Goal: Task Accomplishment & Management: Complete application form

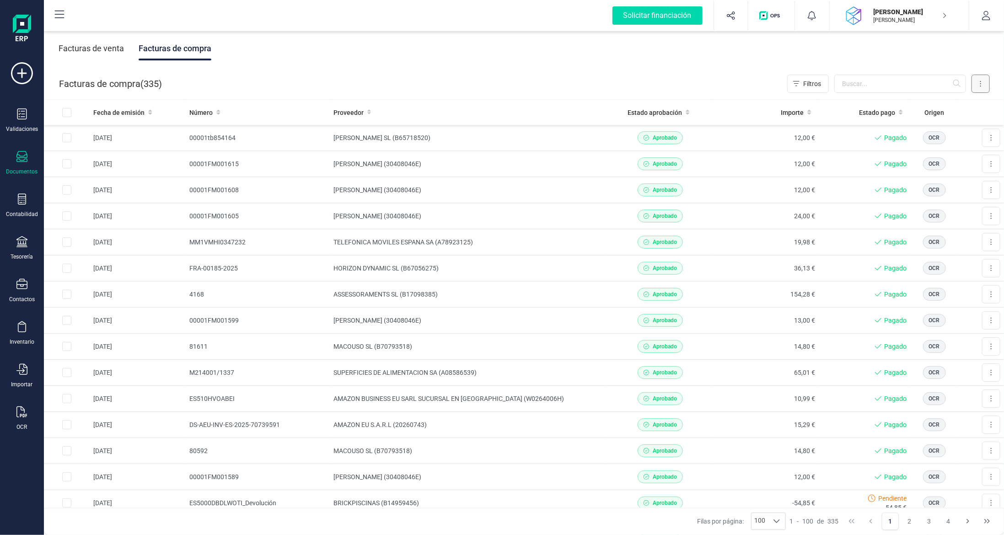
click at [985, 80] on button at bounding box center [981, 84] width 18 height 18
click at [913, 163] on span "Escanear (OCR)" at bounding box center [917, 160] width 45 height 9
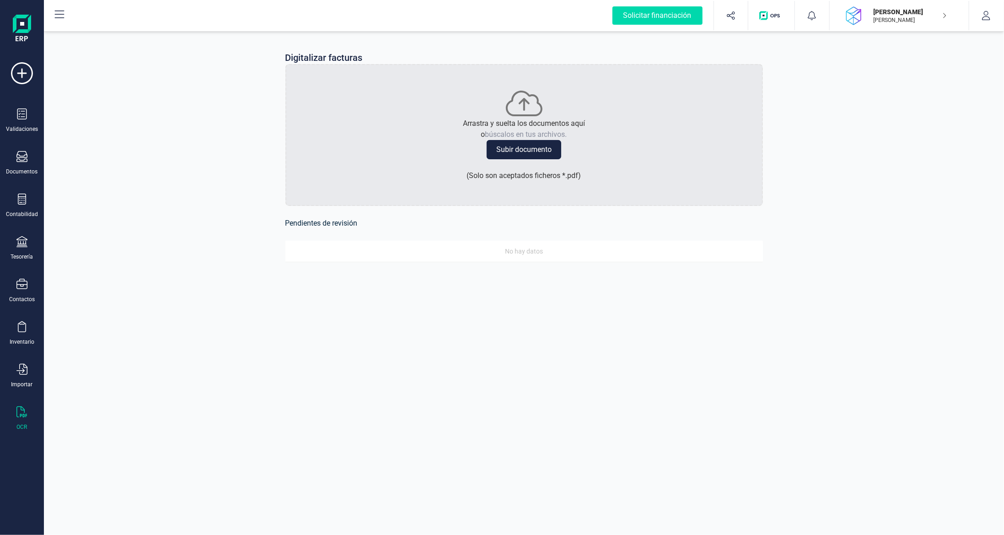
click at [549, 151] on button "Subir documento" at bounding box center [524, 149] width 75 height 19
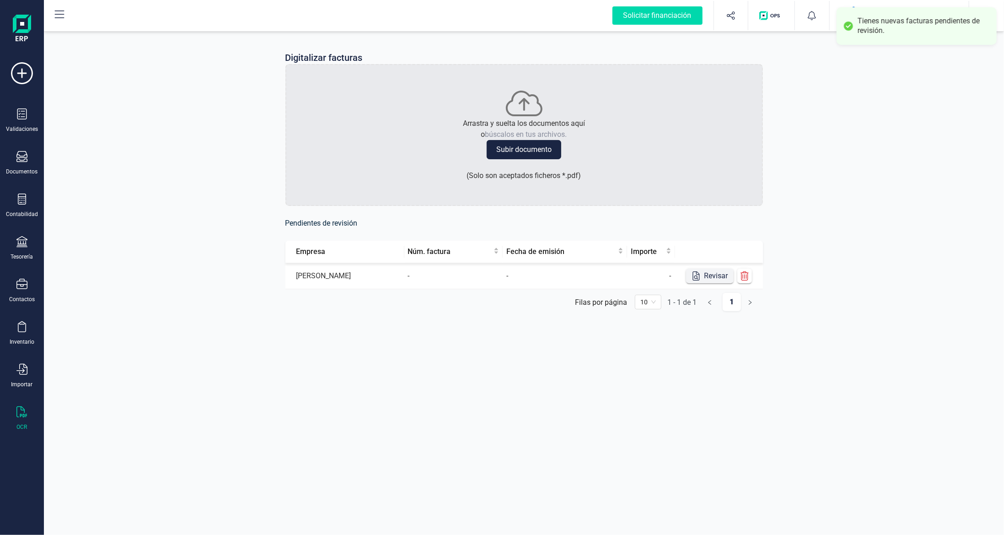
click at [707, 273] on button "Revisar" at bounding box center [710, 276] width 48 height 15
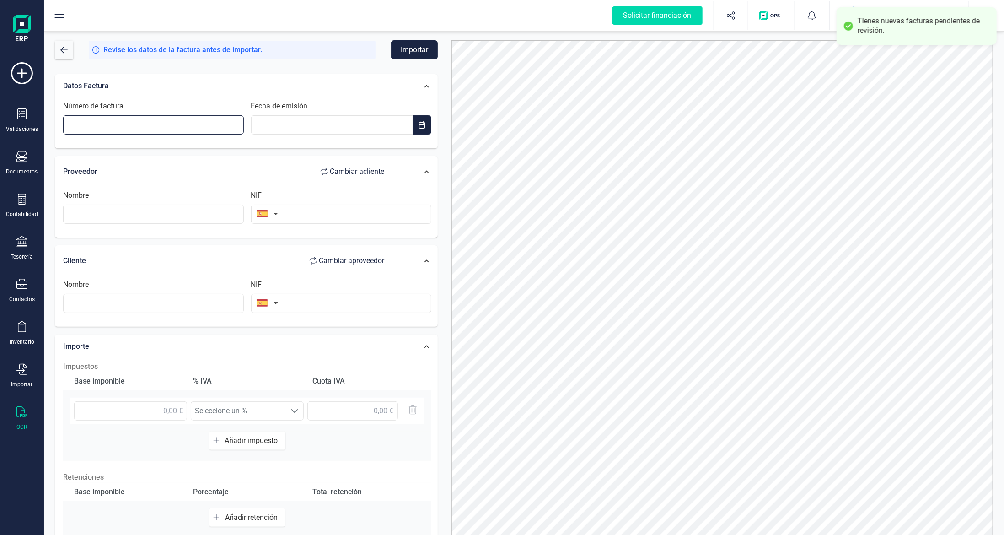
click at [155, 121] on input "Número de factura" at bounding box center [153, 124] width 181 height 19
type input "00001TB854729"
type input "__/__/____"
click at [286, 125] on input "__/__/____" at bounding box center [332, 124] width 162 height 19
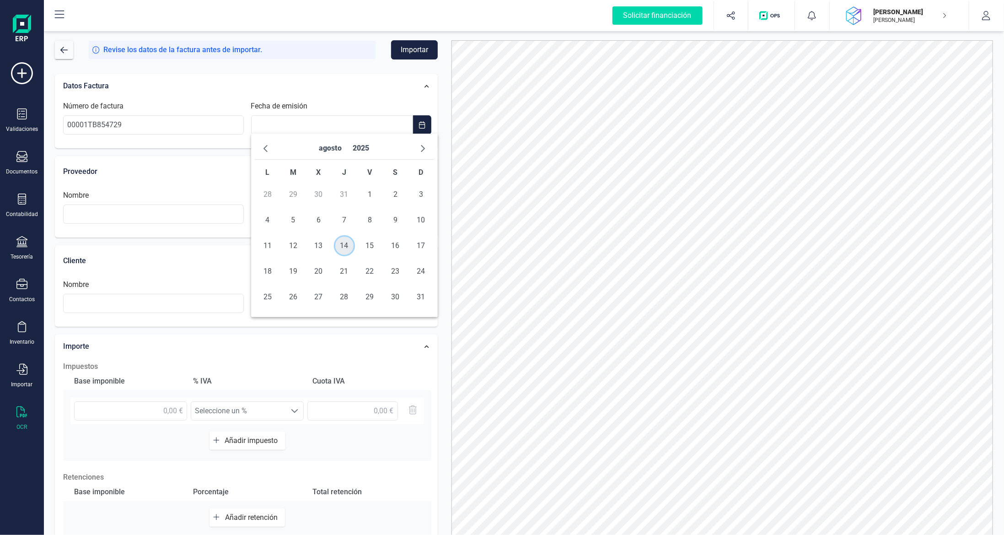
click at [350, 252] on span "14" at bounding box center [344, 246] width 18 height 18
type input "[DATE]"
click at [222, 219] on input "text" at bounding box center [153, 214] width 181 height 19
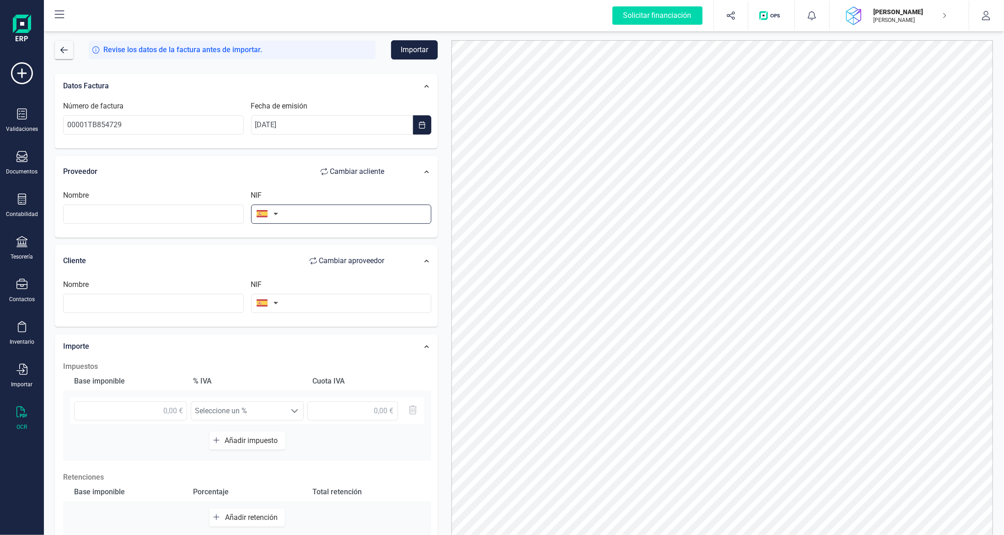
click at [335, 208] on input "text" at bounding box center [341, 214] width 181 height 19
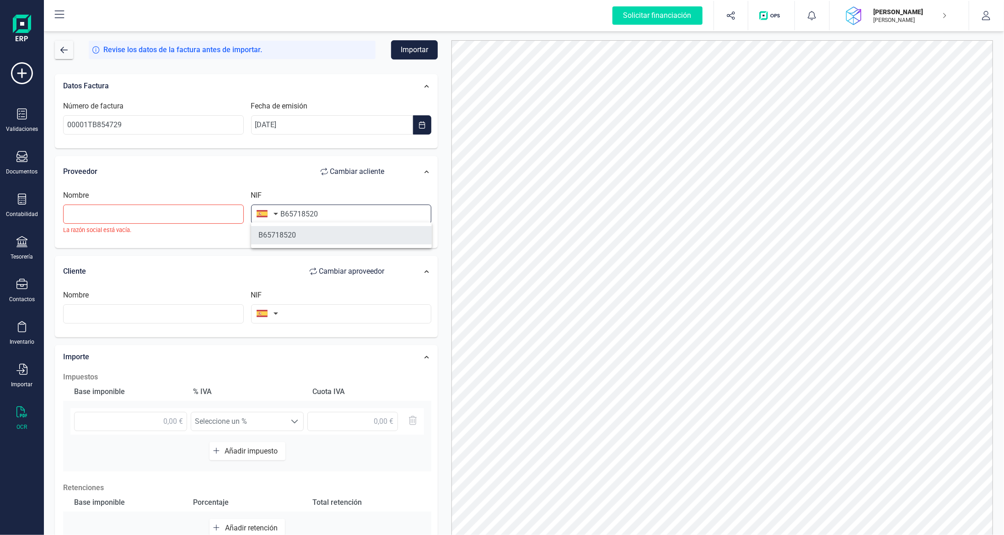
type input "B65718520"
click at [302, 240] on li "B65718520" at bounding box center [341, 235] width 181 height 18
type input "[PERSON_NAME] SL"
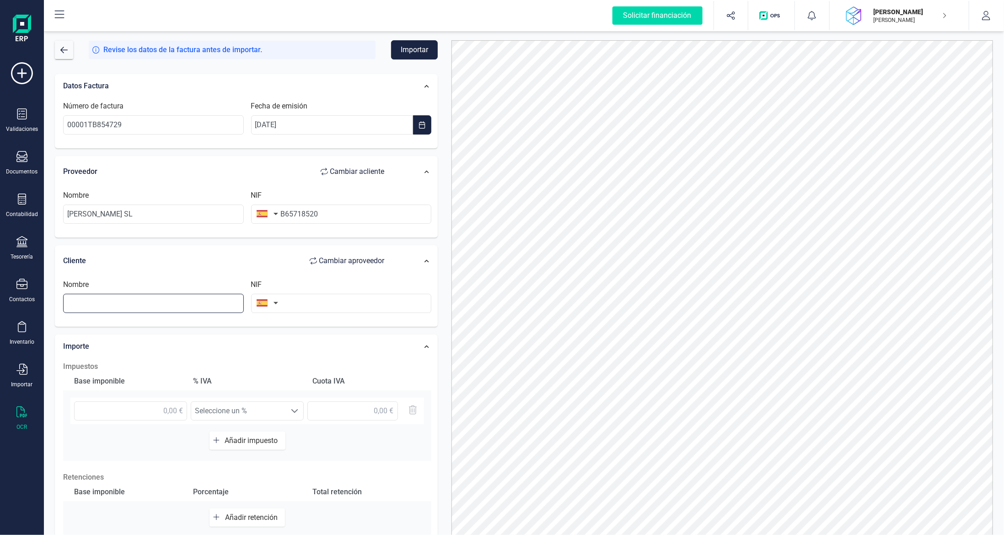
click at [174, 307] on input "text" at bounding box center [153, 303] width 181 height 19
type input "[PERSON_NAME]"
type input "40342114E"
click at [167, 409] on input "text" at bounding box center [130, 410] width 113 height 19
type input "16,20 €"
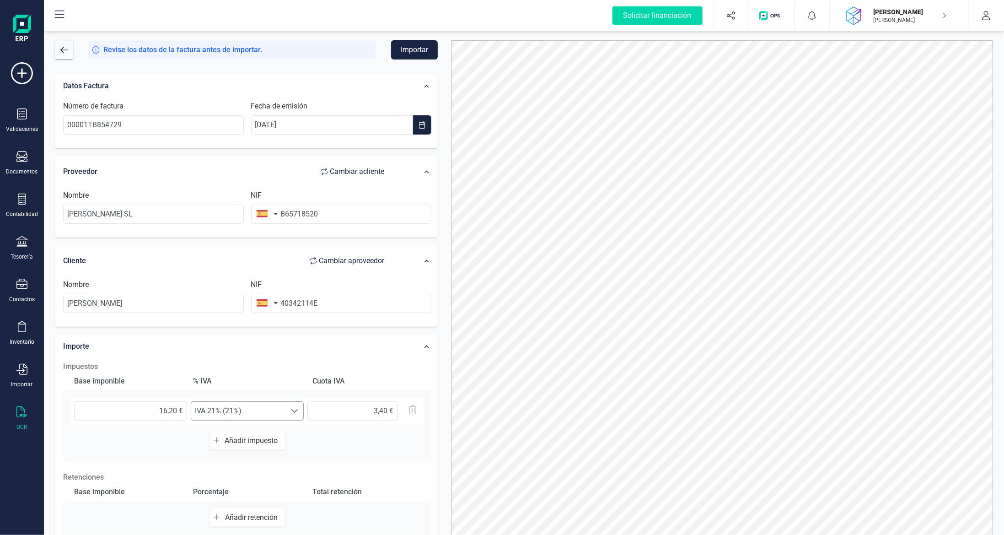
click at [277, 412] on span "IVA 21% (21%)" at bounding box center [238, 411] width 95 height 18
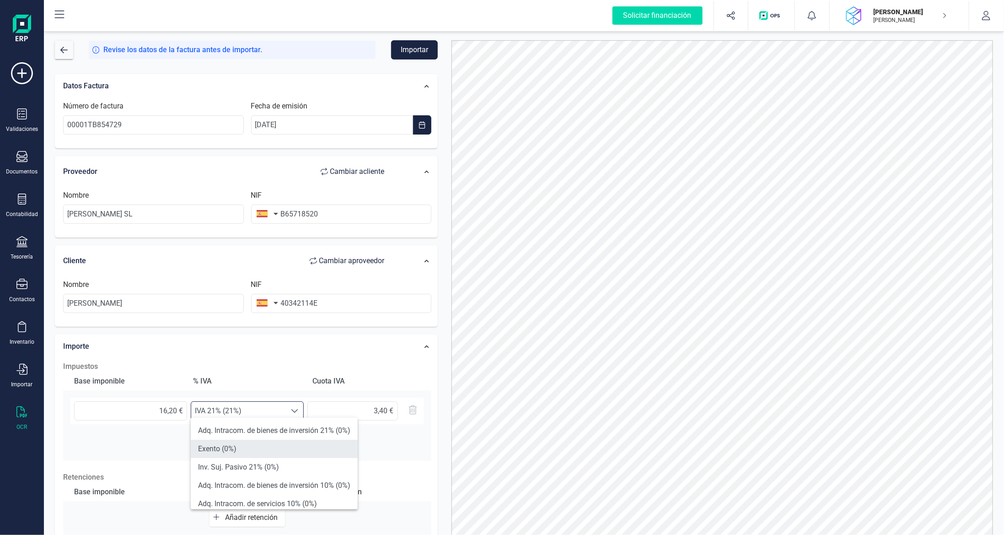
click at [260, 447] on li "Exento (0%)" at bounding box center [274, 449] width 167 height 18
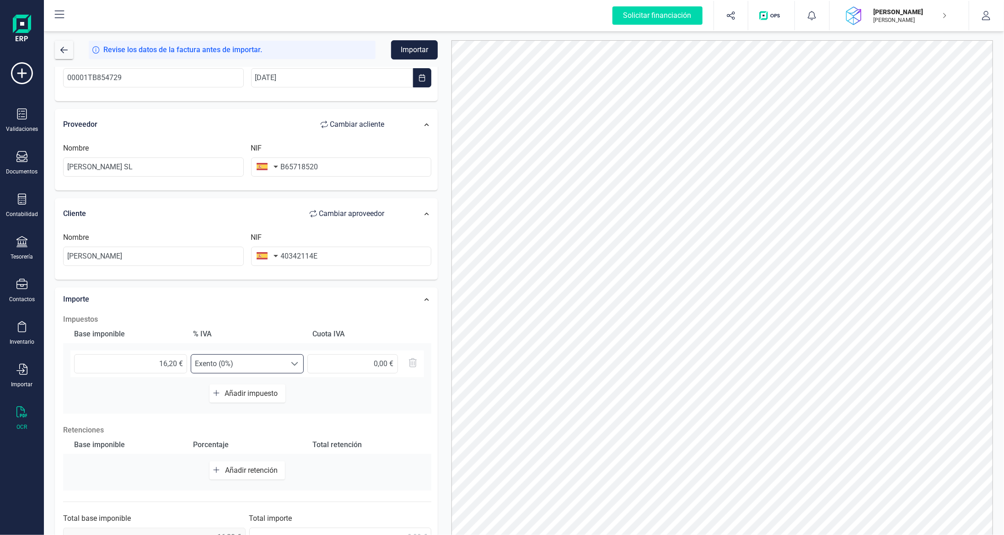
scroll to position [73, 0]
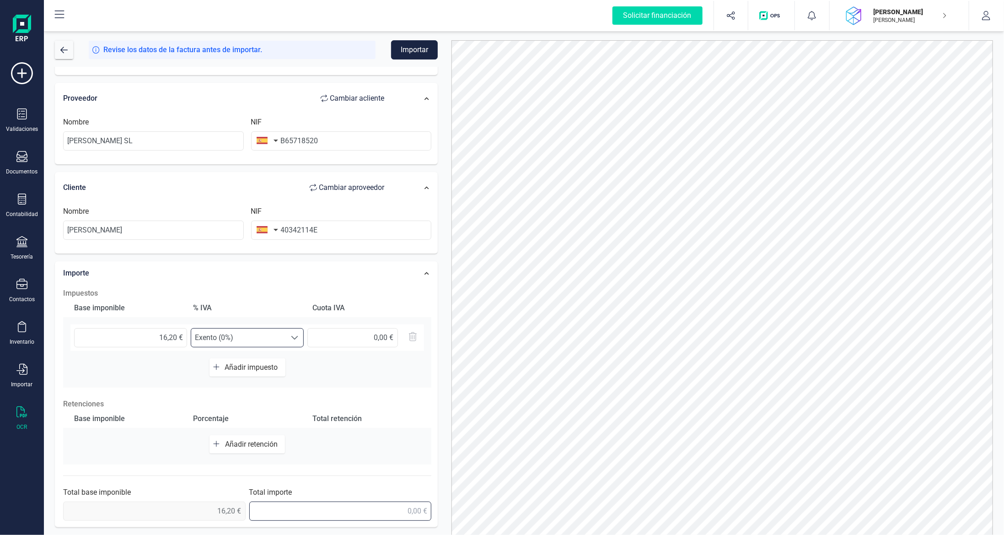
click at [405, 501] on input "text" at bounding box center [340, 510] width 183 height 19
type input "16,20 €"
drag, startPoint x: 419, startPoint y: 432, endPoint x: 415, endPoint y: 443, distance: 11.4
click at [419, 432] on div "Base imponible Porcentaje Total retención Añadir retención" at bounding box center [247, 437] width 368 height 55
click at [425, 45] on button "Importar" at bounding box center [414, 49] width 47 height 19
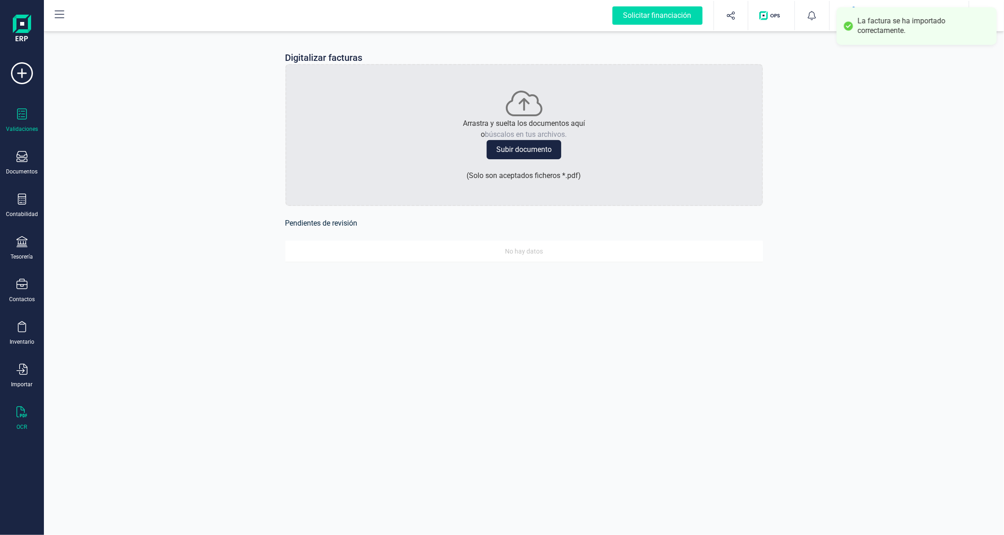
click at [16, 117] on icon at bounding box center [21, 113] width 11 height 11
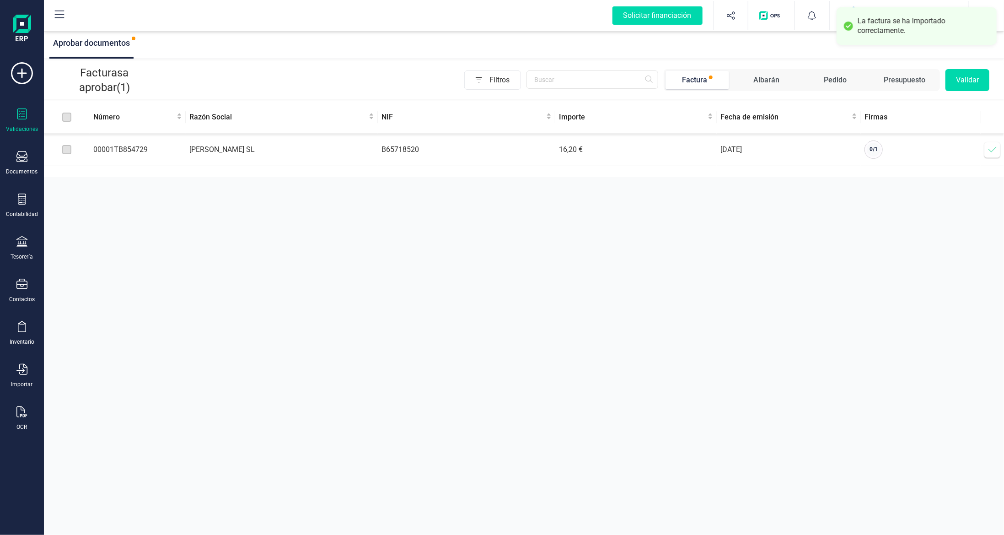
click at [994, 151] on icon at bounding box center [992, 149] width 9 height 9
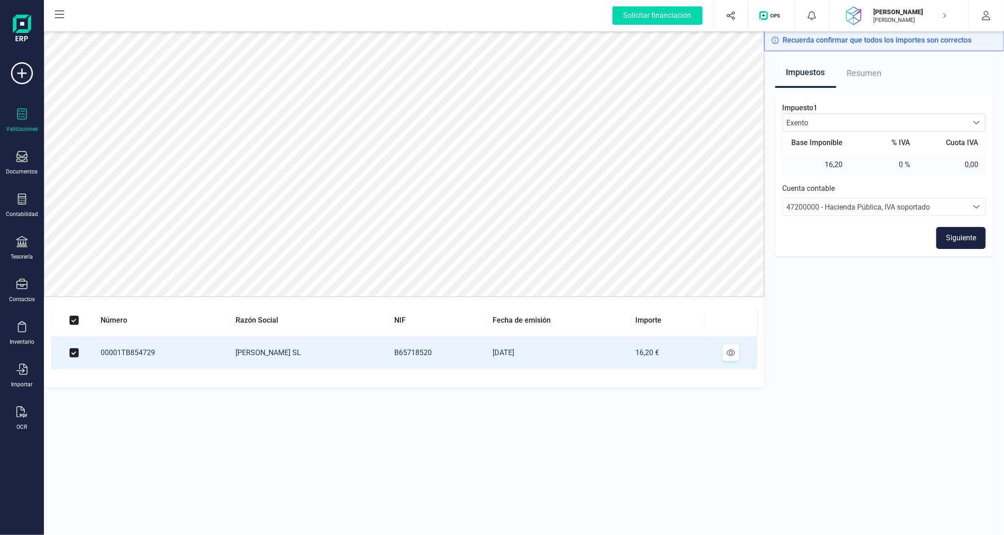
click at [966, 239] on button "Siguiente" at bounding box center [961, 238] width 49 height 22
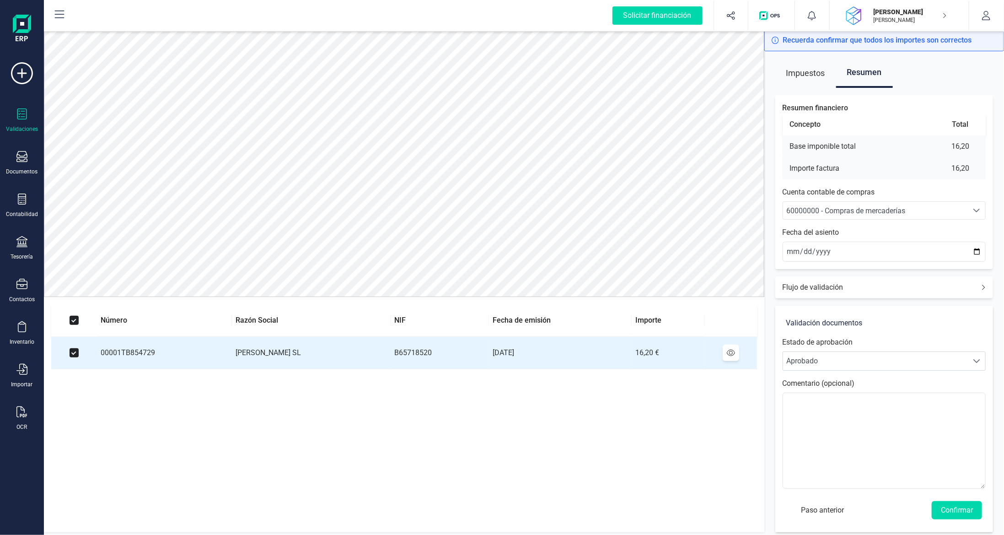
click at [884, 208] on span "60000000 - Compras de mercaderías" at bounding box center [846, 210] width 119 height 9
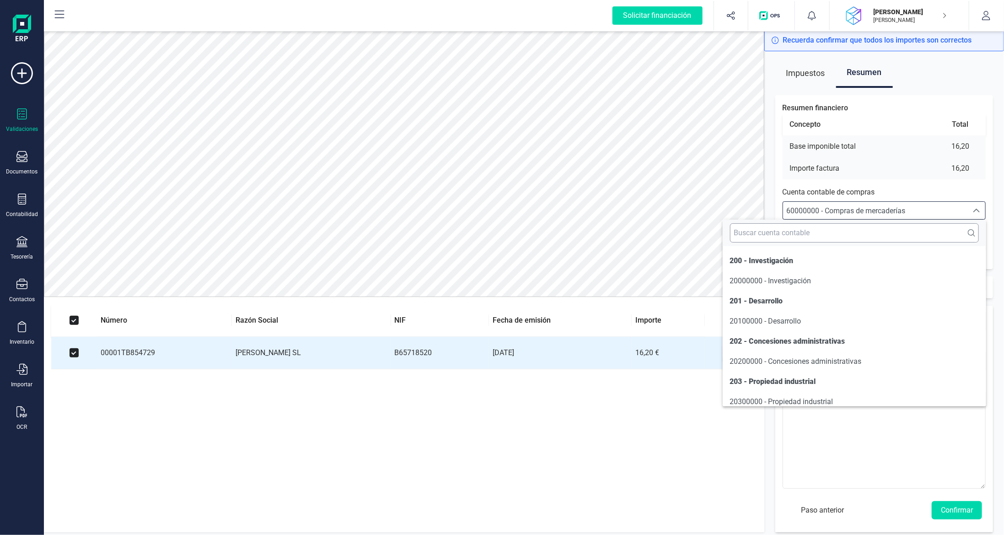
scroll to position [4375, 0]
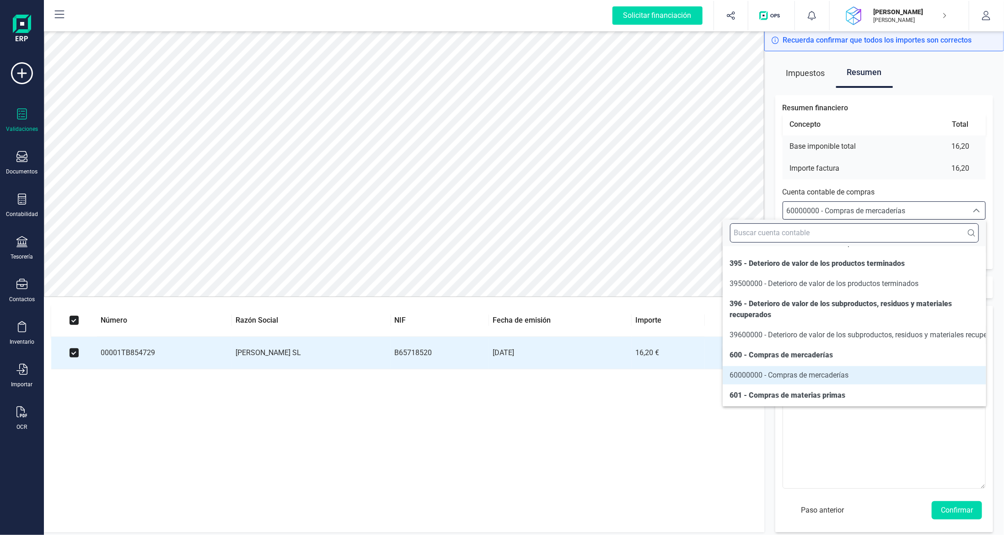
click at [863, 235] on input "text" at bounding box center [854, 232] width 249 height 19
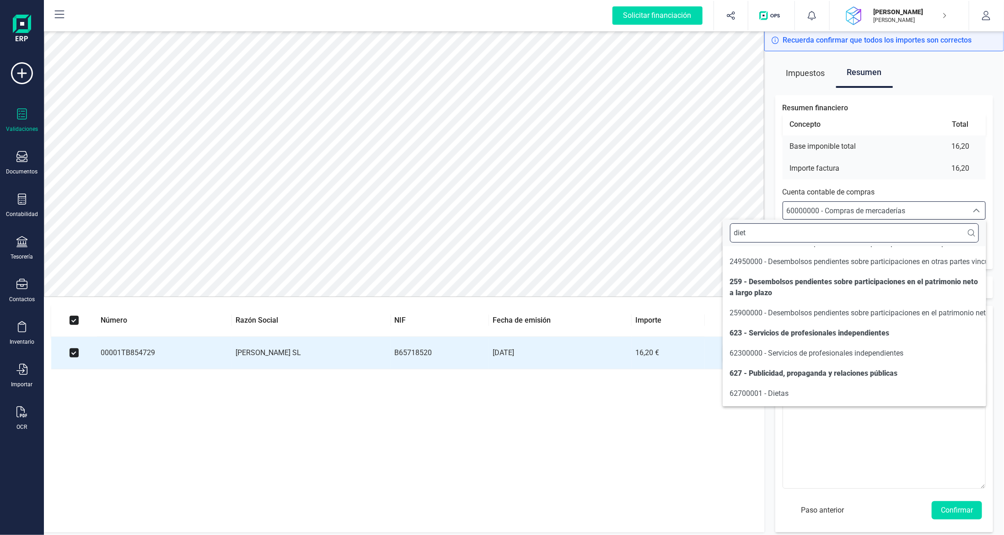
scroll to position [0, 0]
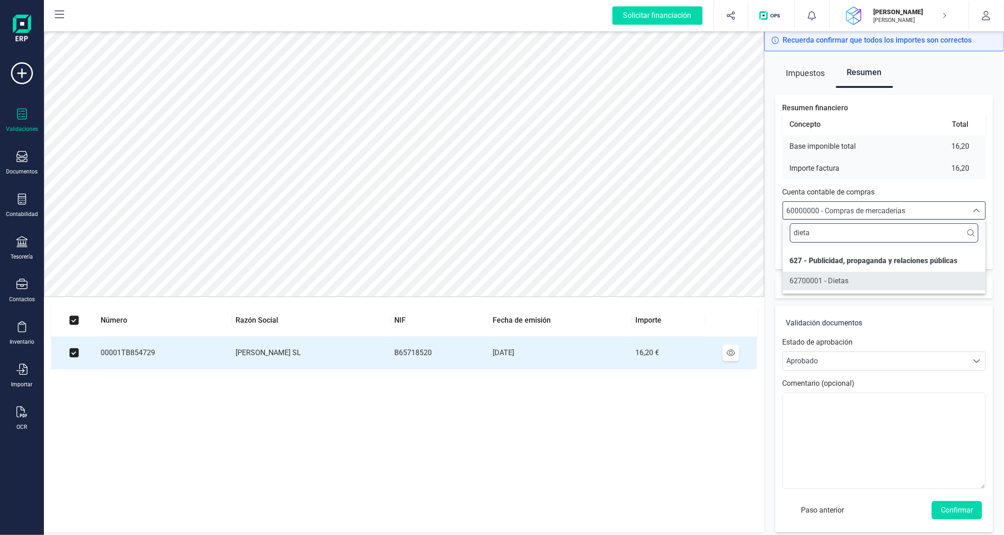
type input "dieta"
click at [845, 280] on span "62700001 - Dietas" at bounding box center [819, 280] width 59 height 9
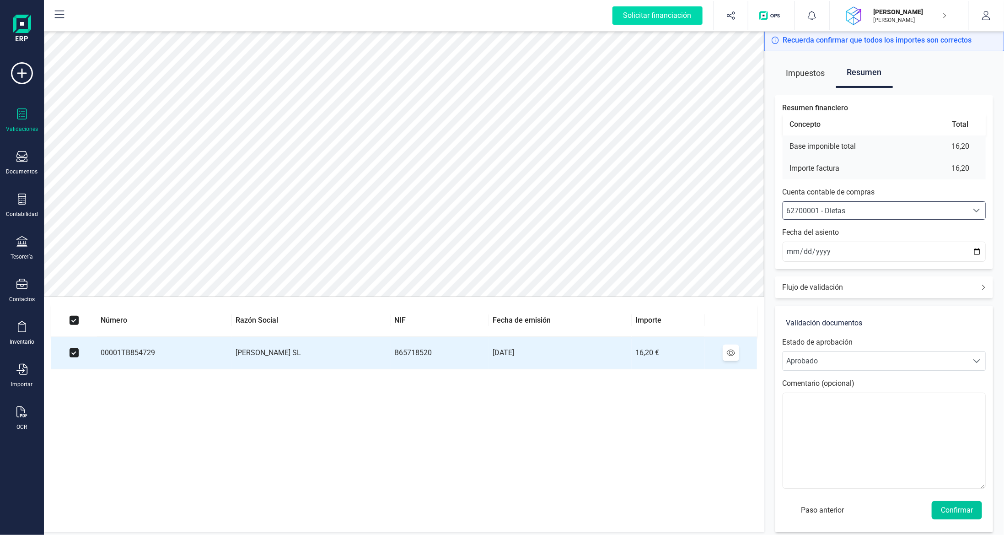
click at [956, 505] on button "Confirmar" at bounding box center [957, 510] width 50 height 18
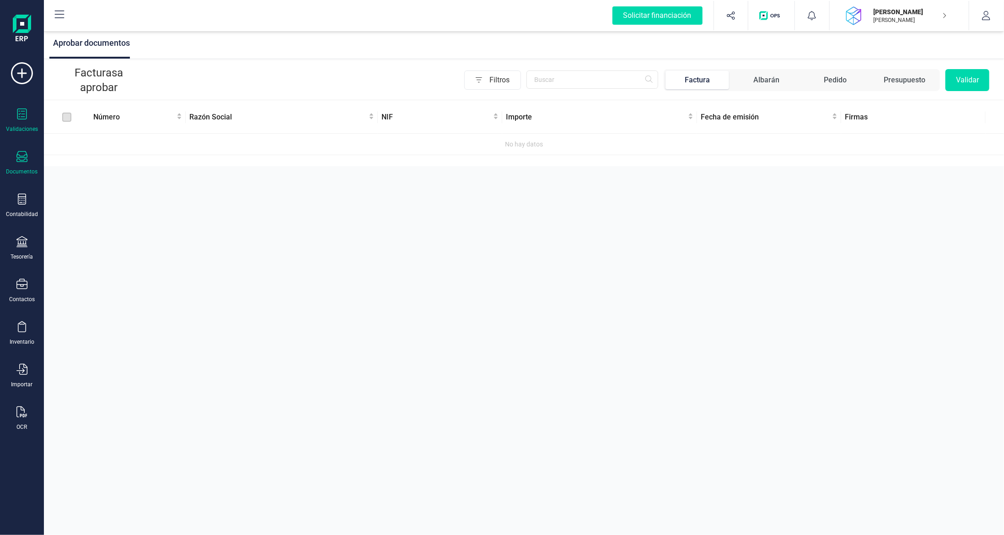
click at [17, 159] on icon at bounding box center [21, 156] width 11 height 11
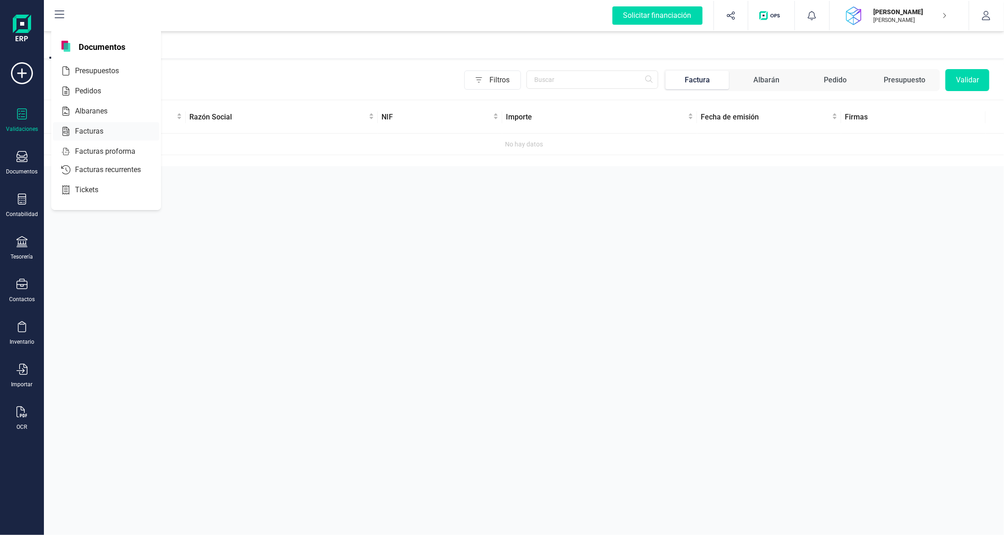
click at [98, 135] on span "Facturas" at bounding box center [95, 131] width 48 height 11
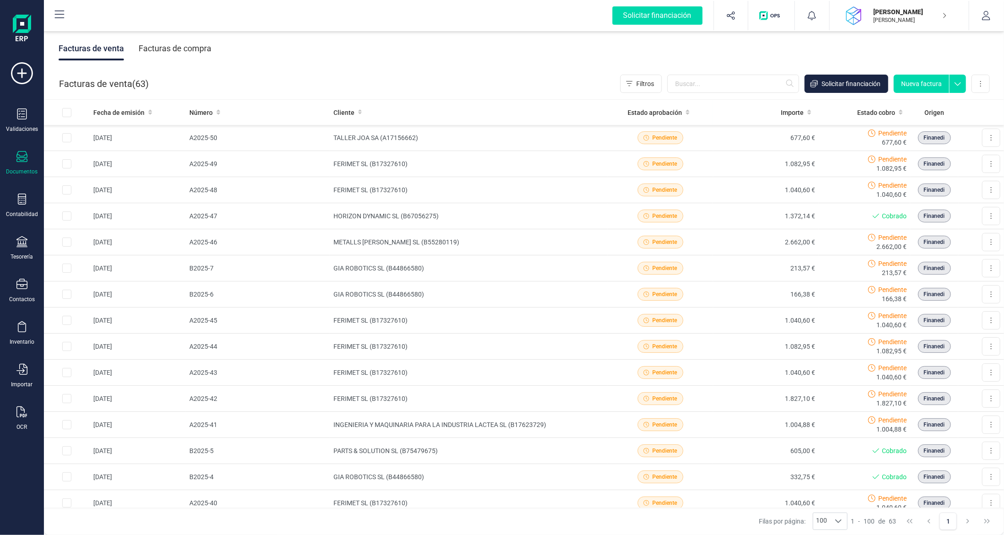
click at [162, 49] on div "Facturas de compra" at bounding box center [175, 49] width 73 height 24
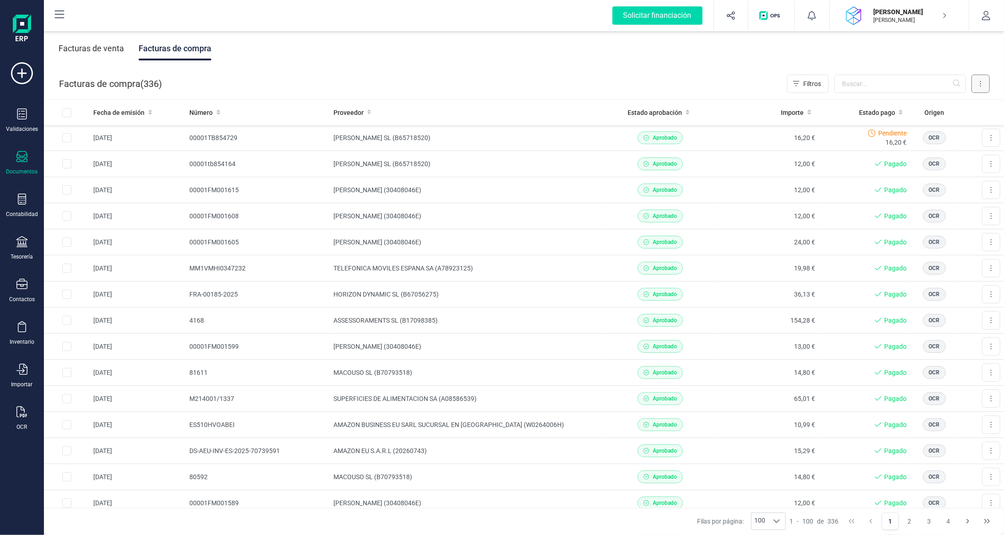
click at [982, 80] on button at bounding box center [981, 84] width 18 height 18
click at [923, 164] on span "Escanear (OCR)" at bounding box center [917, 160] width 45 height 9
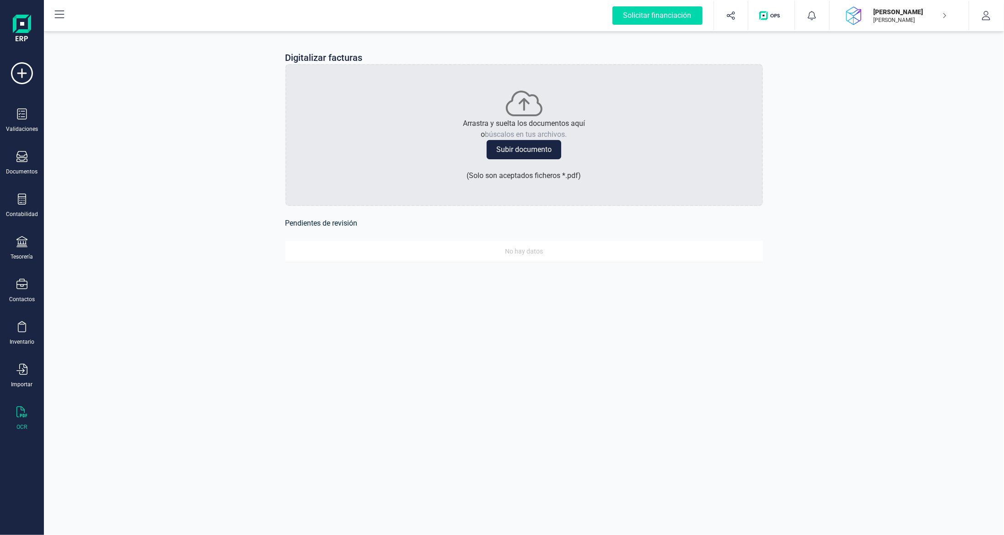
click at [510, 146] on button "Subir documento" at bounding box center [524, 149] width 75 height 19
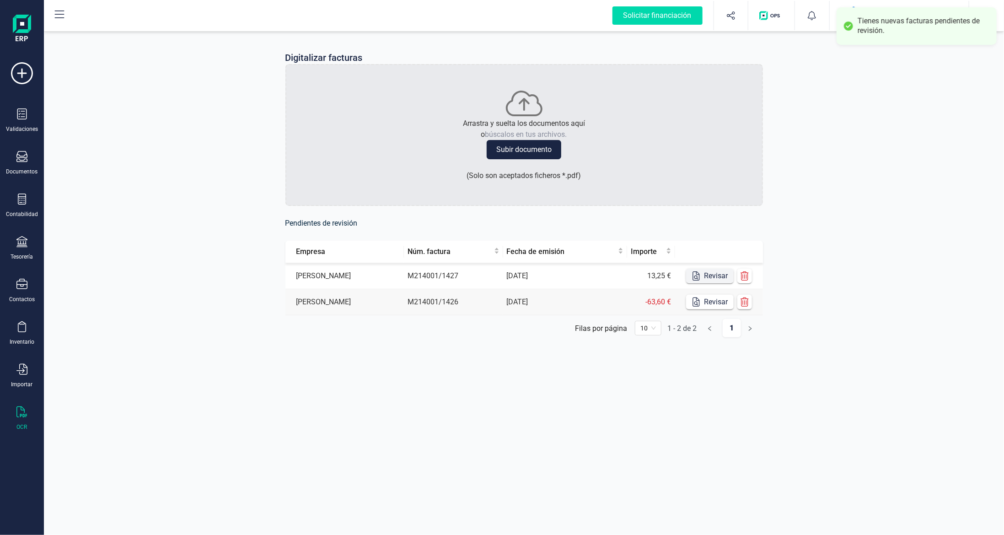
click at [720, 276] on button "Revisar" at bounding box center [710, 276] width 48 height 15
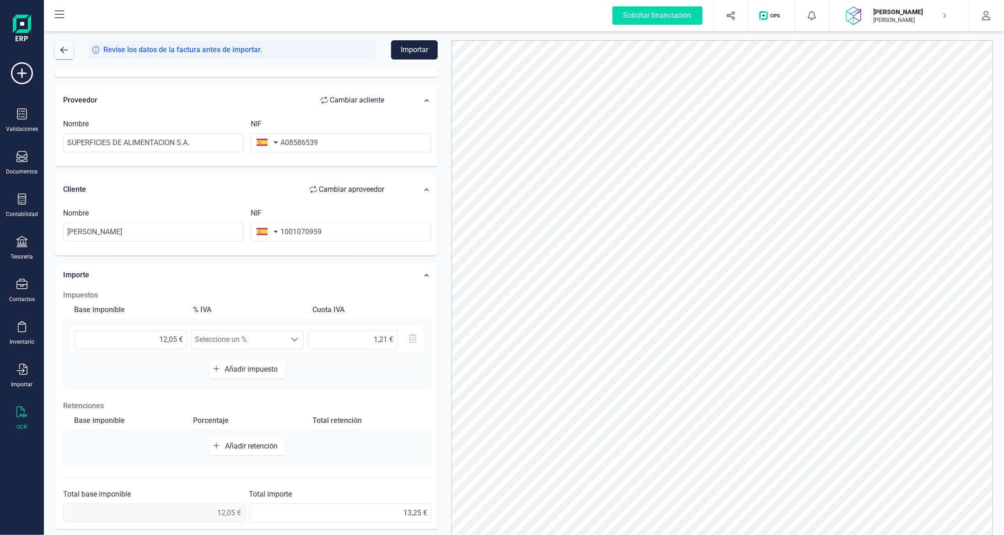
scroll to position [73, 0]
click at [107, 227] on div "Nombre [PERSON_NAME] NIF 1001070959" at bounding box center [247, 226] width 376 height 41
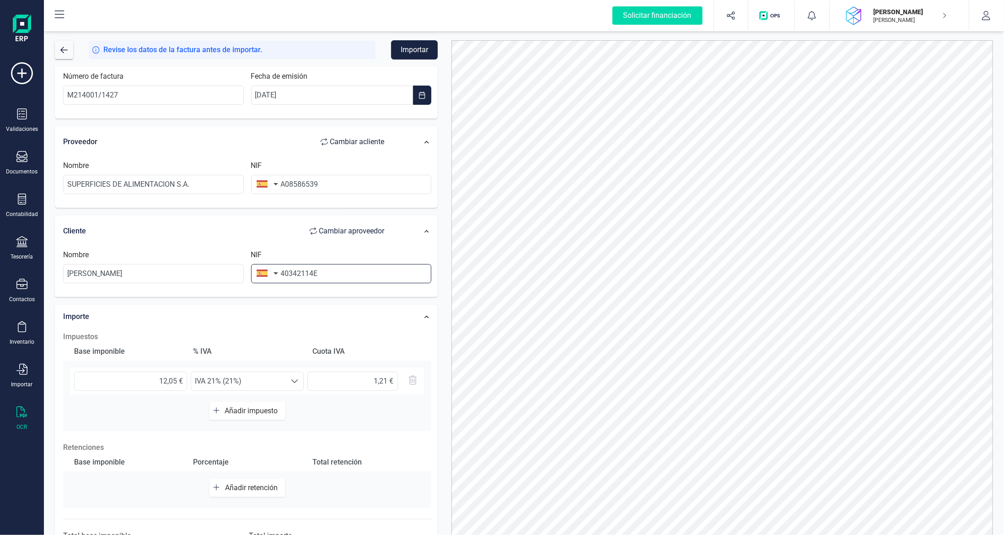
scroll to position [0, 0]
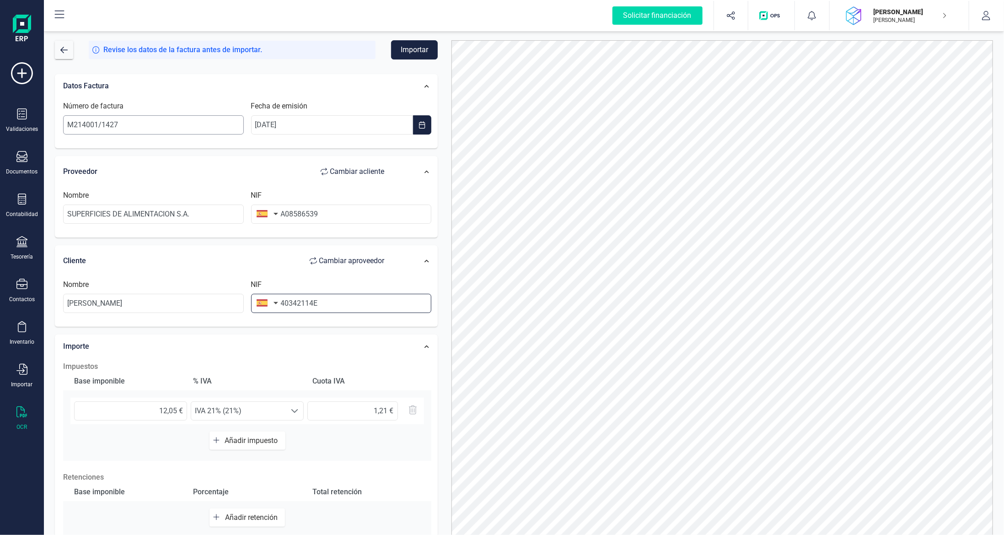
type input "40342114E"
drag, startPoint x: 147, startPoint y: 124, endPoint x: 0, endPoint y: 97, distance: 149.4
click at [0, 99] on div "Solicitar financiación Importaciones completadas 0 / 0 [PERSON_NAME] [PERSON_NA…" at bounding box center [502, 267] width 1004 height 535
click at [253, 406] on span "IVA 21% (21%)" at bounding box center [238, 411] width 95 height 18
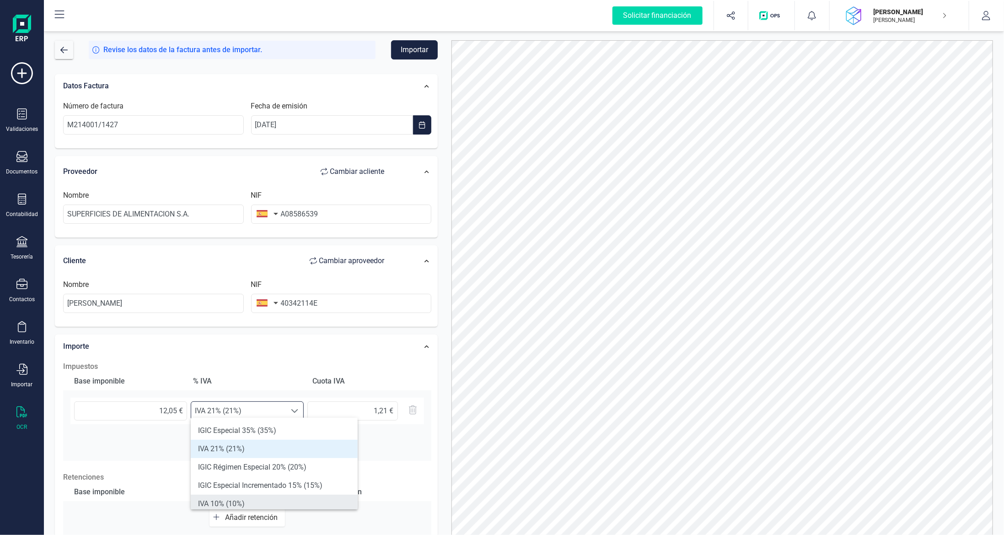
click at [257, 503] on li "IVA 10% (10%)" at bounding box center [274, 504] width 167 height 18
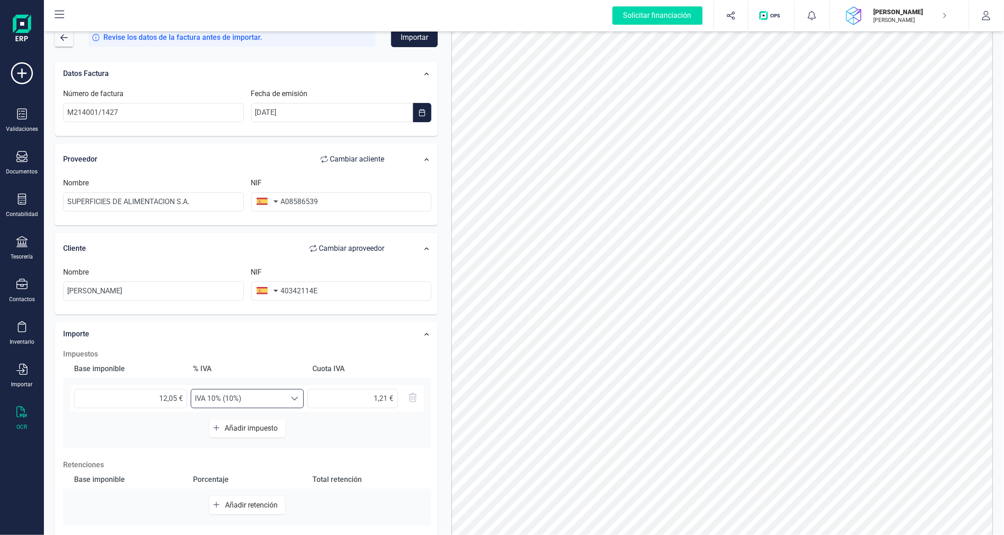
scroll to position [0, 0]
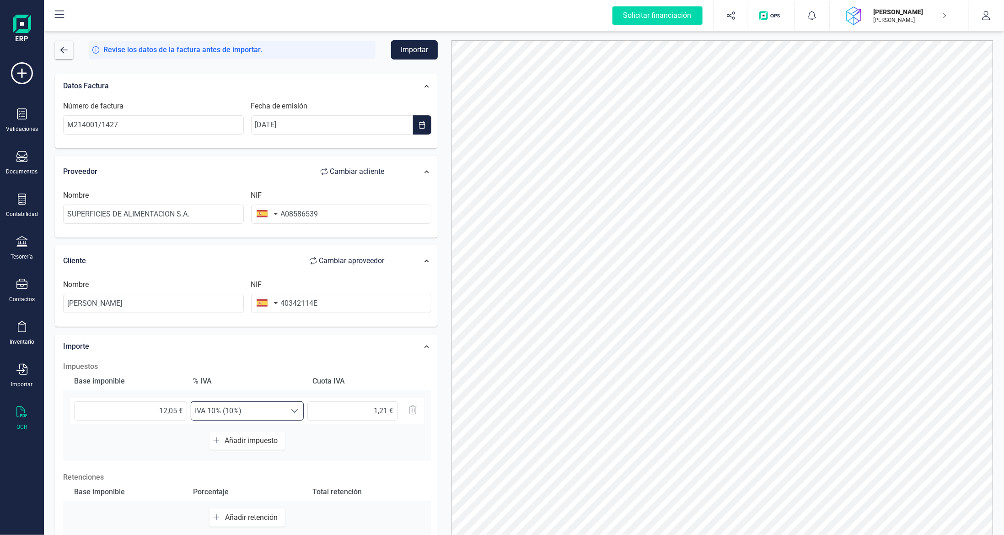
click at [412, 48] on button "Importar" at bounding box center [414, 49] width 47 height 19
click at [417, 45] on button "Importar" at bounding box center [414, 49] width 47 height 19
click at [329, 302] on input "40342114E" at bounding box center [341, 303] width 181 height 19
drag, startPoint x: 336, startPoint y: 301, endPoint x: 186, endPoint y: 305, distance: 150.1
click at [211, 306] on div "Nombre [PERSON_NAME] NIF 40342114E" at bounding box center [247, 299] width 376 height 41
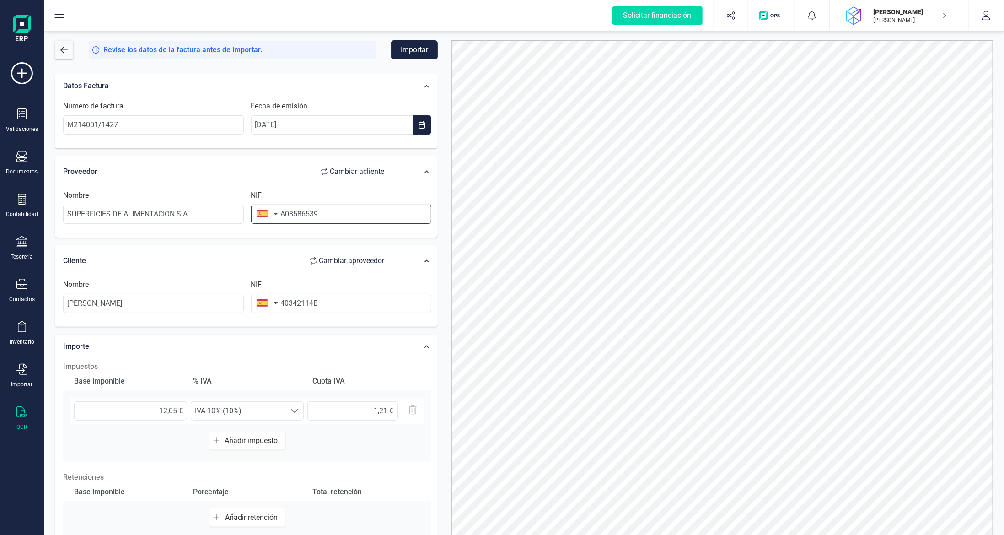
click at [334, 212] on input "A08586539" at bounding box center [341, 214] width 181 height 19
click at [253, 412] on span "IVA 10% (10%)" at bounding box center [238, 411] width 95 height 18
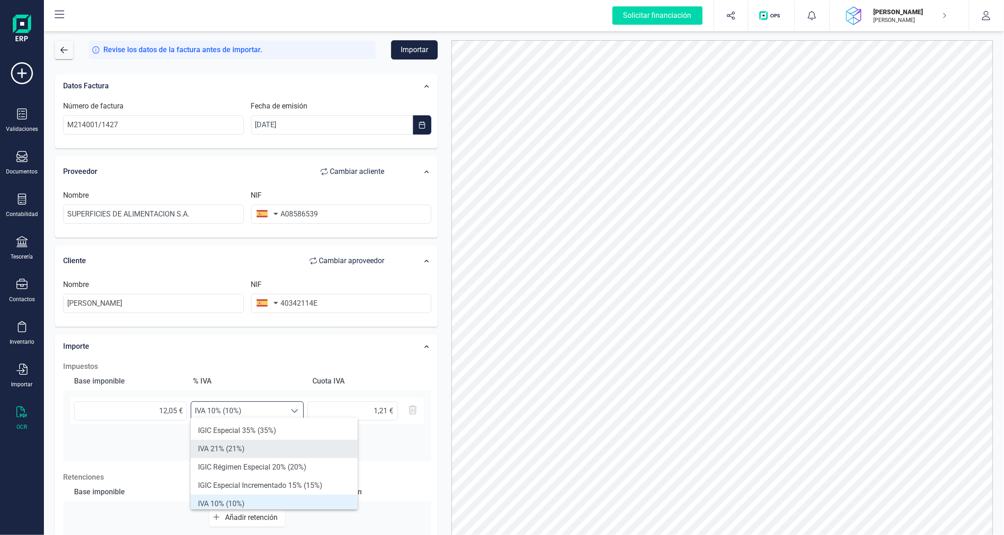
click at [284, 450] on li "IVA 21% (21%)" at bounding box center [274, 449] width 167 height 18
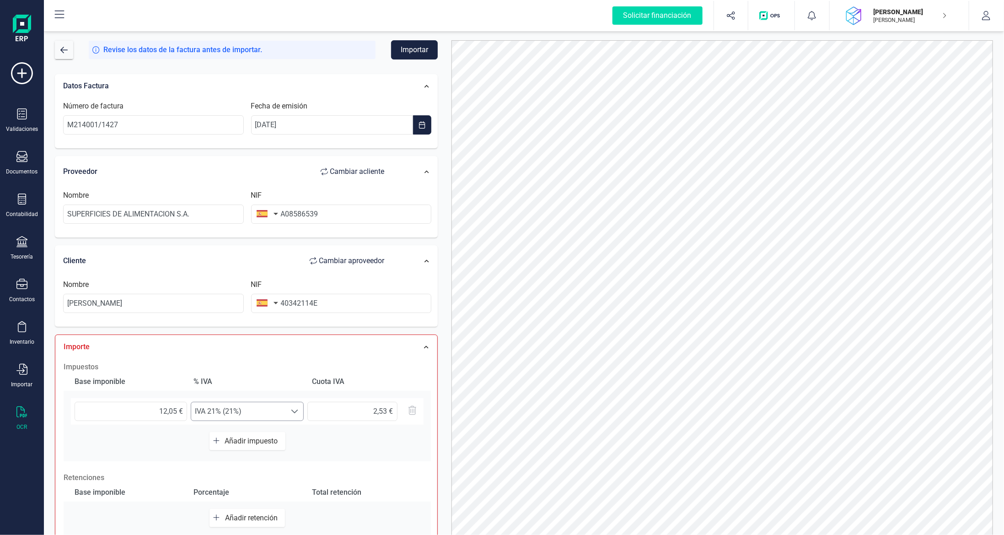
click at [285, 402] on span "IVA 21% (21%)" at bounding box center [238, 411] width 95 height 18
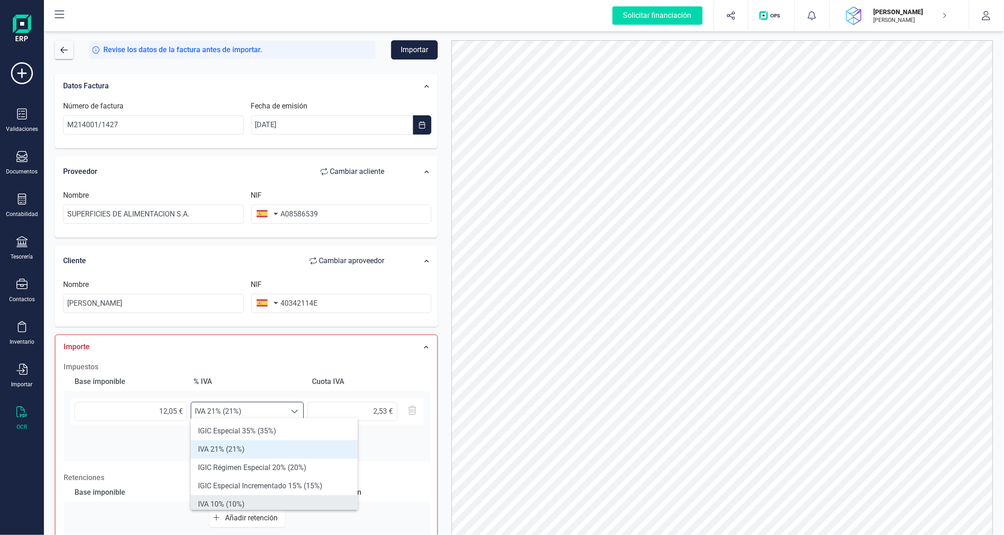
click at [261, 496] on li "IVA 10% (10%)" at bounding box center [274, 504] width 167 height 18
type input "1,21 €"
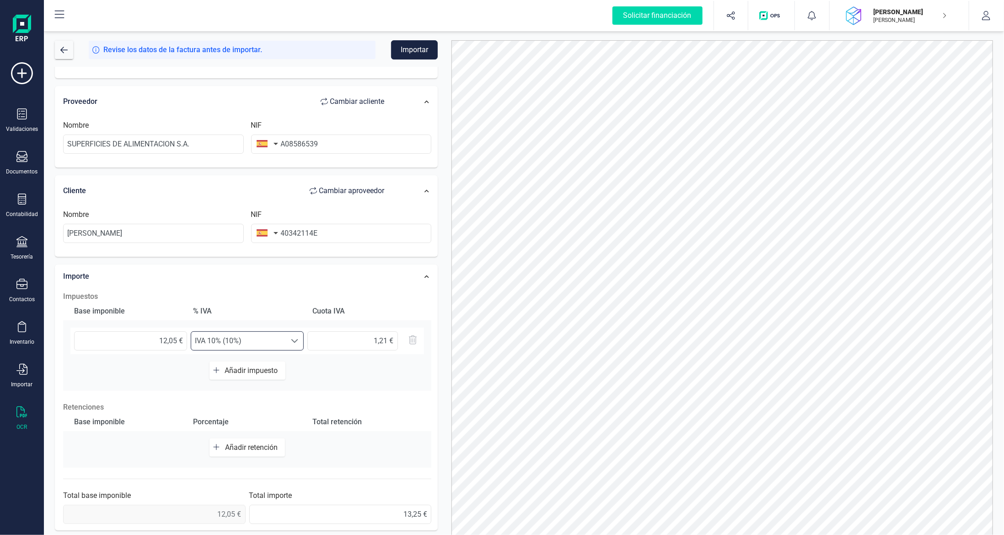
scroll to position [73, 0]
drag, startPoint x: 177, startPoint y: 336, endPoint x: 239, endPoint y: 333, distance: 61.9
click at [177, 335] on input "12,05 €" at bounding box center [130, 337] width 113 height 19
type input "12,00 €"
type input "1,20 €"
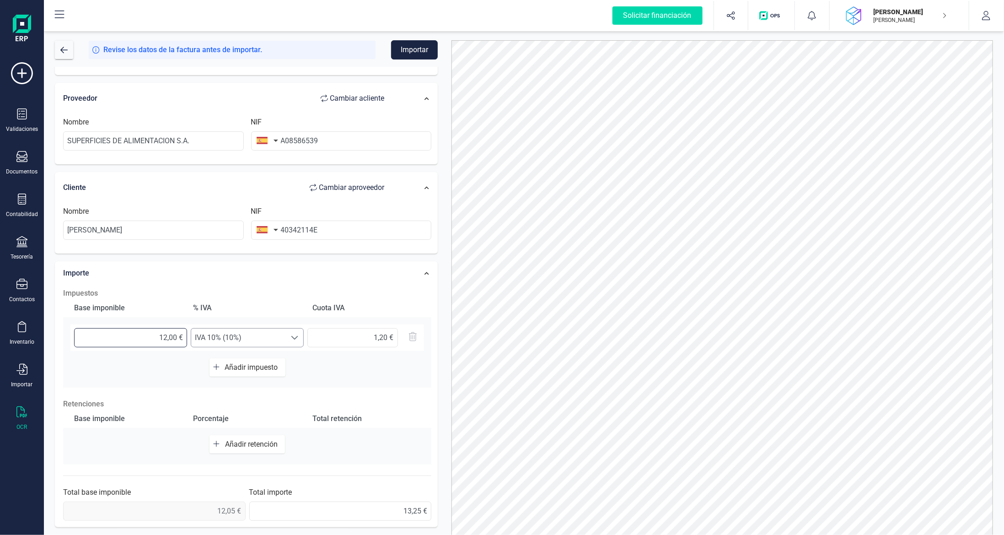
type input "12,04 €"
click at [366, 340] on input "1,20 €" at bounding box center [352, 337] width 91 height 19
click at [388, 335] on input "1,20 €" at bounding box center [352, 337] width 91 height 19
type input "1,21 €"
click at [424, 41] on button "Importar" at bounding box center [414, 49] width 47 height 19
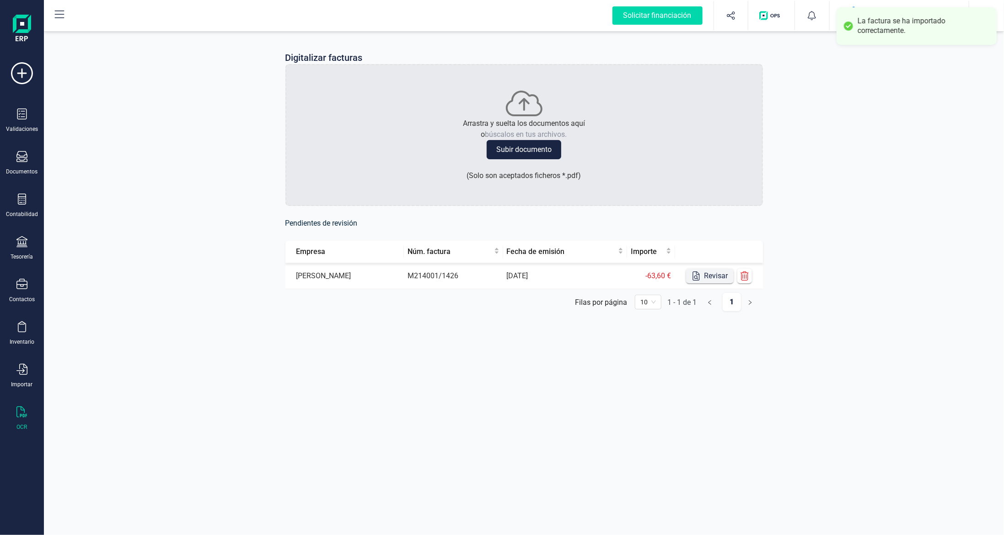
click at [721, 271] on button "Revisar" at bounding box center [710, 276] width 48 height 15
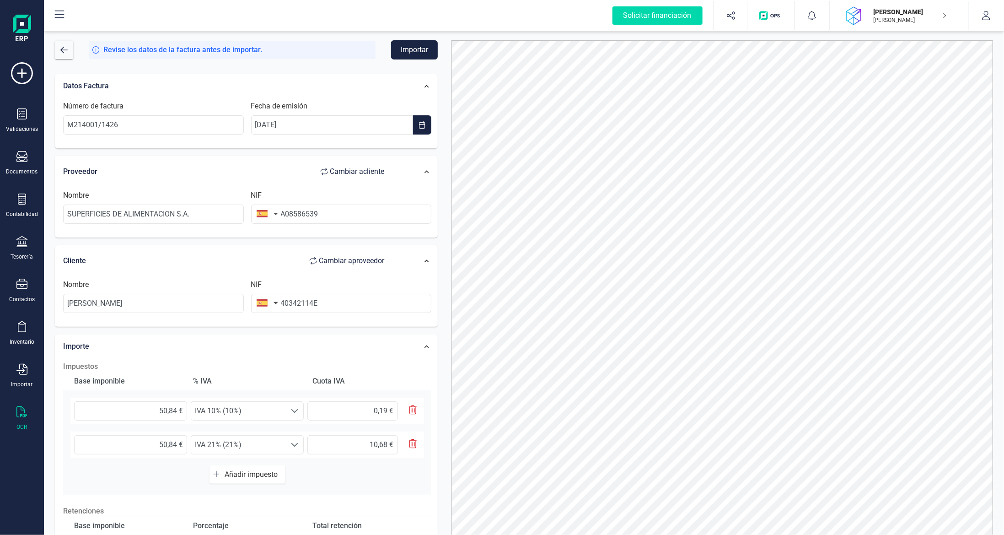
scroll to position [107, 0]
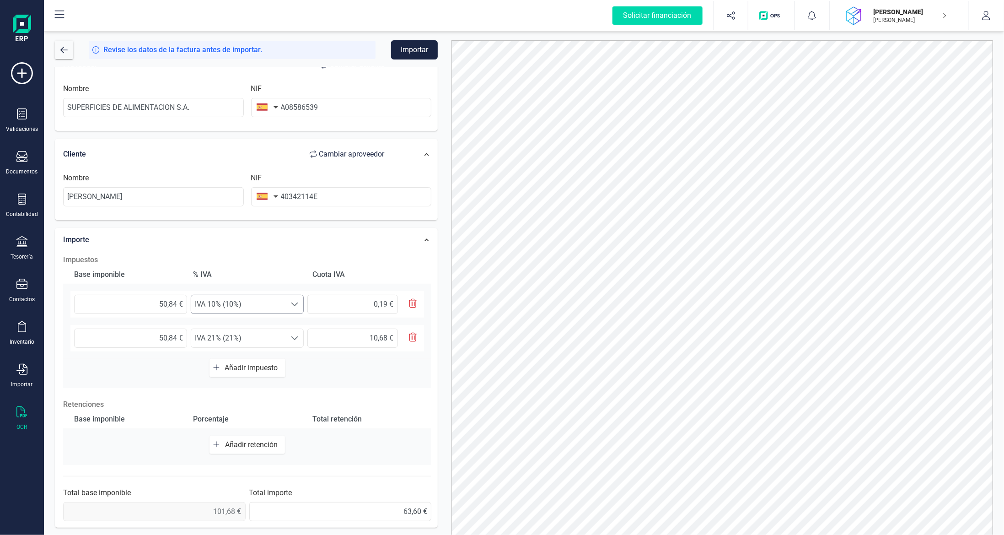
click at [237, 301] on span "IVA 10% (10%)" at bounding box center [238, 304] width 95 height 18
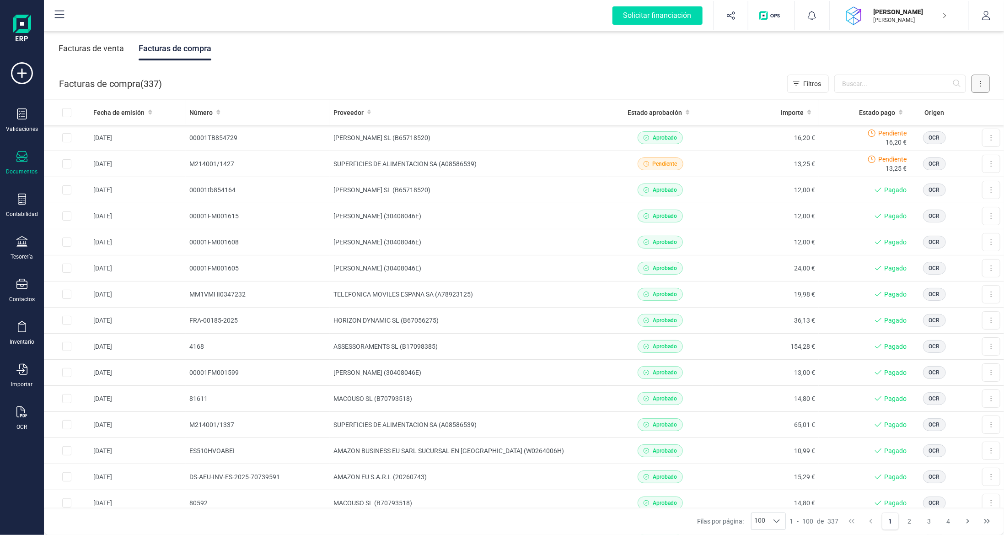
click at [984, 85] on button at bounding box center [981, 84] width 18 height 18
click at [921, 162] on span "Escanear (OCR)" at bounding box center [917, 160] width 45 height 9
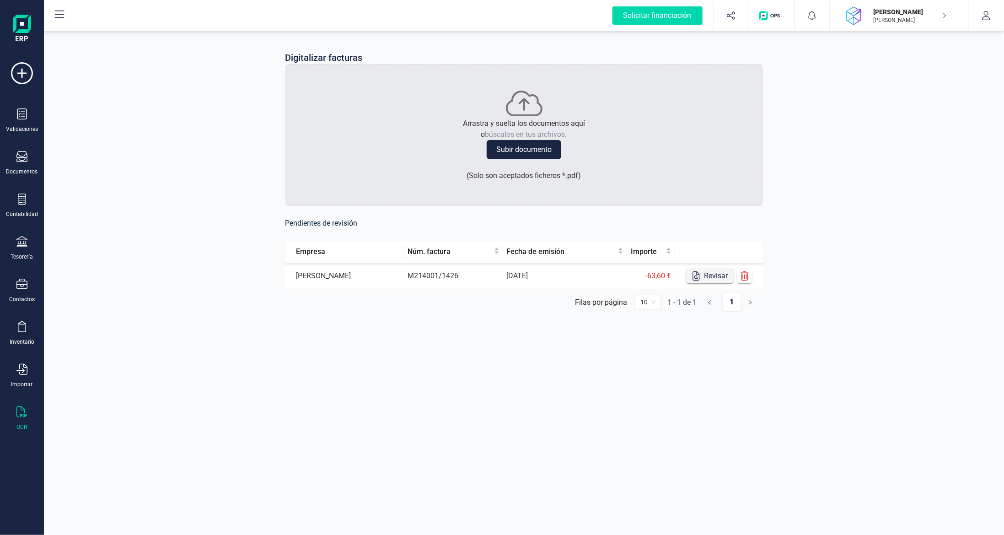
click at [704, 282] on button "Revisar" at bounding box center [710, 276] width 48 height 15
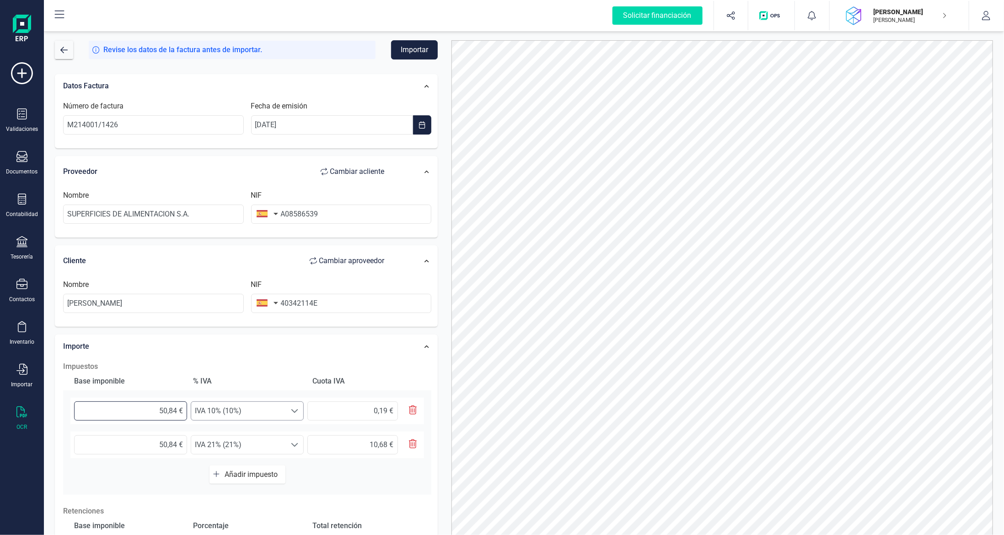
drag, startPoint x: 162, startPoint y: 413, endPoint x: 224, endPoint y: 413, distance: 62.2
click at [226, 415] on div "50,84 € Seleccione un % IVA 10% (10%) IVA 10% (10%) 0,19 €" at bounding box center [247, 411] width 354 height 27
type input "1,00 €"
type input "0,10 €"
type input "1,90 €"
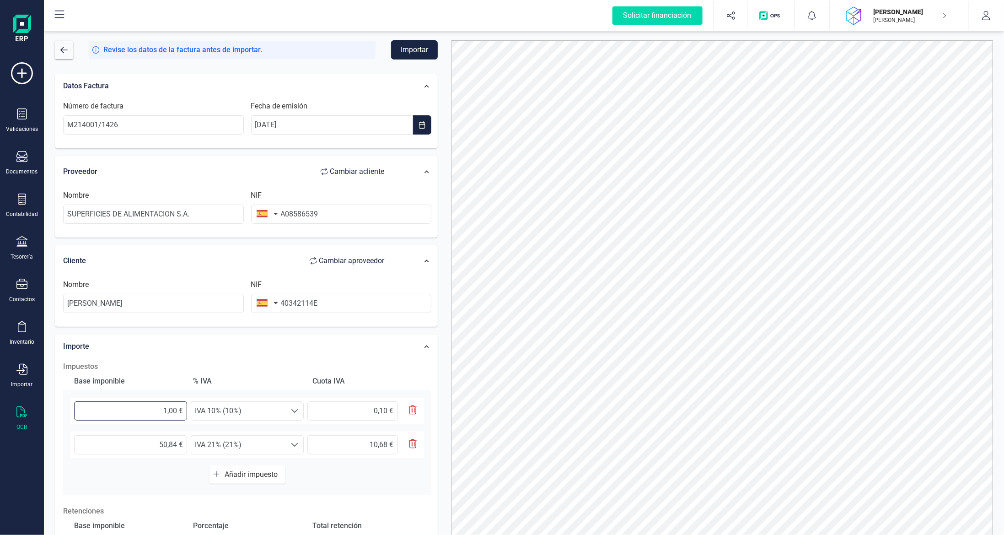
type input "0,19 €"
click at [278, 420] on span "IVA 21% (21%)" at bounding box center [238, 411] width 95 height 18
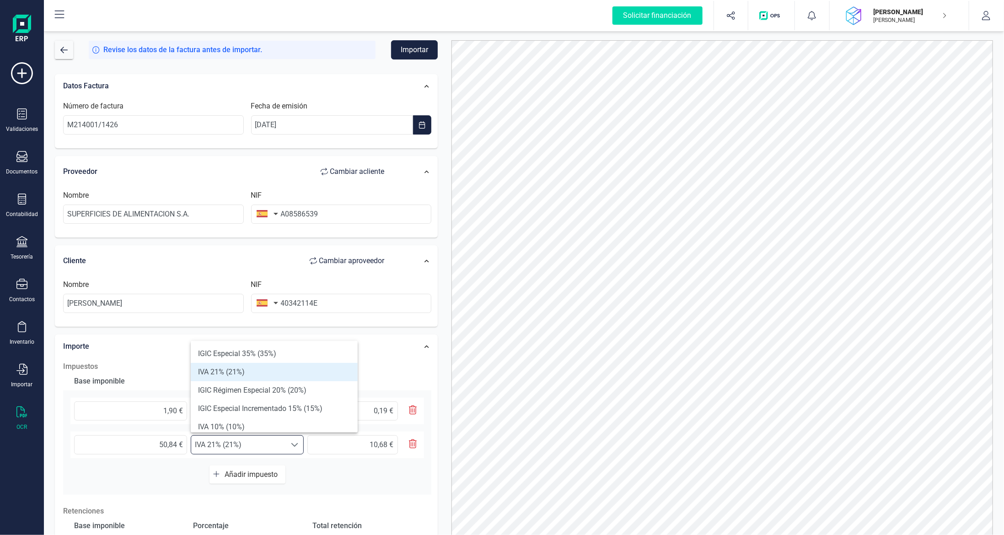
scroll to position [5, 40]
click at [278, 442] on span "IVA 21% (21%)" at bounding box center [238, 445] width 95 height 18
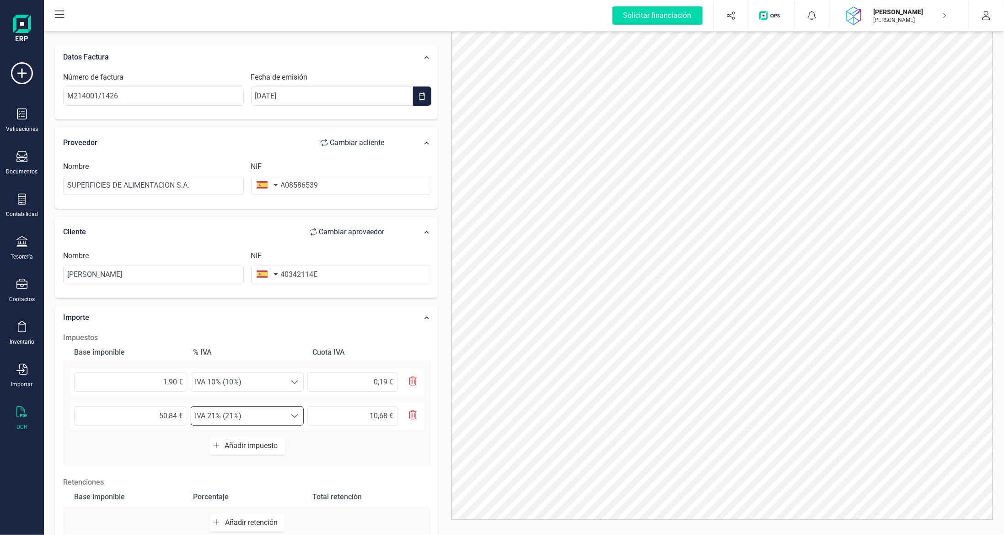
scroll to position [0, 0]
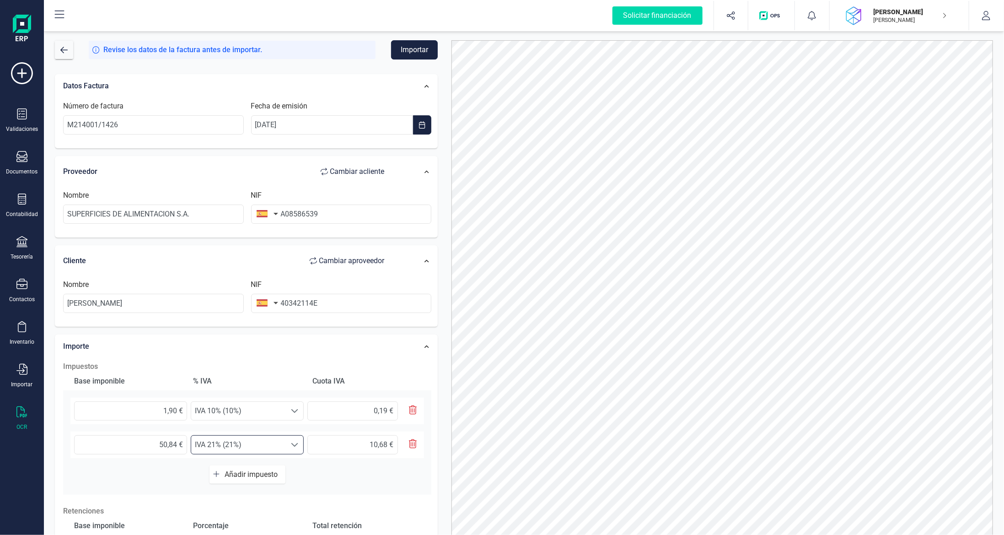
click at [417, 47] on button "Importar" at bounding box center [414, 49] width 47 height 19
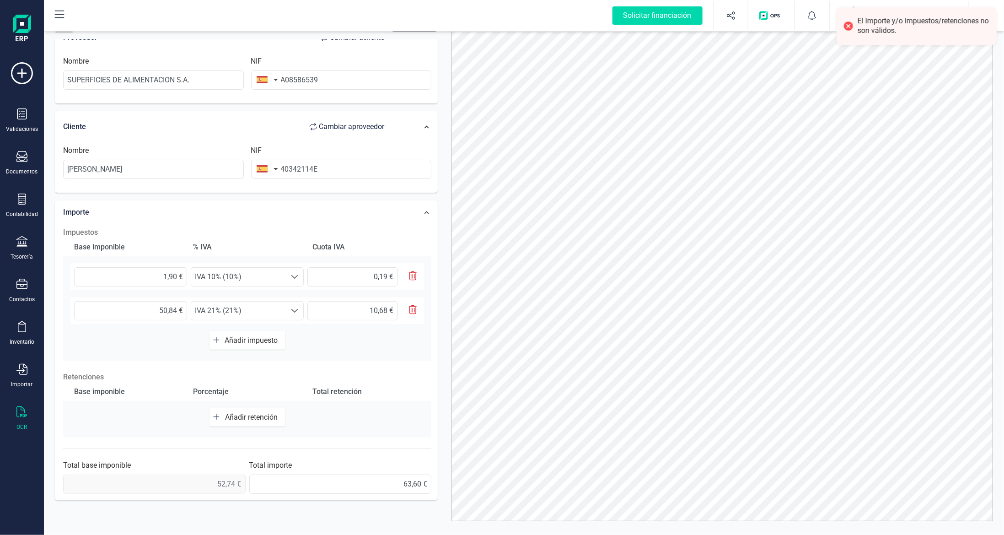
scroll to position [39, 0]
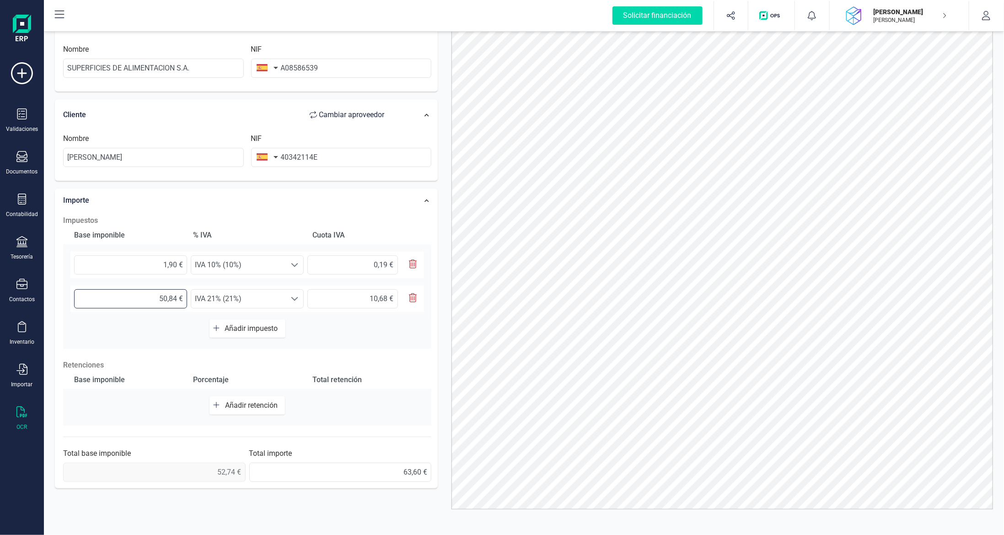
click at [176, 296] on input "50,84 €" at bounding box center [130, 298] width 113 height 19
type input "50,80 €"
type input "10,67 €"
type input "50,83 €"
drag, startPoint x: 388, startPoint y: 296, endPoint x: 397, endPoint y: 286, distance: 13.0
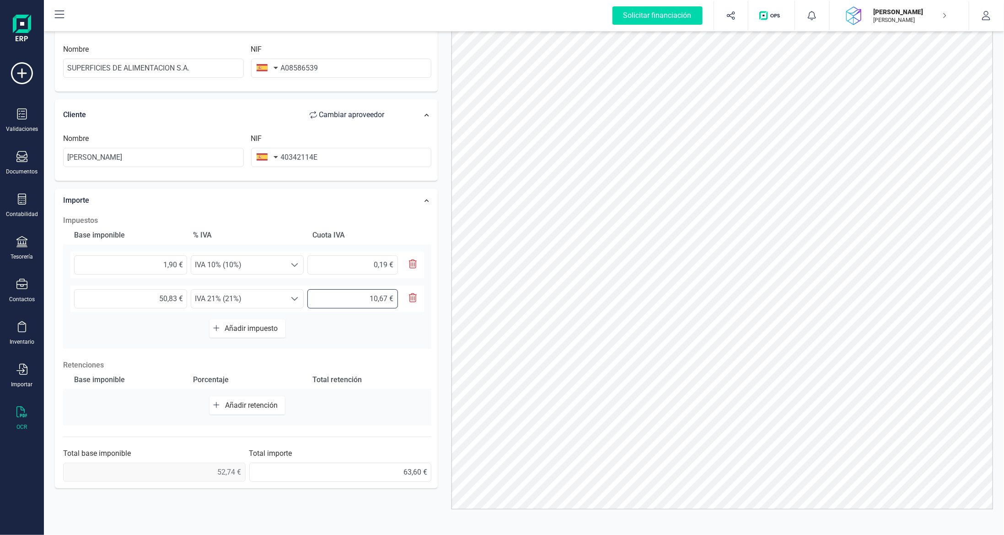
click at [389, 295] on input "10,67 €" at bounding box center [352, 298] width 91 height 19
type input "10,68 €"
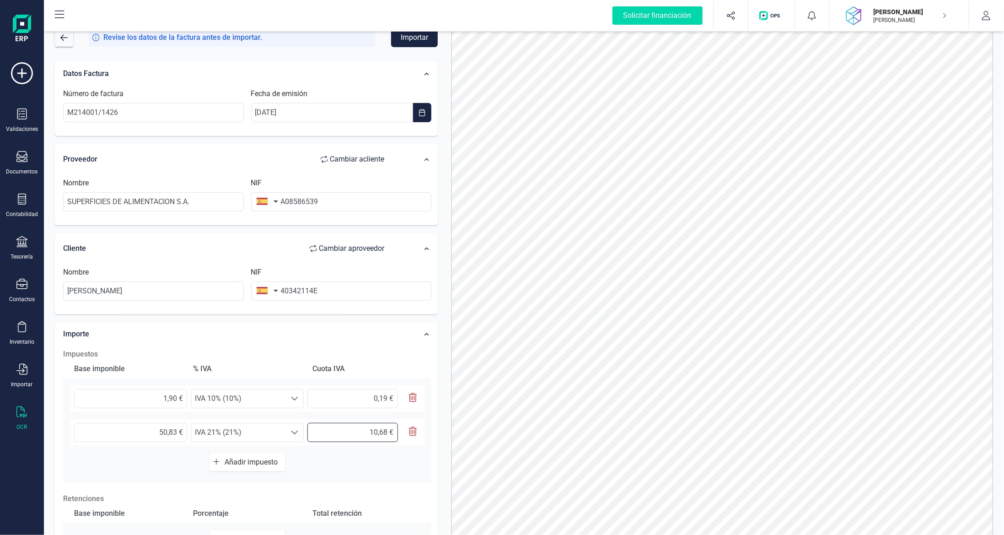
scroll to position [0, 0]
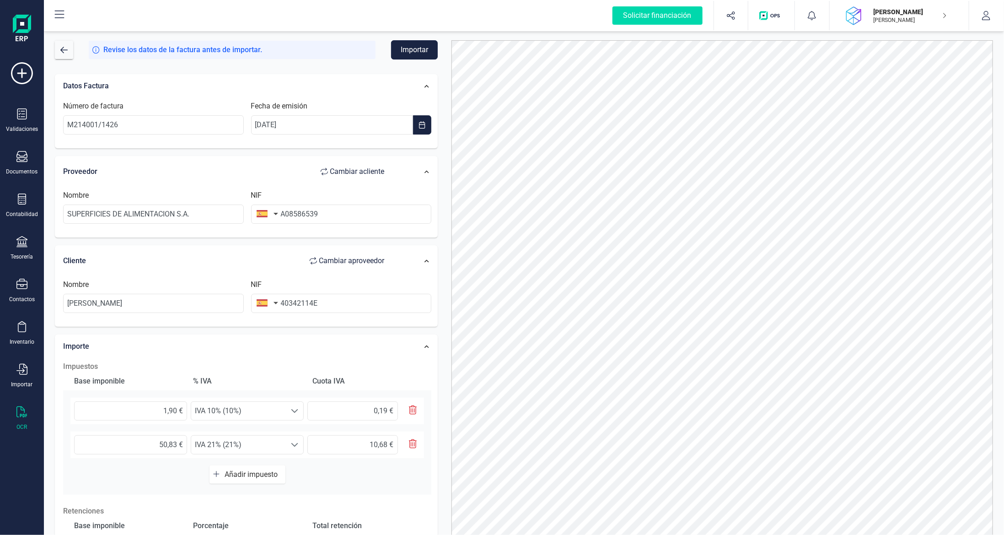
click at [409, 54] on button "Importar" at bounding box center [414, 49] width 47 height 19
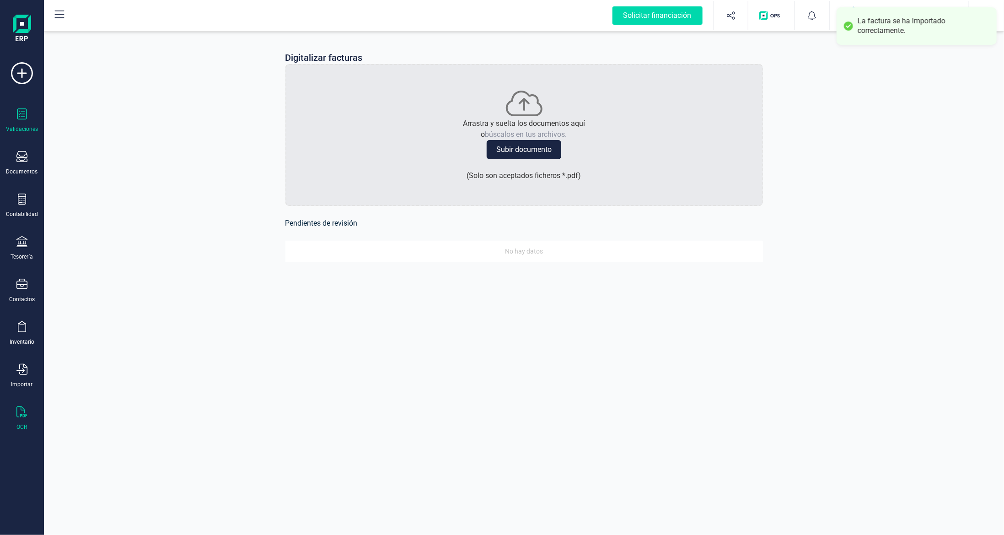
click at [19, 120] on div at bounding box center [21, 114] width 11 height 13
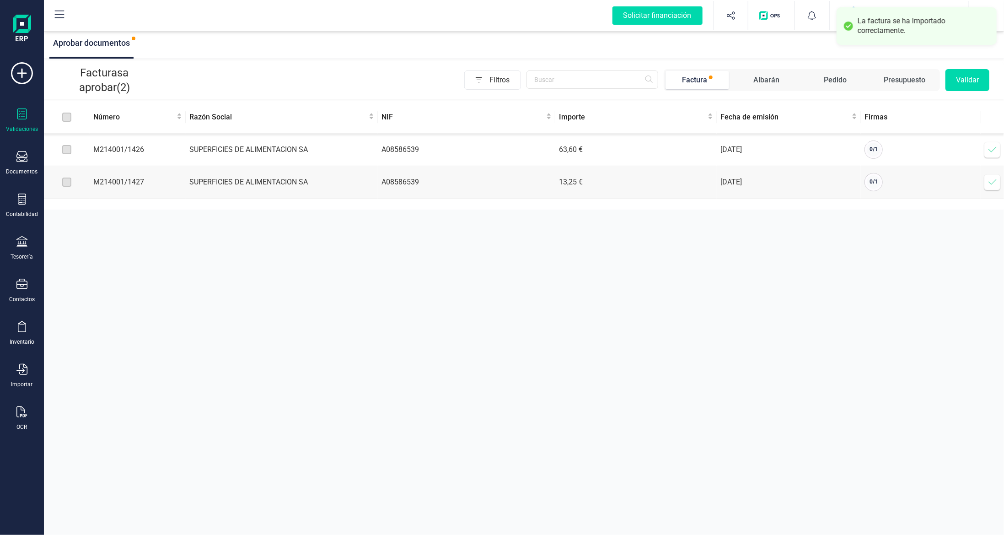
click at [987, 144] on span at bounding box center [993, 149] width 18 height 18
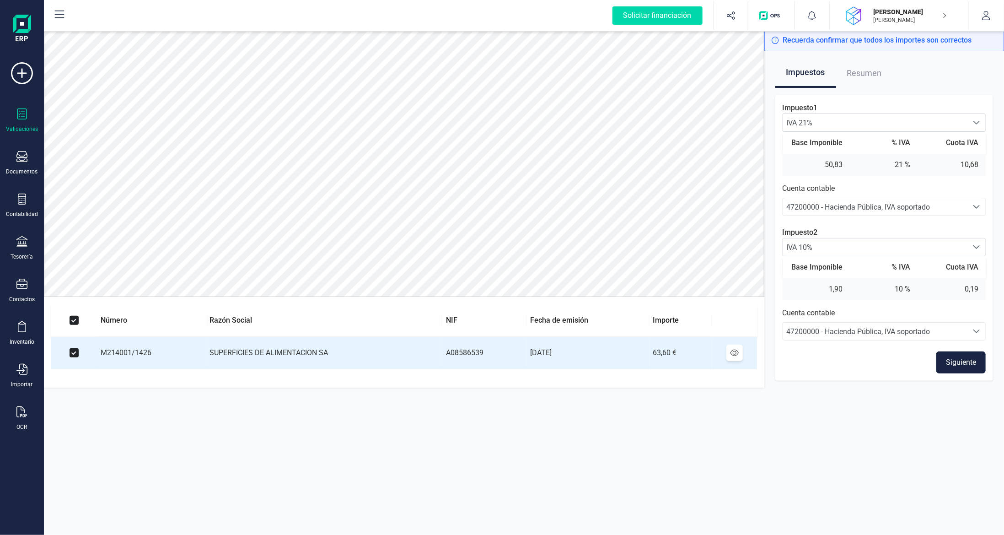
click at [956, 366] on button "Siguiente" at bounding box center [961, 362] width 49 height 22
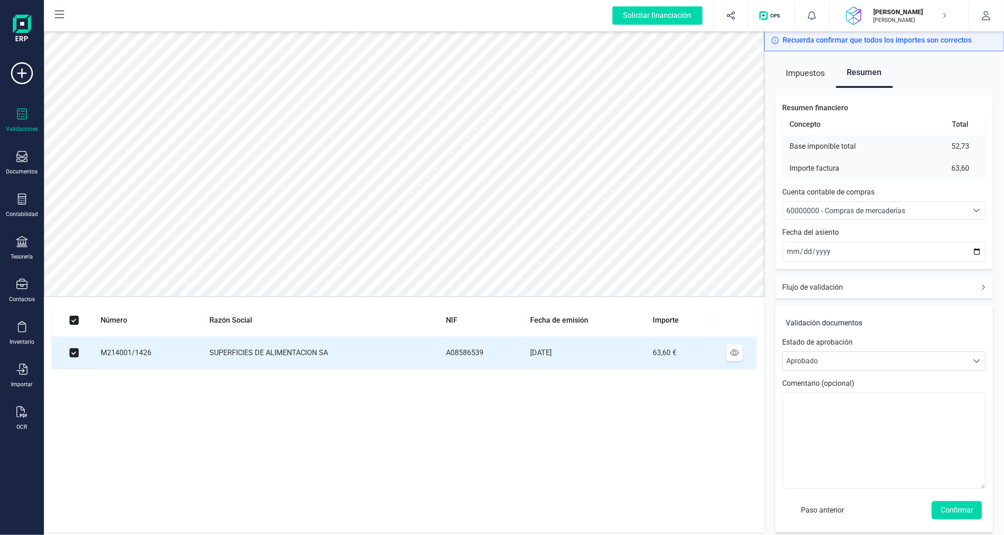
click at [888, 215] on div "60000000 - Compras de mercaderías" at bounding box center [876, 210] width 178 height 11
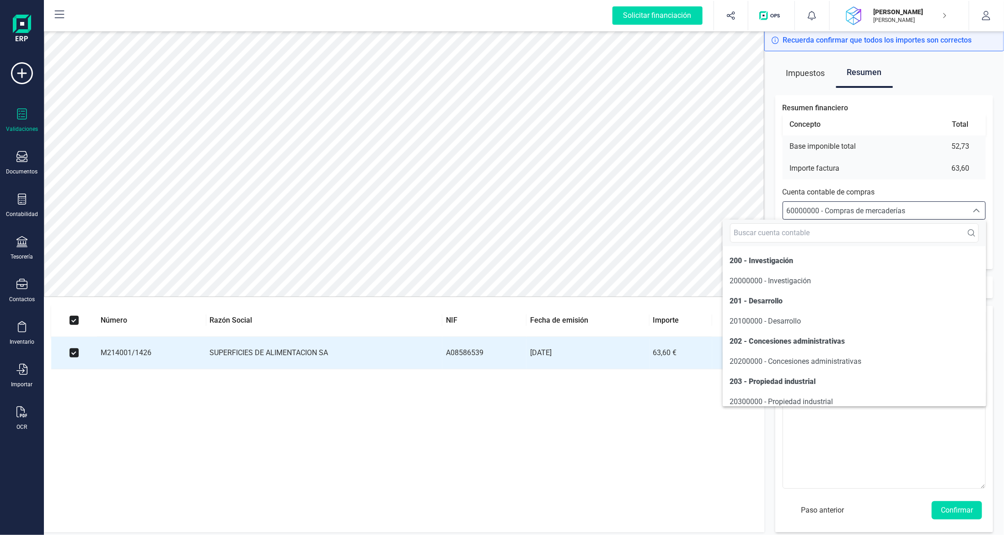
scroll to position [4375, 0]
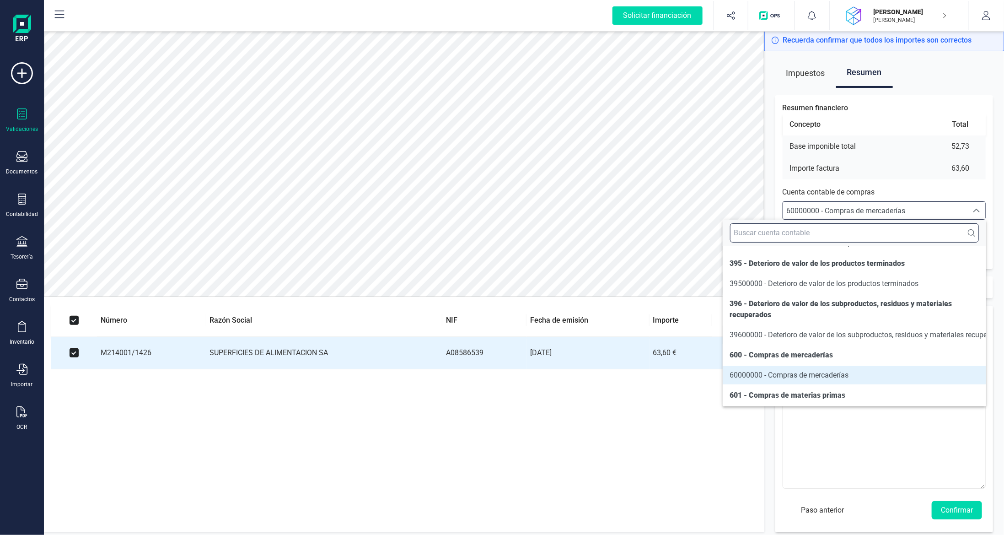
click at [875, 237] on input "text" at bounding box center [854, 232] width 249 height 19
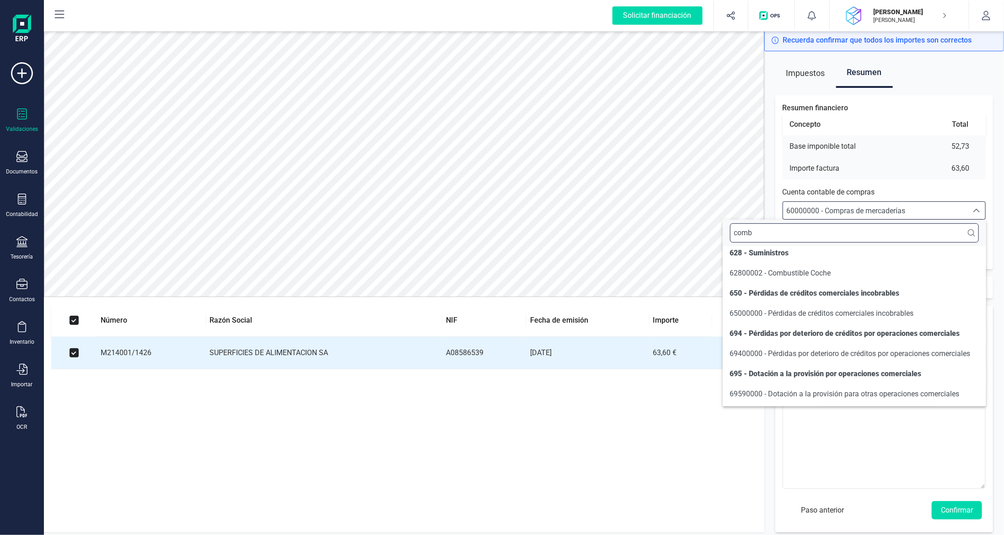
scroll to position [0, 0]
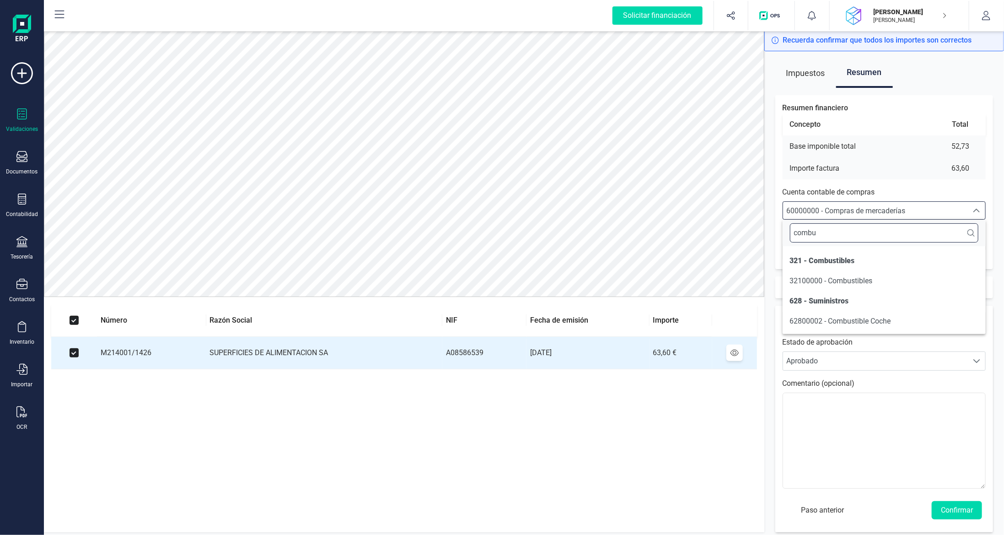
type input "combu"
click at [859, 319] on span "62800002 - Combustible Coche" at bounding box center [840, 321] width 101 height 9
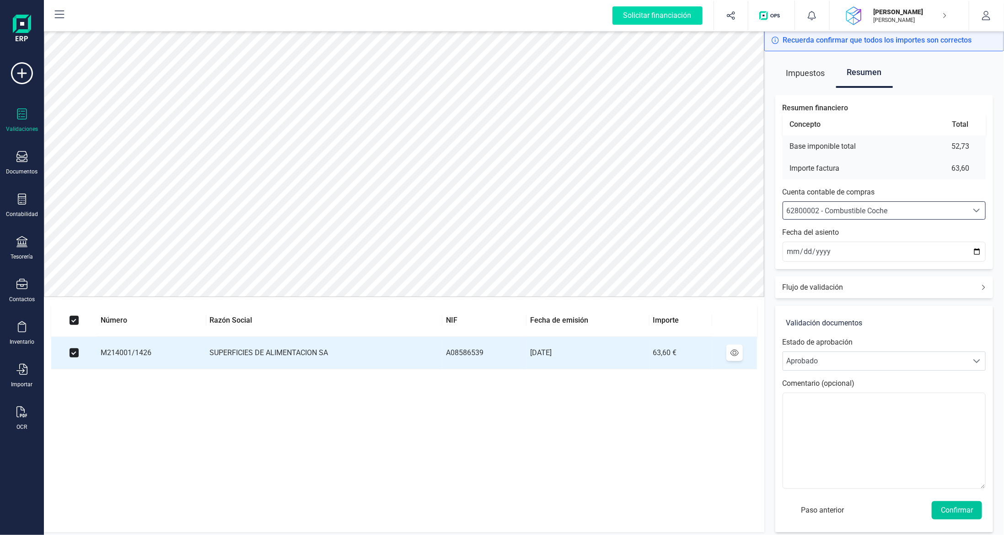
click at [958, 510] on button "Confirmar" at bounding box center [957, 510] width 50 height 18
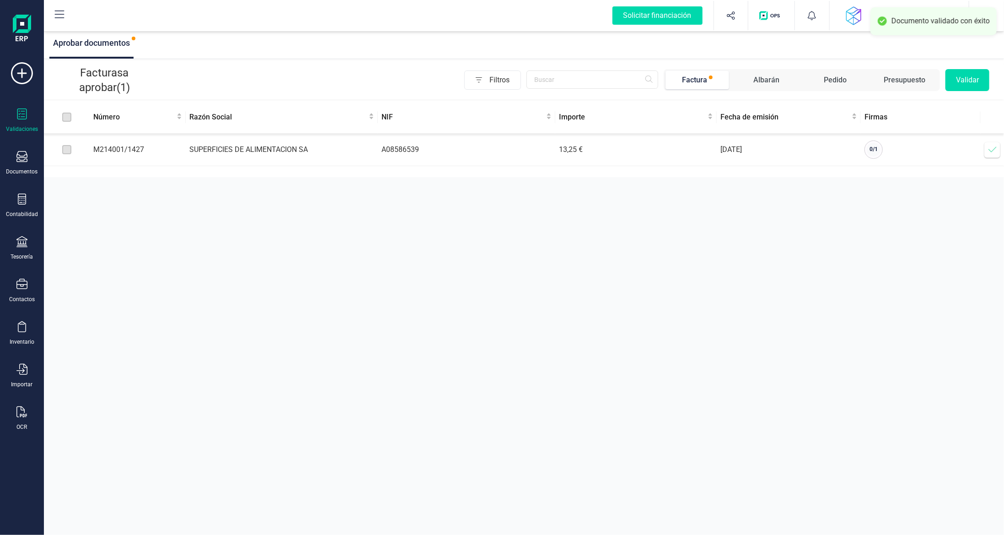
click at [992, 146] on icon at bounding box center [992, 149] width 9 height 9
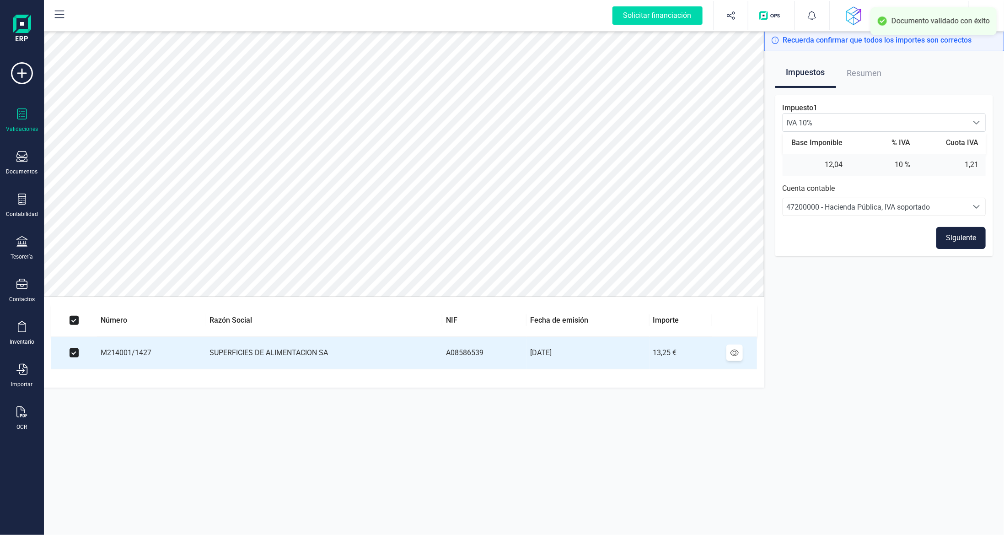
click at [965, 242] on button "Siguiente" at bounding box center [961, 238] width 49 height 22
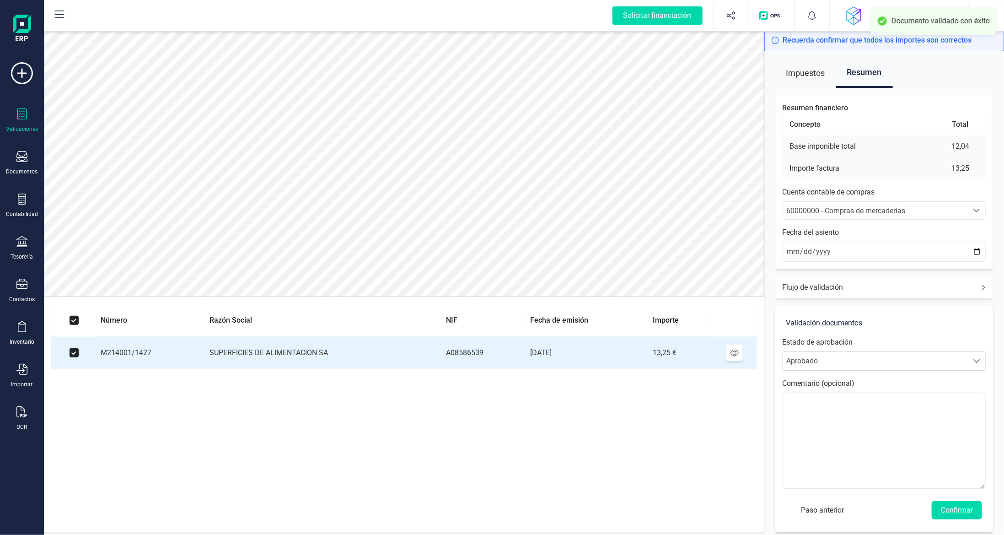
click at [878, 216] on div "60000000 - Compras de mercaderías" at bounding box center [876, 210] width 178 height 11
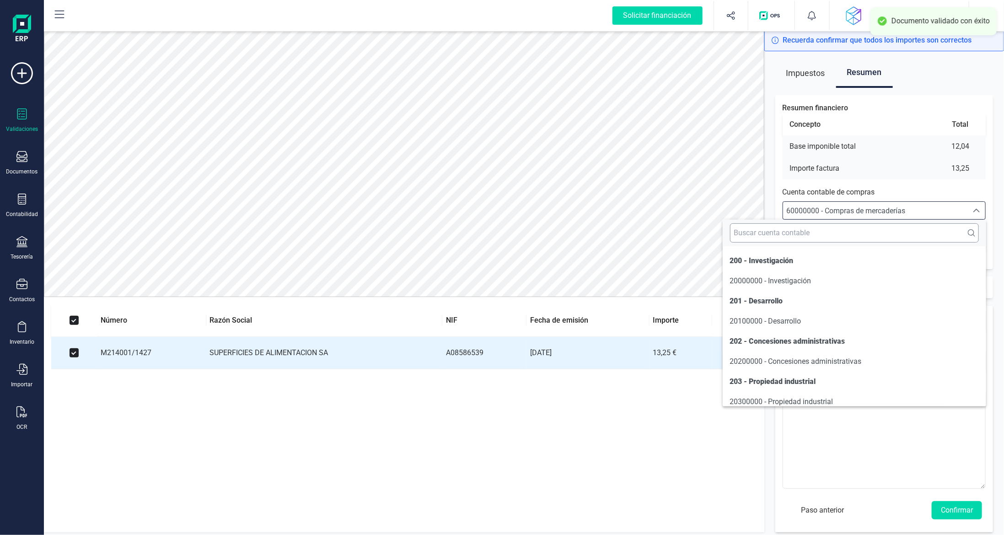
scroll to position [4375, 0]
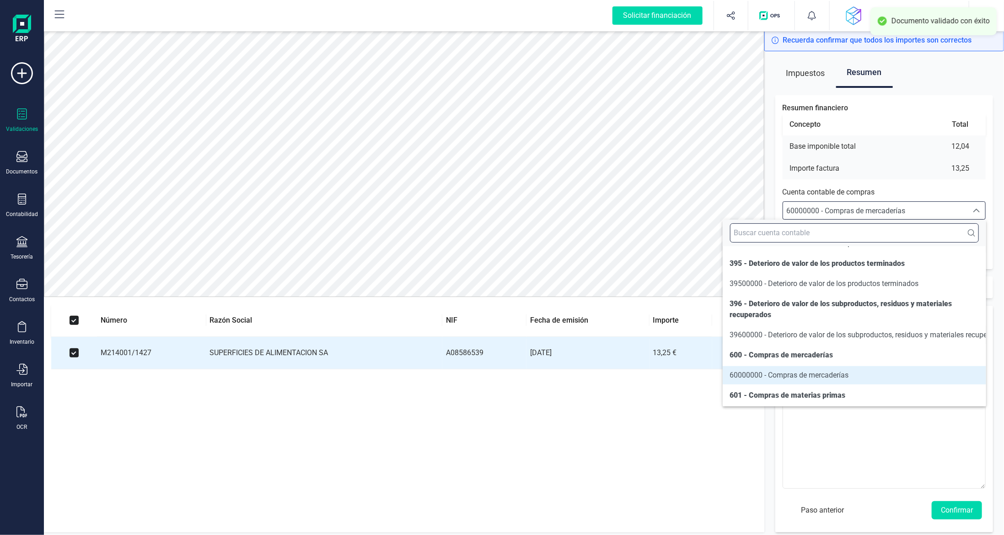
click at [864, 235] on input "text" at bounding box center [854, 232] width 249 height 19
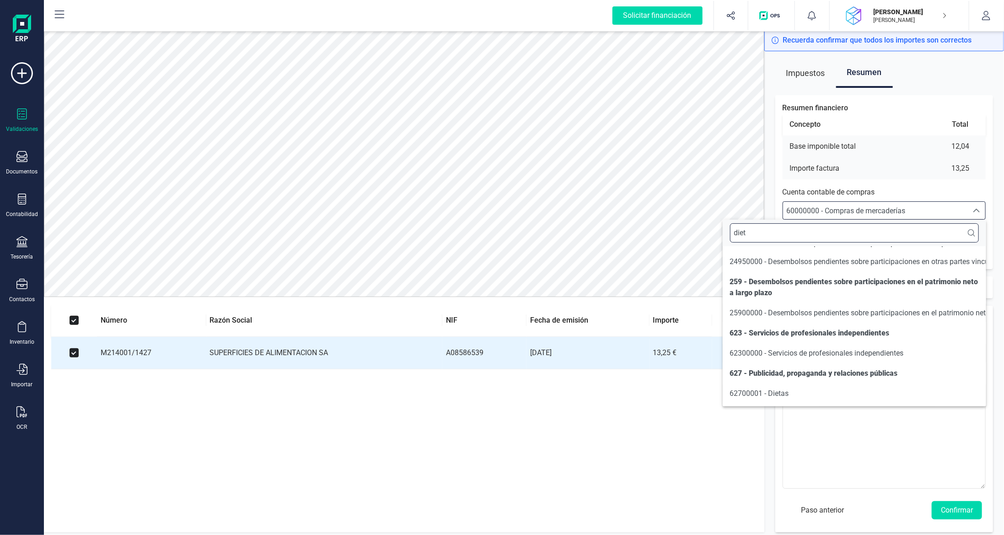
scroll to position [0, 0]
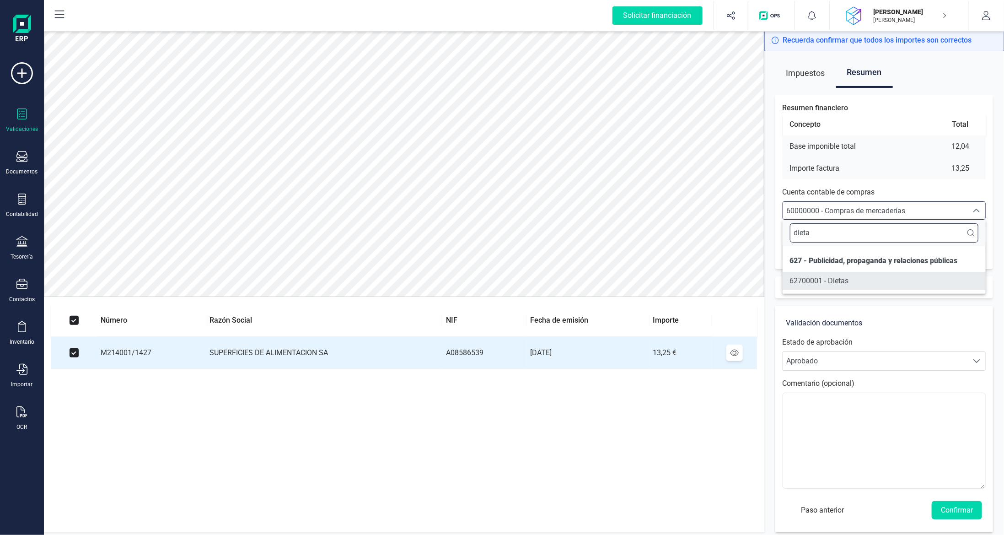
type input "dieta"
click at [833, 286] on span "62700001 - Dietas" at bounding box center [819, 280] width 59 height 11
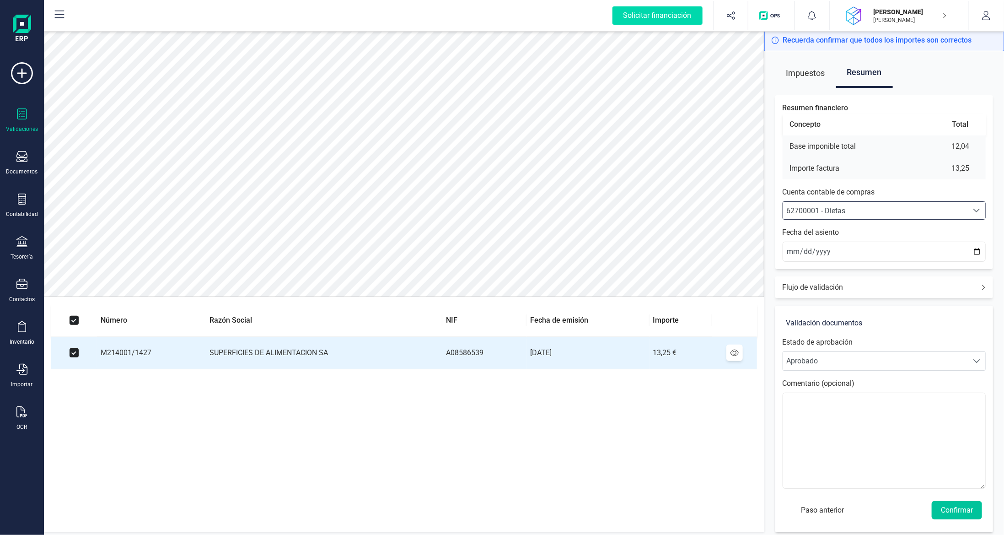
click at [958, 512] on button "Confirmar" at bounding box center [957, 510] width 50 height 18
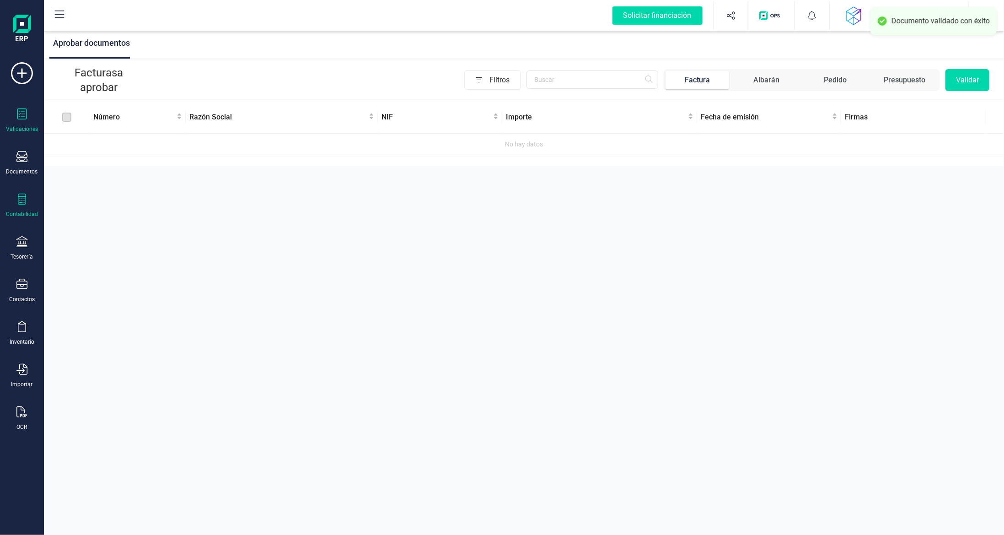
click at [22, 200] on icon at bounding box center [21, 199] width 11 height 11
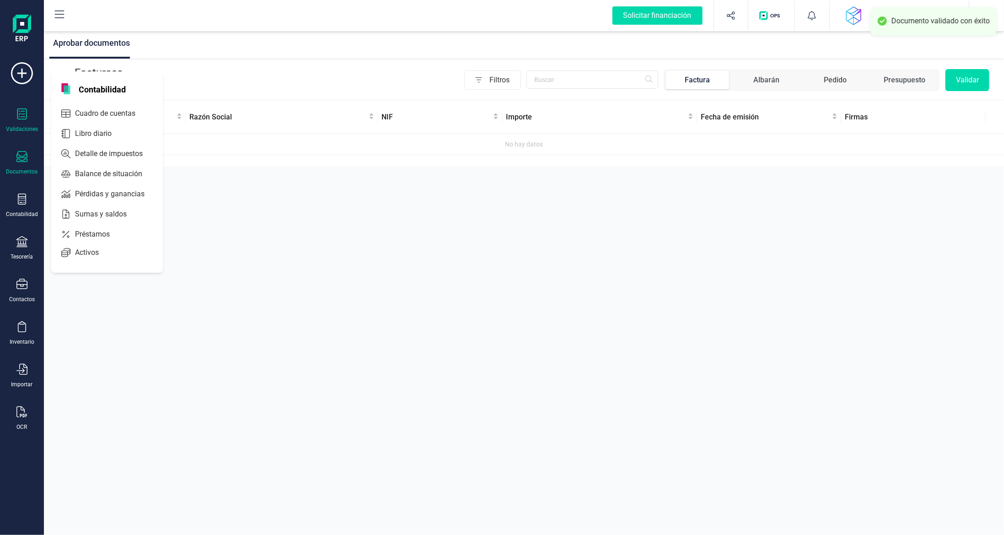
click at [24, 160] on icon at bounding box center [21, 156] width 11 height 11
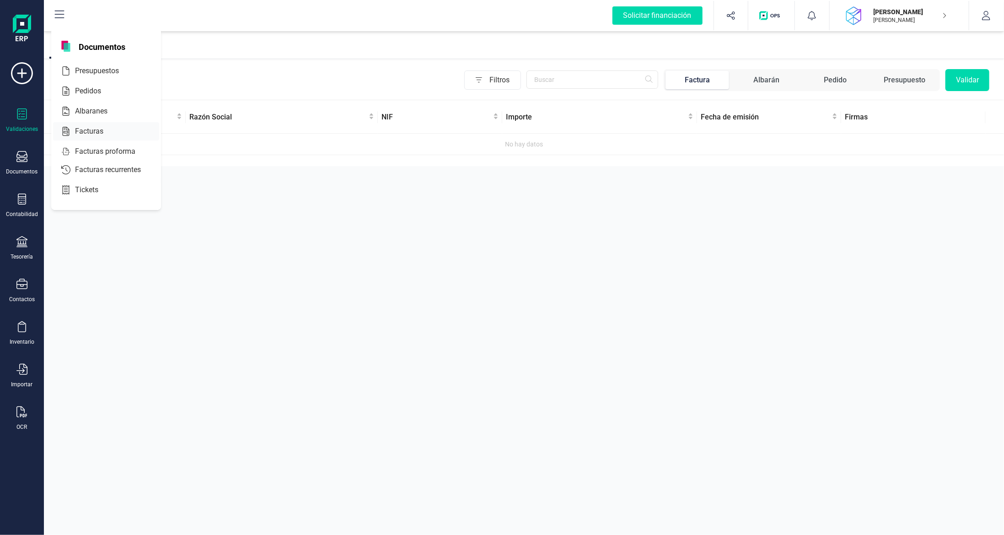
click at [88, 137] on div "Facturas" at bounding box center [106, 131] width 106 height 18
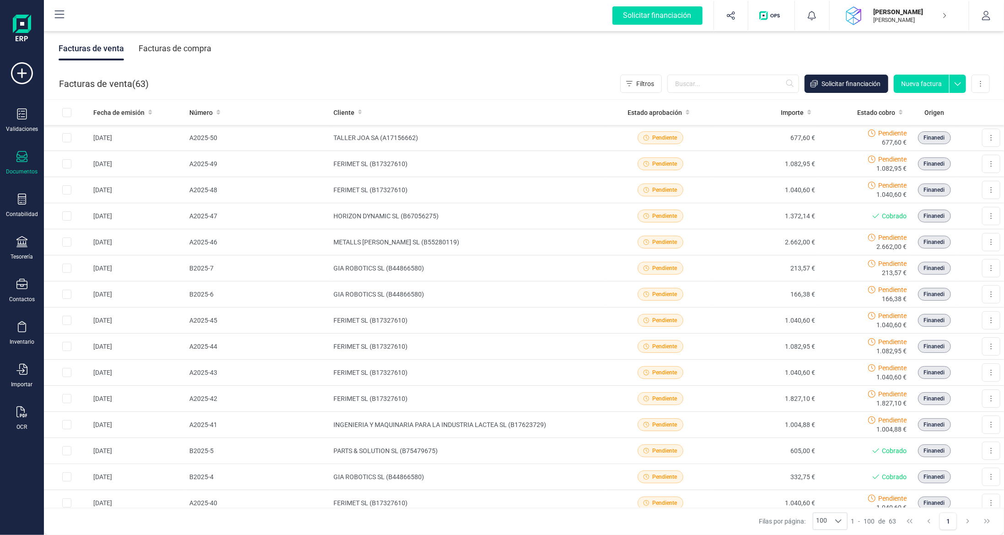
click at [173, 39] on div "Facturas de compra" at bounding box center [175, 49] width 73 height 24
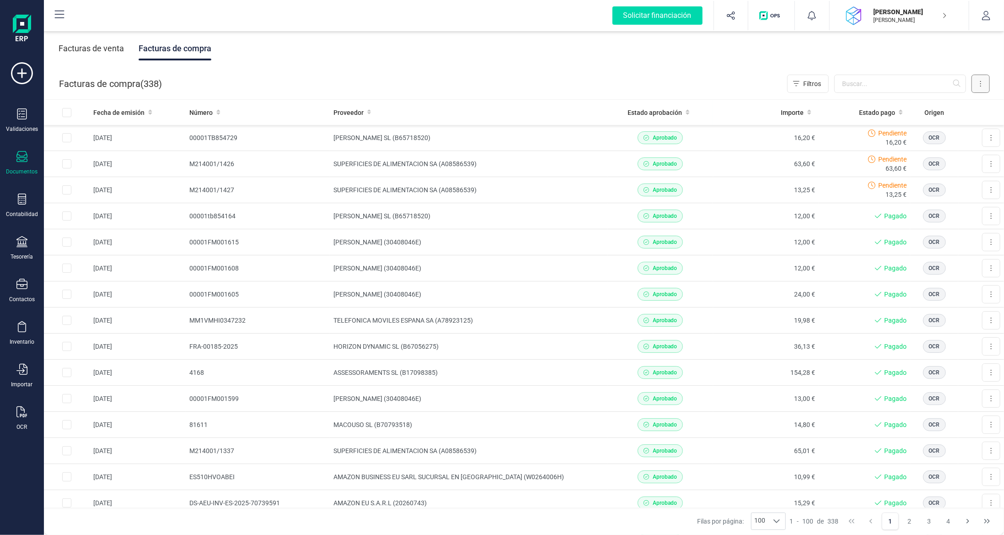
click at [982, 84] on button at bounding box center [981, 84] width 18 height 18
click at [925, 159] on span "Escanear (OCR)" at bounding box center [917, 160] width 45 height 9
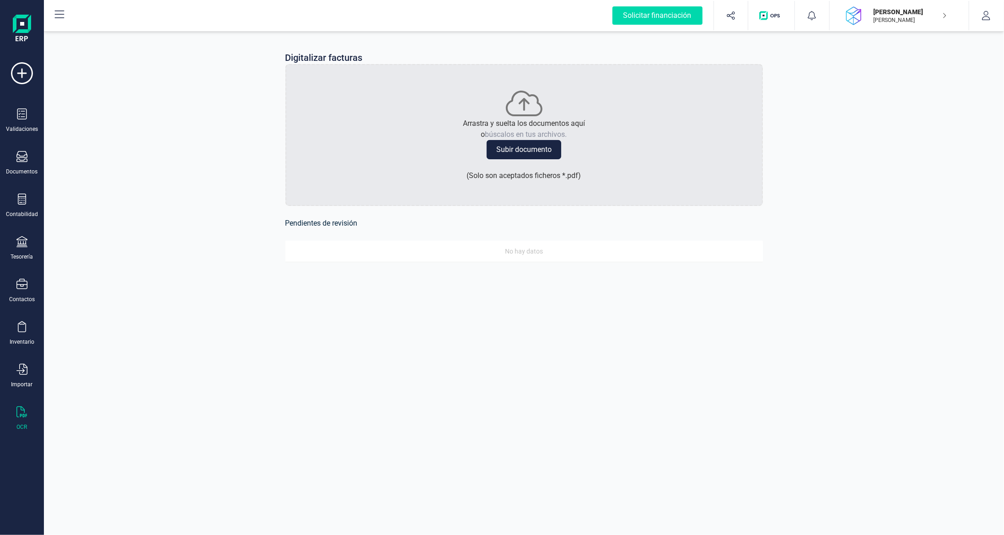
click at [530, 148] on button "Subir documento" at bounding box center [524, 149] width 75 height 19
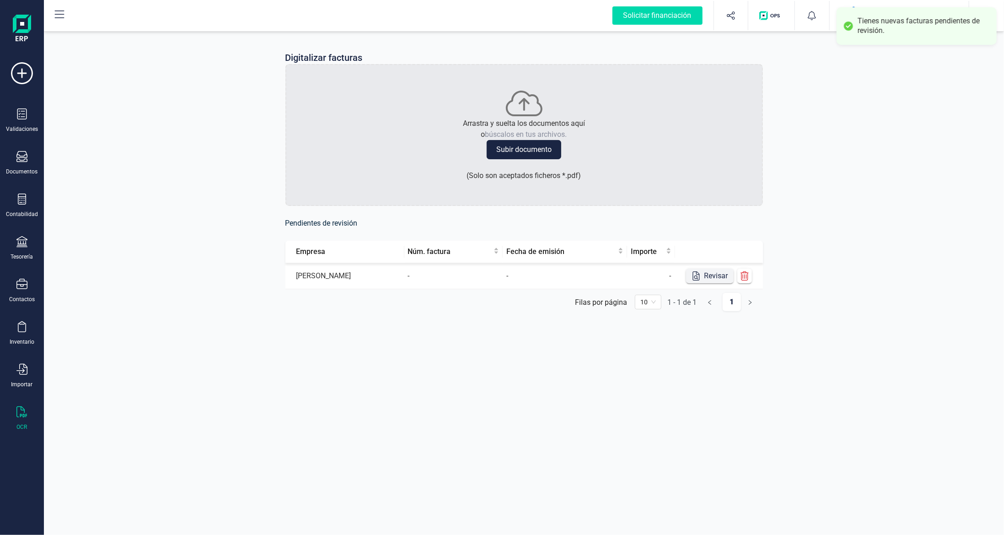
click at [700, 278] on icon "button" at bounding box center [696, 275] width 9 height 9
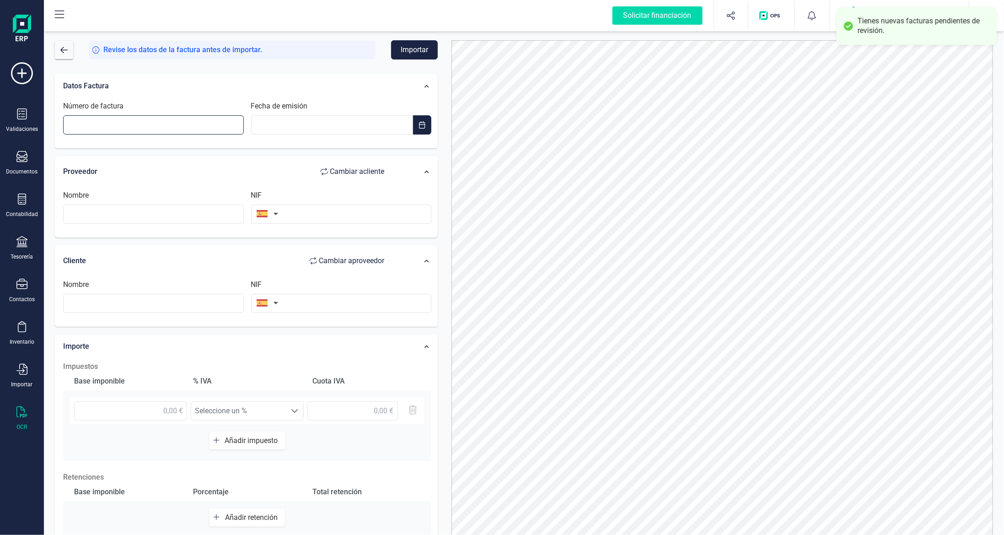
click at [162, 128] on input "Número de factura" at bounding box center [153, 124] width 181 height 19
drag, startPoint x: 108, startPoint y: 124, endPoint x: 0, endPoint y: 103, distance: 109.9
click at [0, 105] on div "Solicitar financiación Importaciones completadas 0 / 0 DAVID TUBERT SAUBI DAVID…" at bounding box center [502, 267] width 1004 height 535
type input "D43-197698"
type input "__/__/____"
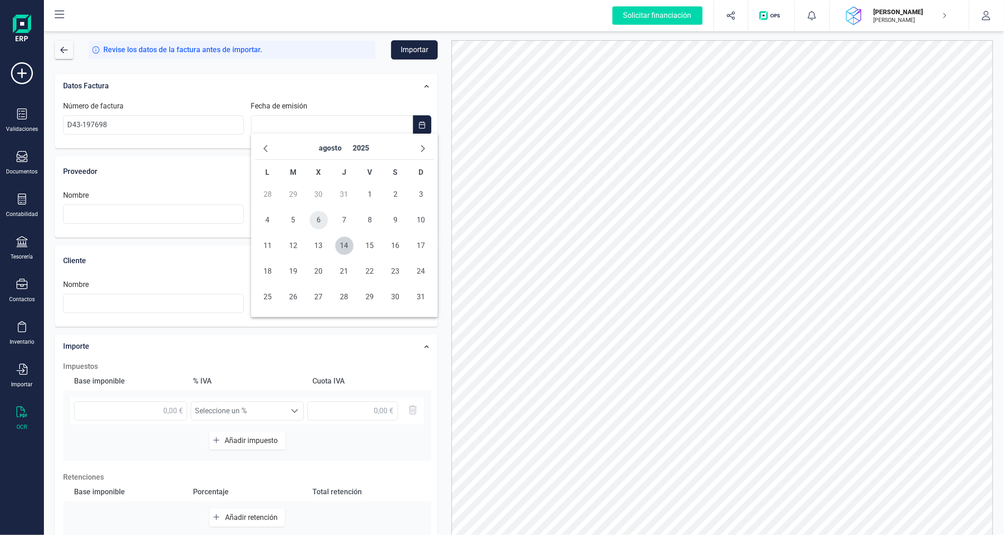
click at [316, 222] on span "6" at bounding box center [319, 220] width 18 height 18
type input "06/08/2025"
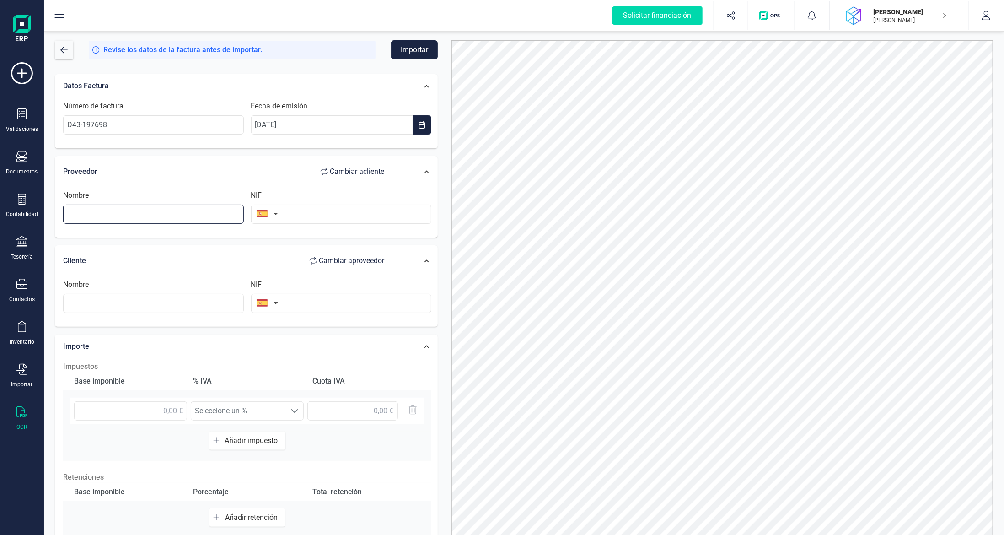
click at [119, 214] on input "text" at bounding box center [153, 214] width 181 height 19
click at [357, 217] on input "text" at bounding box center [341, 214] width 181 height 19
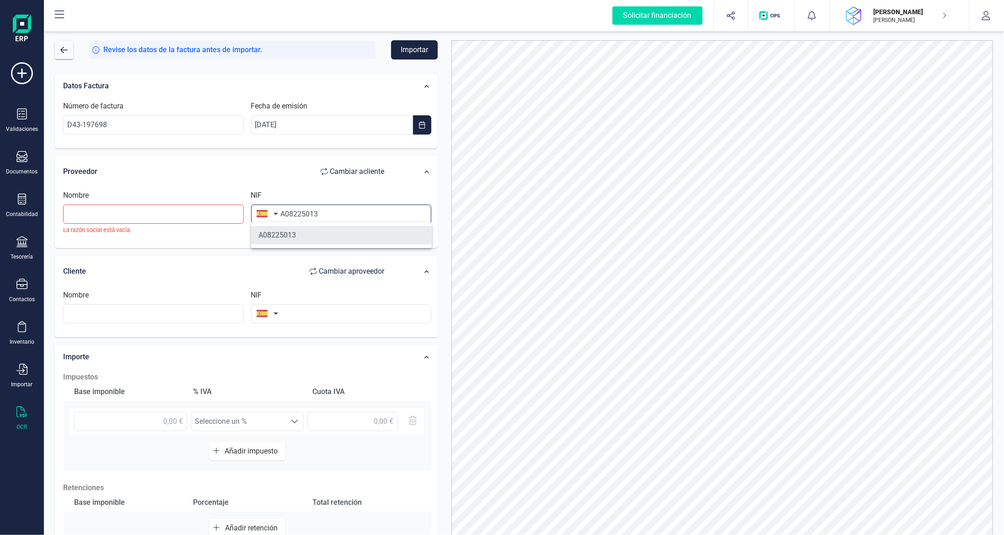
type input "A08225013"
click at [345, 244] on li "A08225013" at bounding box center [341, 235] width 181 height 18
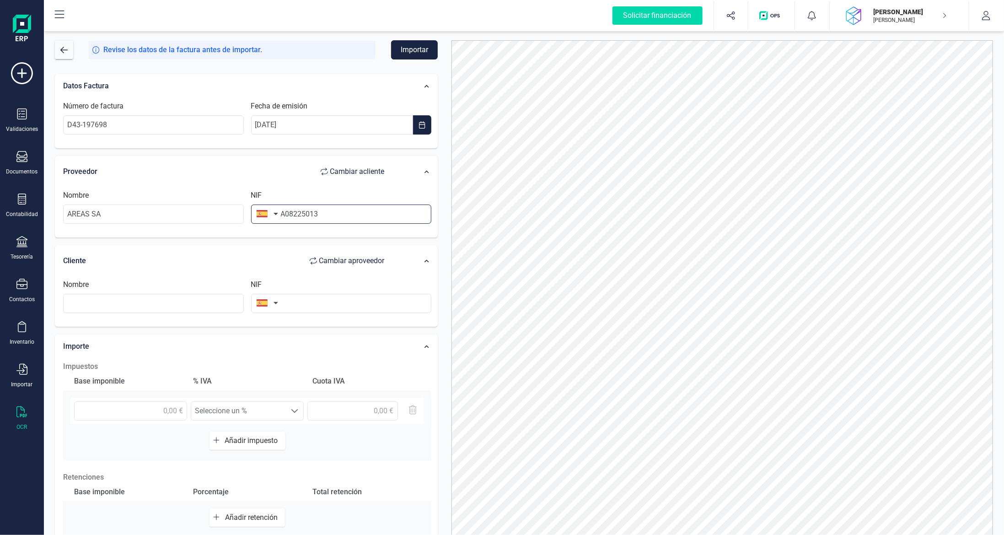
type input "AREAS SA"
click at [185, 314] on div "Nombre NIF" at bounding box center [247, 299] width 376 height 41
click at [185, 306] on input "text" at bounding box center [153, 303] width 181 height 19
type input "[PERSON_NAME]"
type input "40342114E"
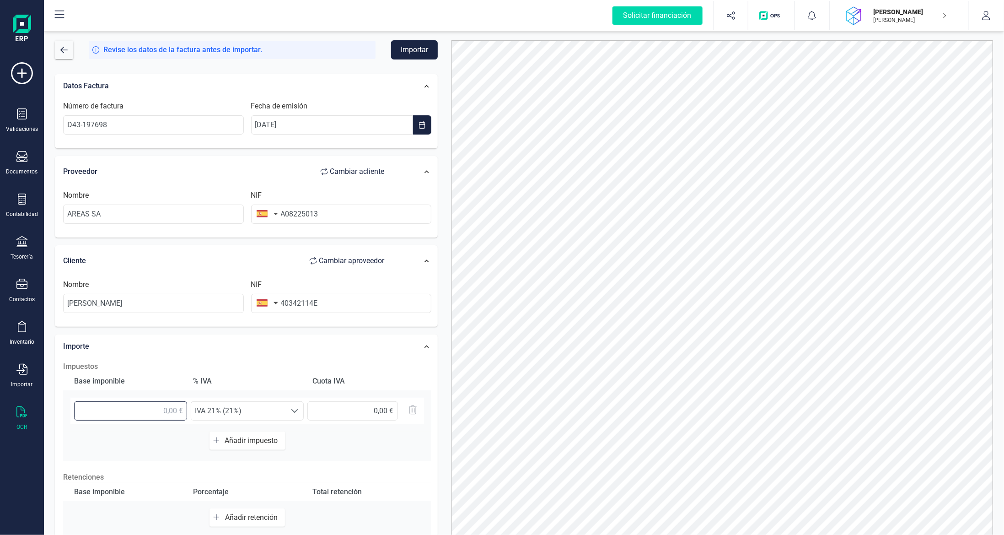
click at [164, 407] on input "text" at bounding box center [130, 410] width 113 height 19
type input "6,73 €"
click at [223, 404] on span "IVA 21% (21%)" at bounding box center [238, 411] width 95 height 18
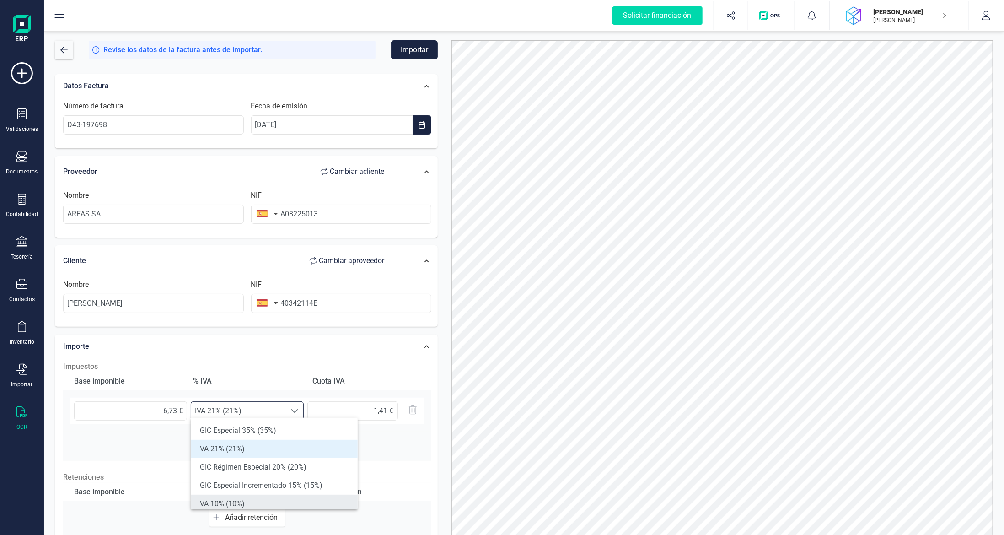
click at [243, 497] on li "IVA 10% (10%)" at bounding box center [274, 504] width 167 height 18
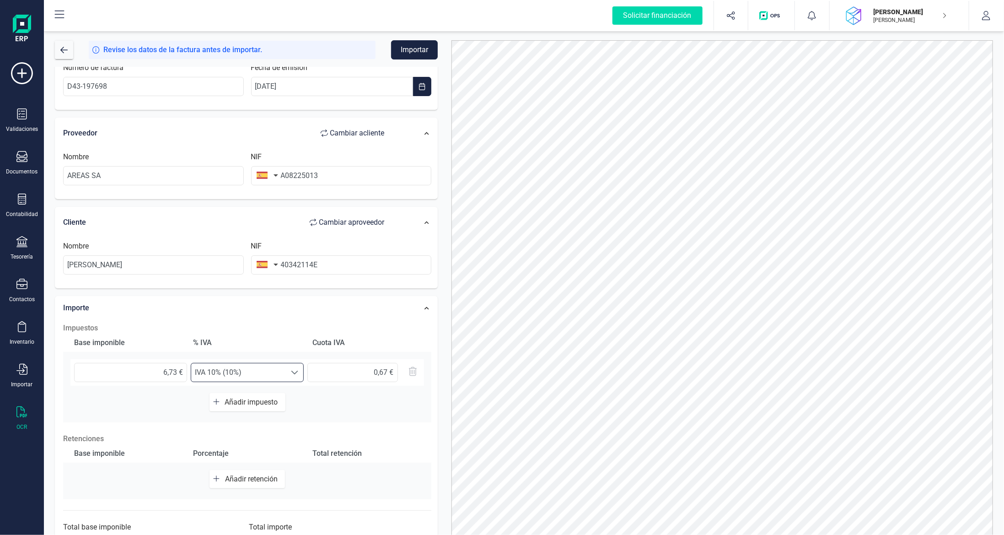
scroll to position [73, 0]
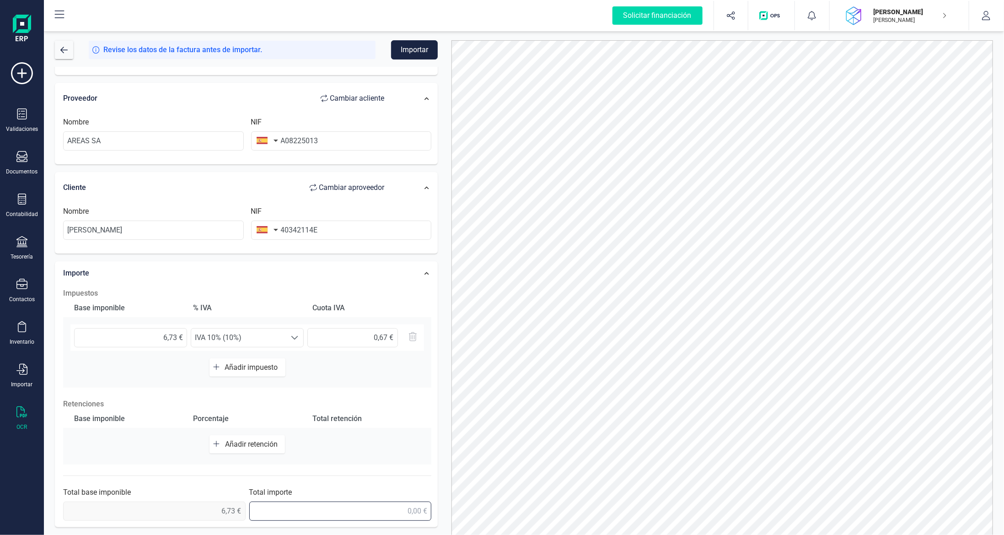
click at [377, 510] on input "text" at bounding box center [340, 510] width 183 height 19
type input "7,40 €"
click at [414, 57] on button "Importar" at bounding box center [414, 49] width 47 height 19
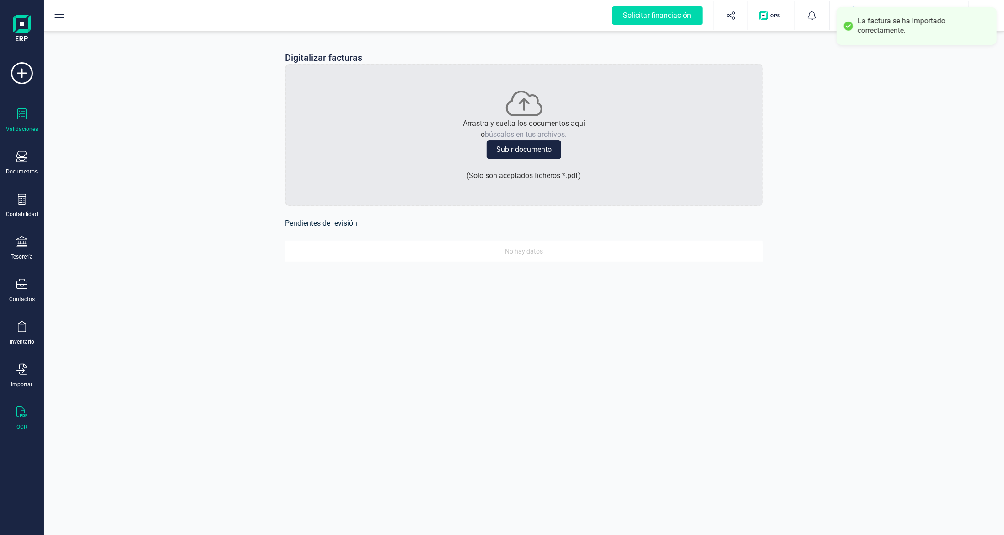
click at [23, 119] on div at bounding box center [21, 114] width 11 height 13
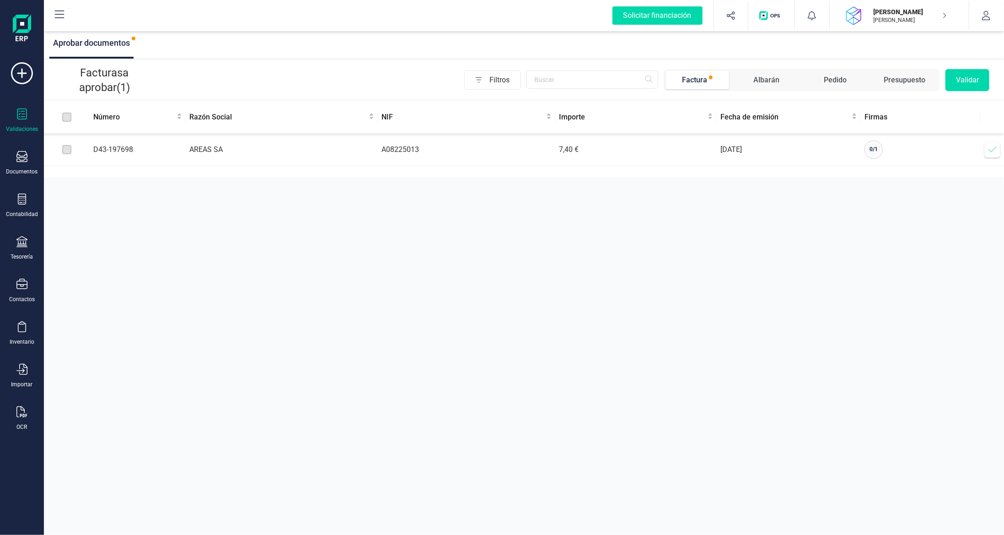
click at [1000, 160] on td "Verificar factura" at bounding box center [992, 150] width 23 height 32
click at [997, 146] on icon at bounding box center [992, 149] width 9 height 9
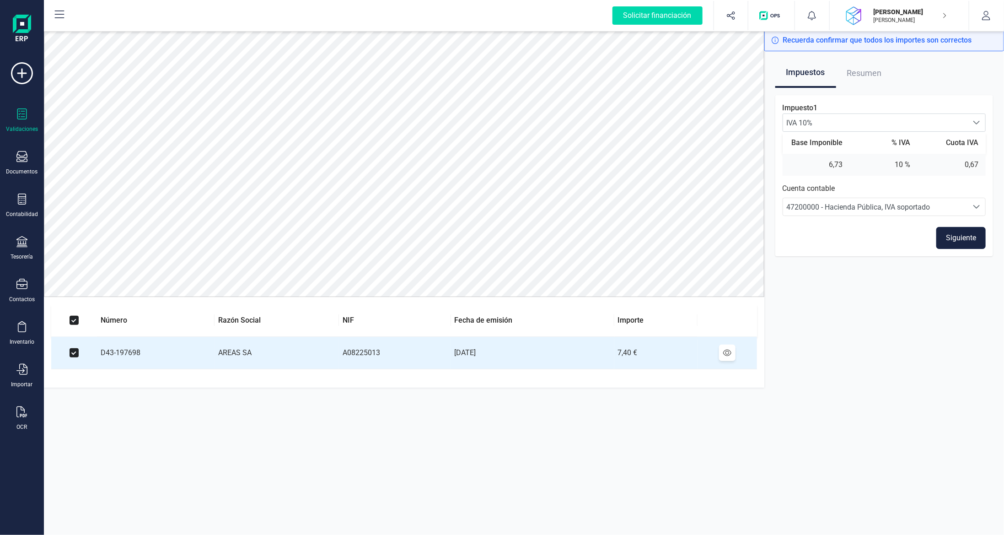
click at [954, 240] on button "Siguiente" at bounding box center [961, 238] width 49 height 22
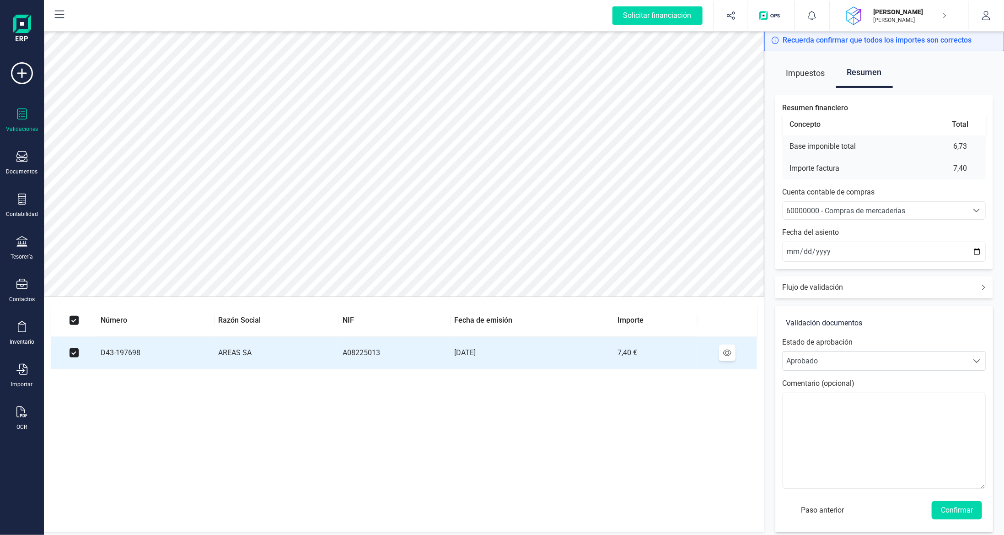
click at [859, 210] on span "60000000 - Compras de mercaderías" at bounding box center [846, 210] width 119 height 9
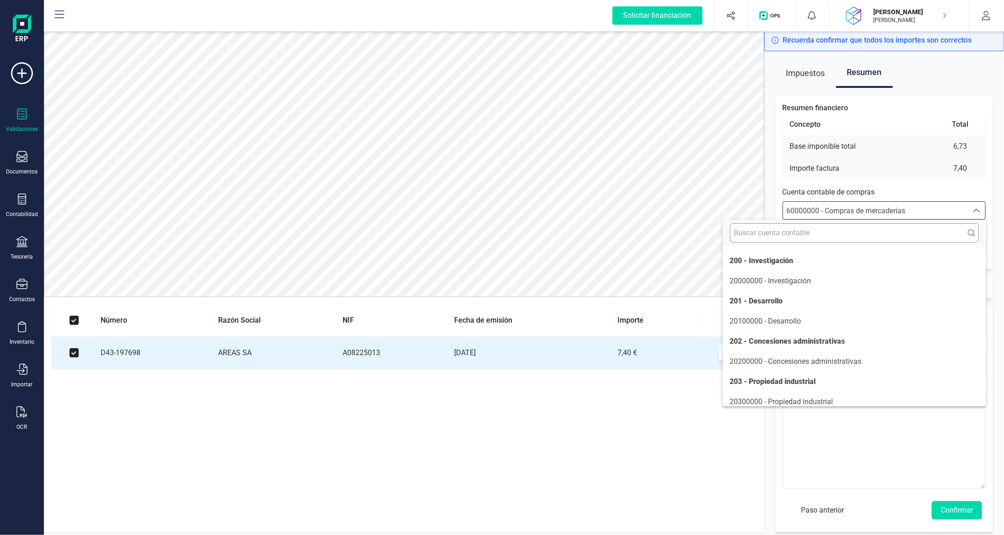
scroll to position [4375, 0]
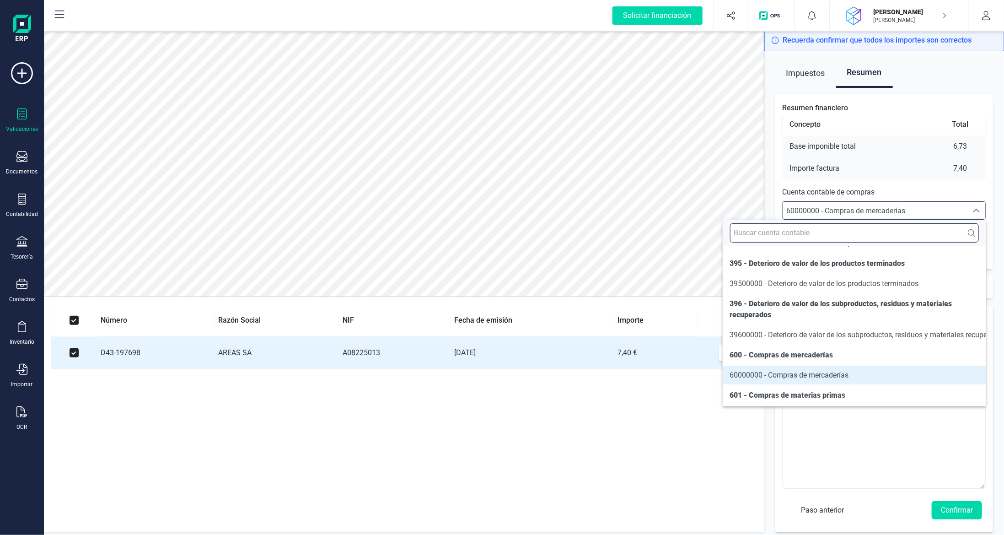
click at [851, 232] on input "text" at bounding box center [854, 232] width 249 height 19
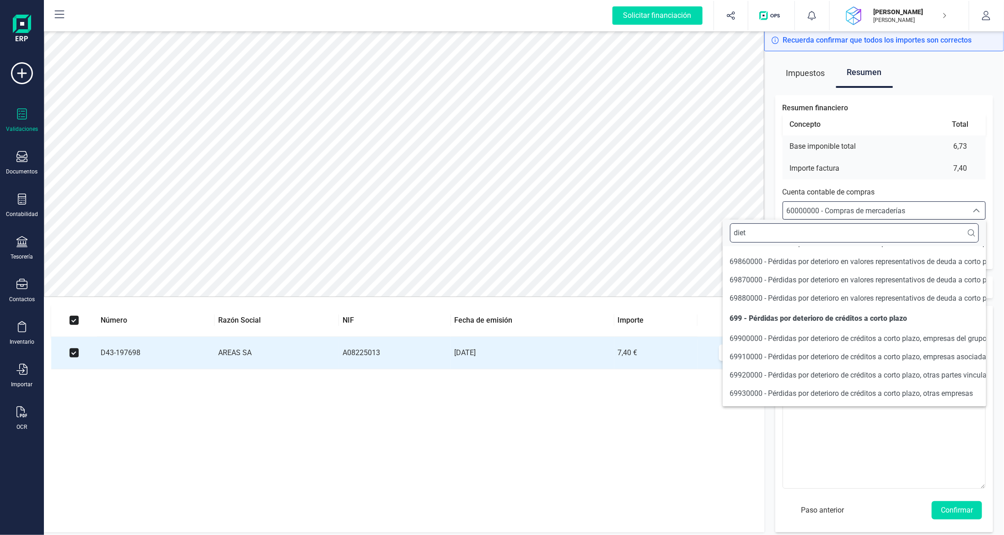
scroll to position [0, 0]
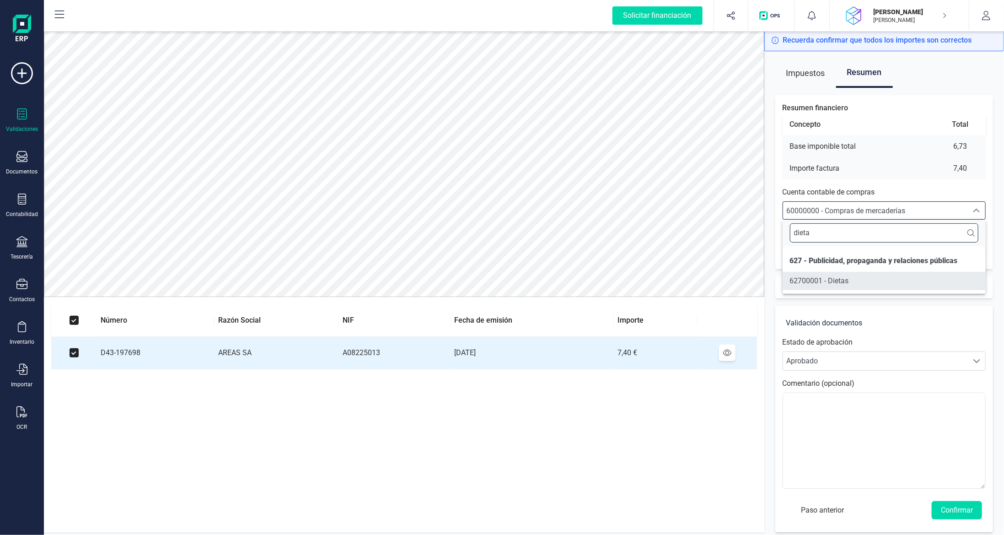
type input "dieta"
click at [835, 280] on span "62700001 - Dietas" at bounding box center [819, 280] width 59 height 9
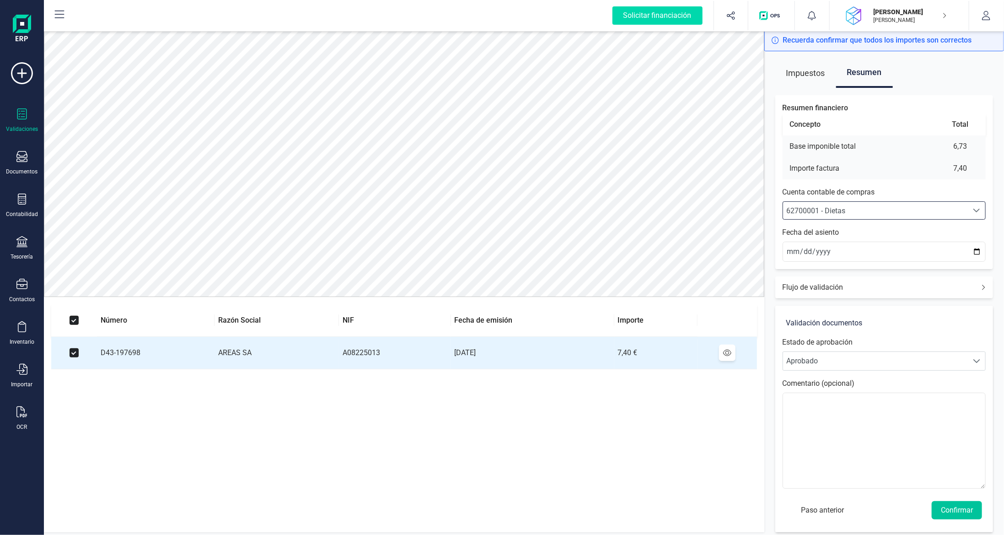
click at [955, 514] on button "Confirmar" at bounding box center [957, 510] width 50 height 18
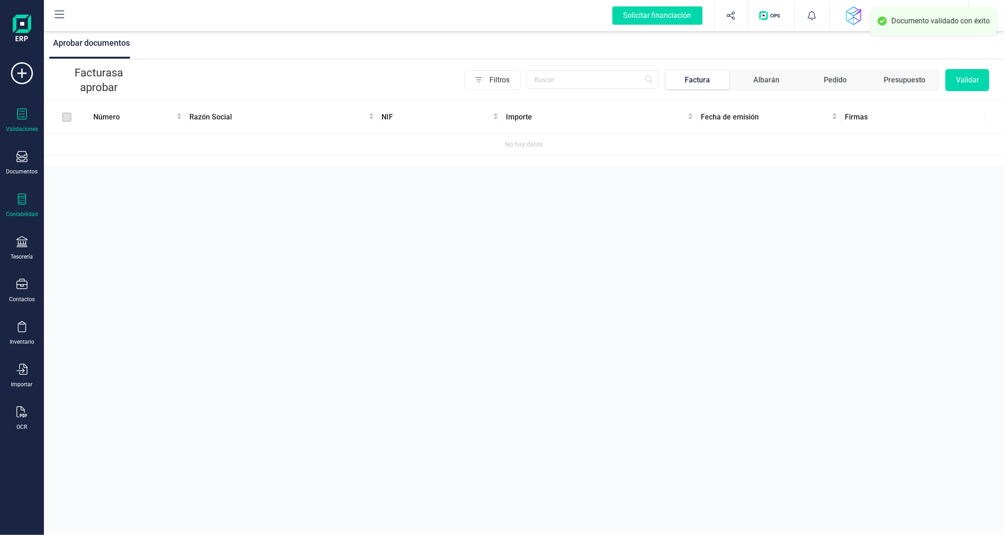
click at [31, 205] on div "Contabilidad" at bounding box center [22, 206] width 37 height 24
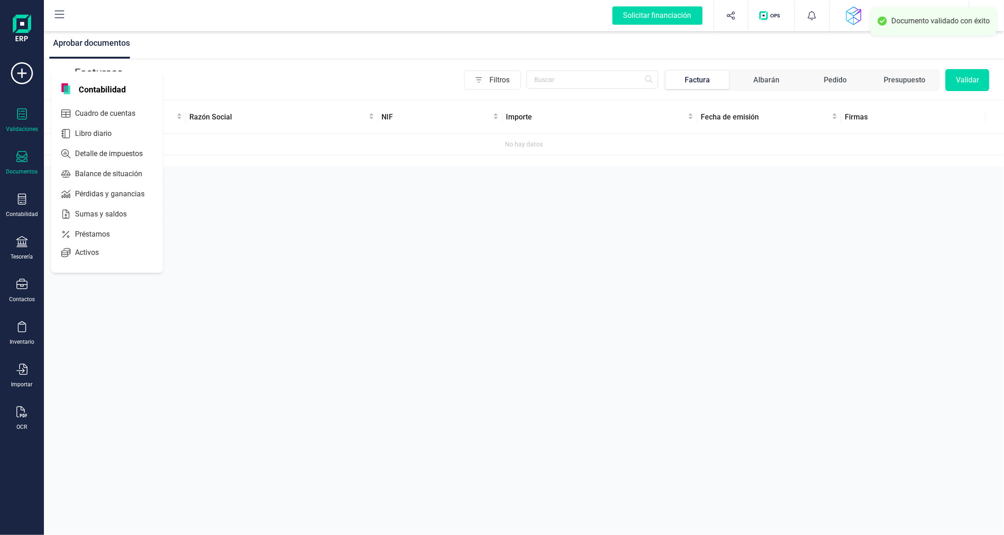
click at [16, 163] on div "Documentos" at bounding box center [22, 163] width 37 height 24
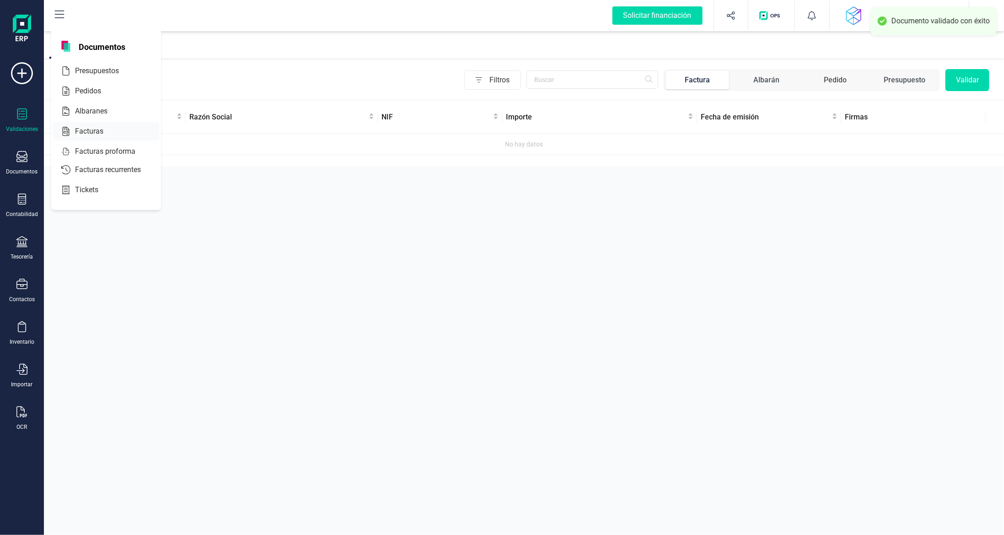
click at [93, 131] on span "Facturas" at bounding box center [95, 131] width 48 height 11
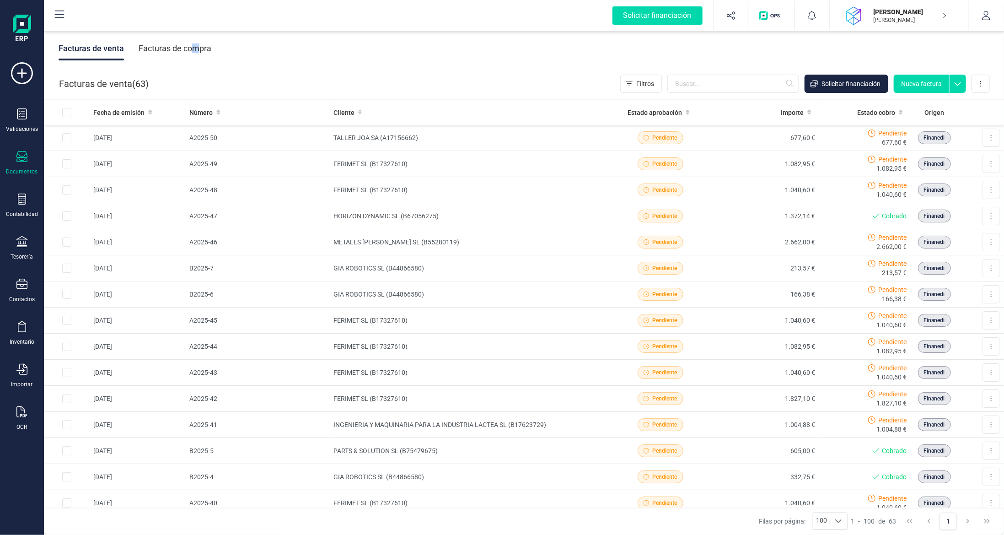
click at [196, 39] on div "Facturas de compra" at bounding box center [175, 49] width 73 height 24
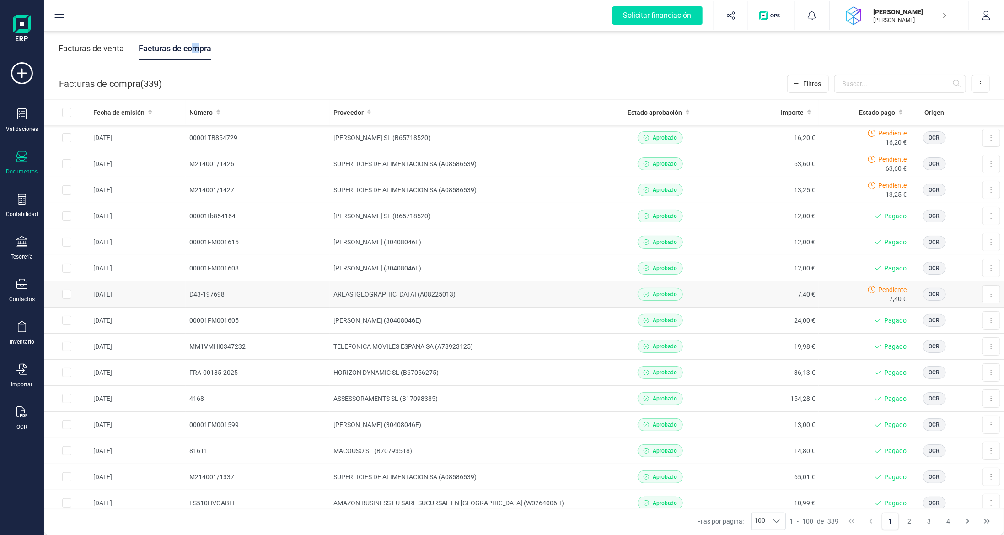
click at [721, 291] on td "7,40 €" at bounding box center [766, 294] width 106 height 26
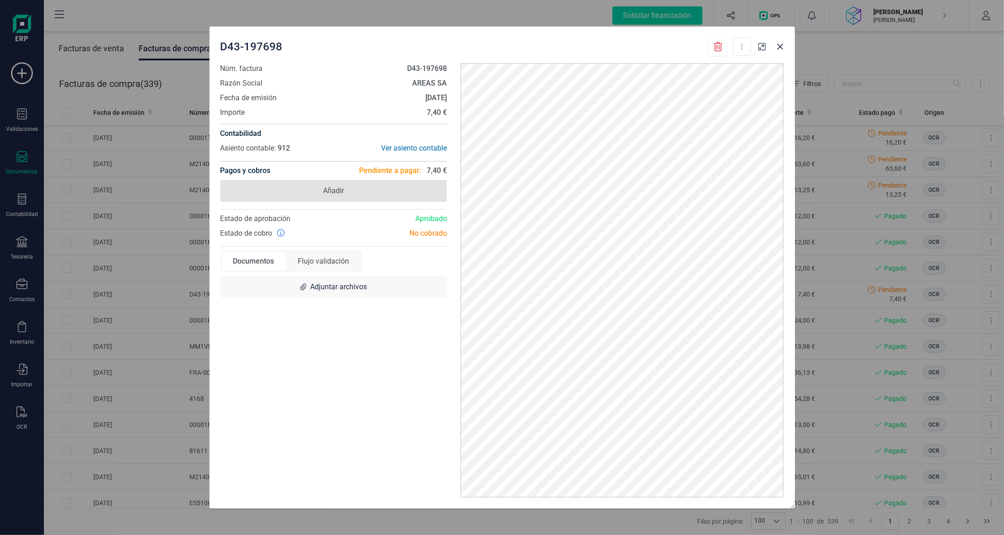
click at [383, 188] on span "Añadir" at bounding box center [334, 191] width 227 height 22
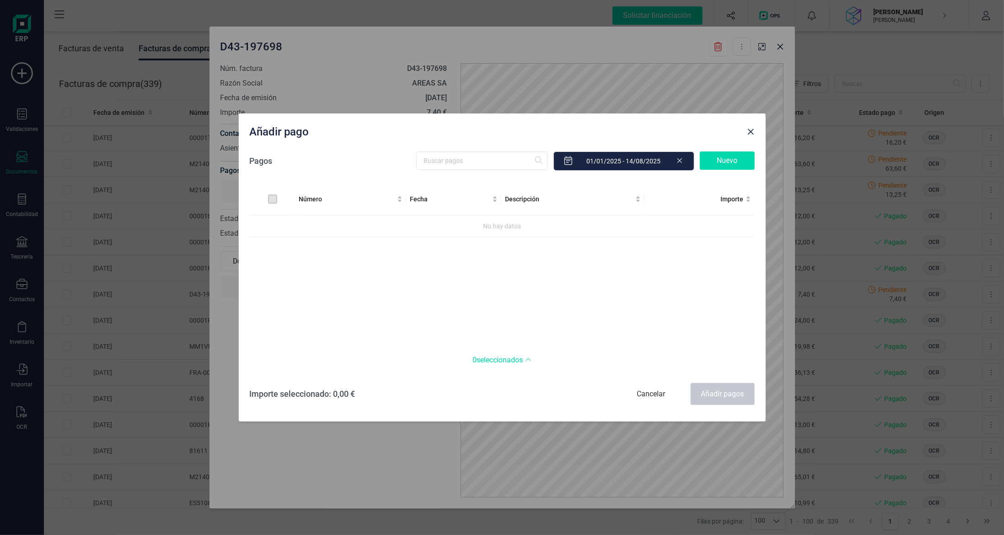
click at [728, 160] on div "Nuevo" at bounding box center [727, 160] width 55 height 18
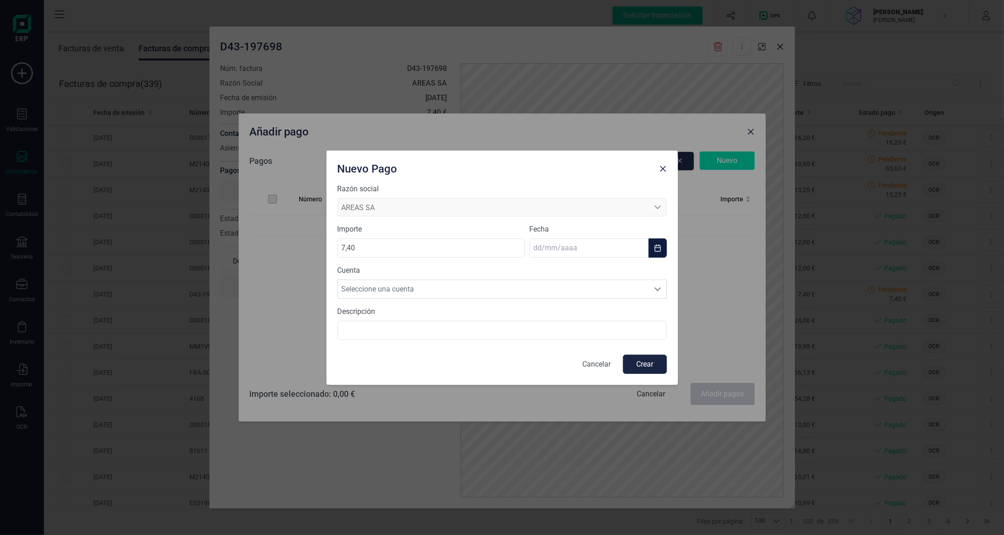
click at [583, 254] on body "Solicitar financiación Importaciones completadas 0 / 0 DAVID TUBERT SAUBI DAVID…" at bounding box center [502, 267] width 1004 height 535
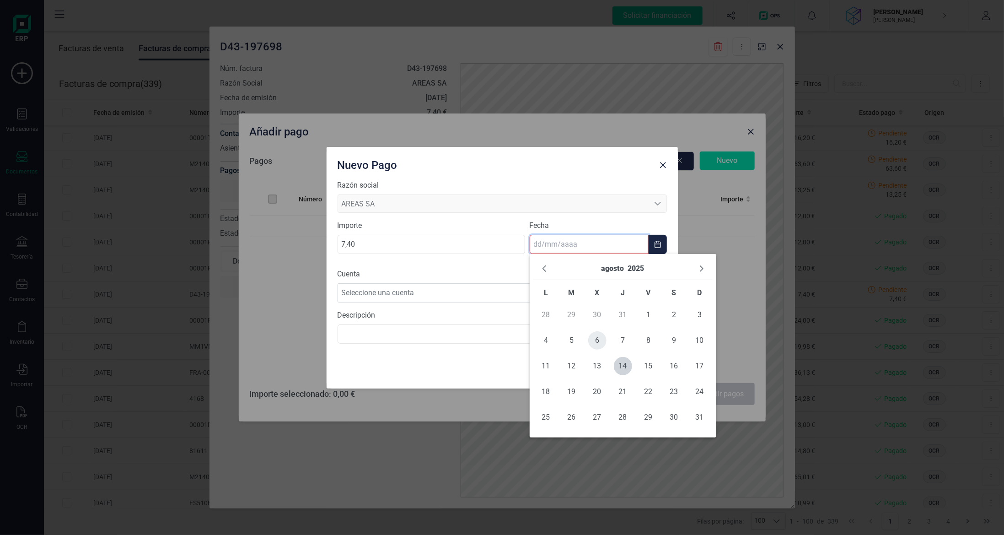
click at [597, 342] on span "6" at bounding box center [597, 340] width 18 height 18
type input "06/08/2025"
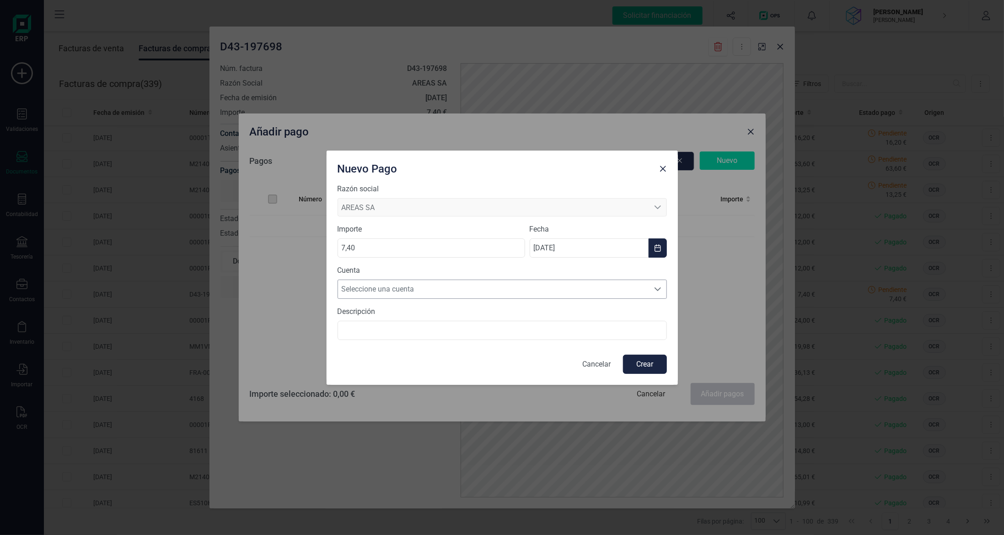
click at [473, 289] on span "Seleccione una cuenta" at bounding box center [493, 289] width 311 height 18
click at [465, 311] on li "ES8700812712070003431649" at bounding box center [502, 311] width 329 height 18
click at [655, 360] on button "Crear" at bounding box center [645, 364] width 44 height 19
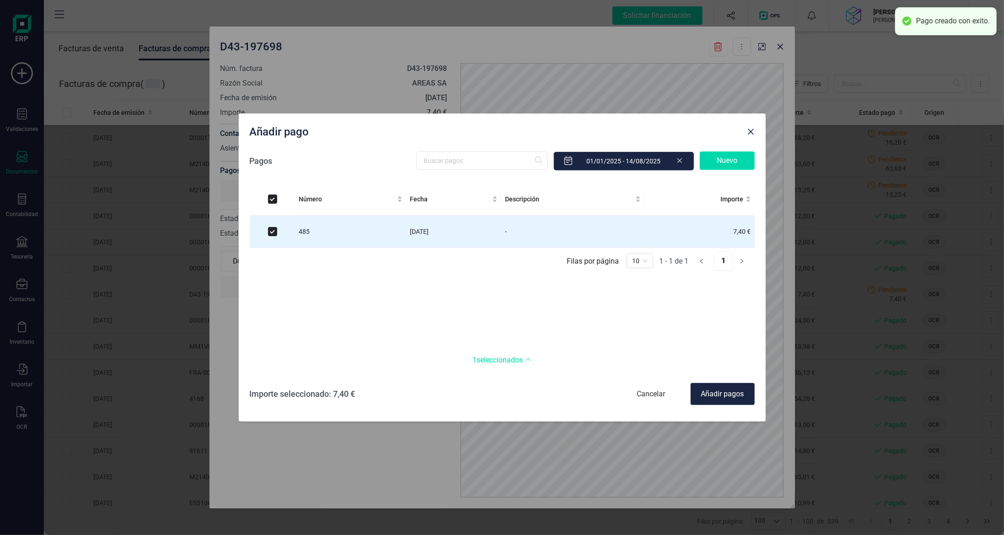
click at [724, 395] on div "Añadir pagos" at bounding box center [723, 394] width 64 height 22
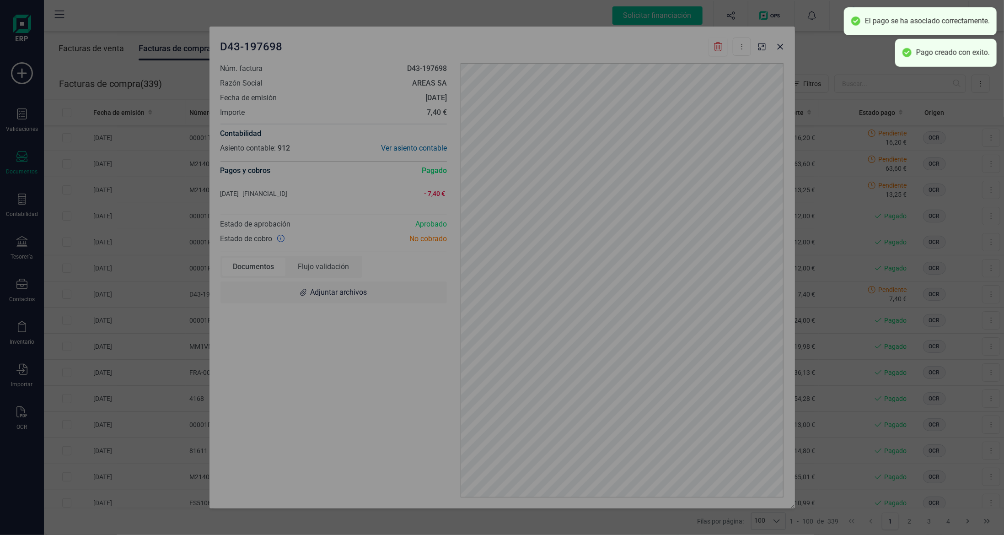
checkbox input "false"
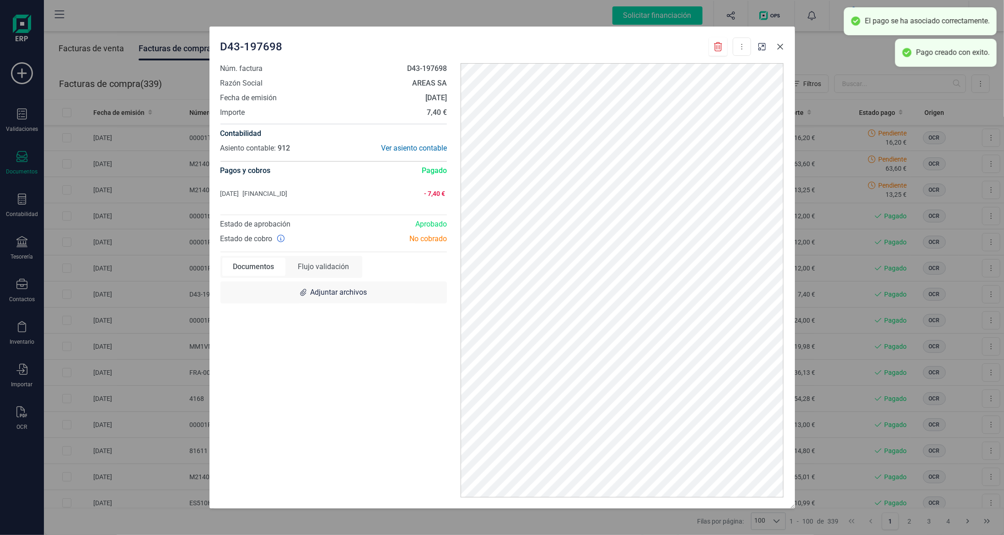
click at [784, 51] on button "button" at bounding box center [780, 46] width 15 height 15
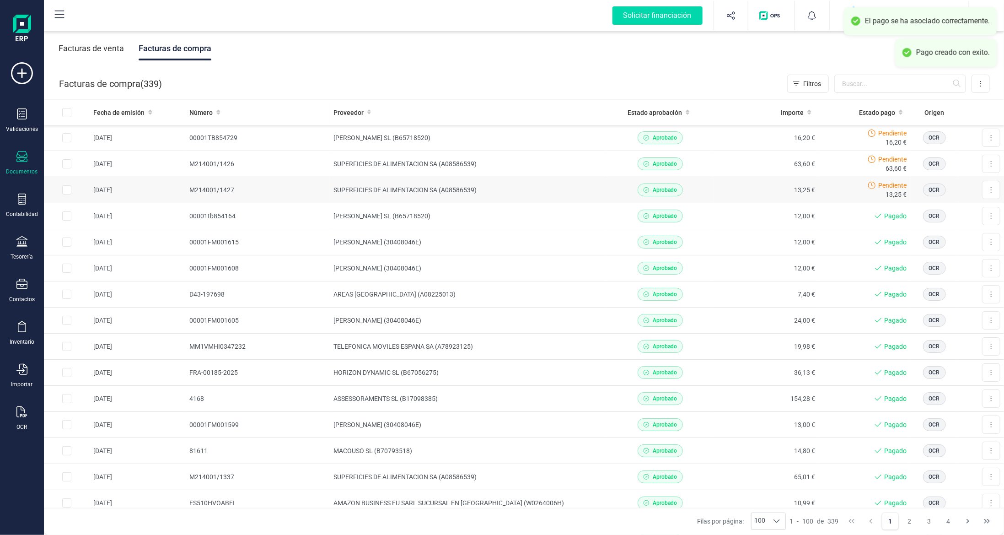
click at [718, 190] on td "13,25 €" at bounding box center [766, 190] width 106 height 26
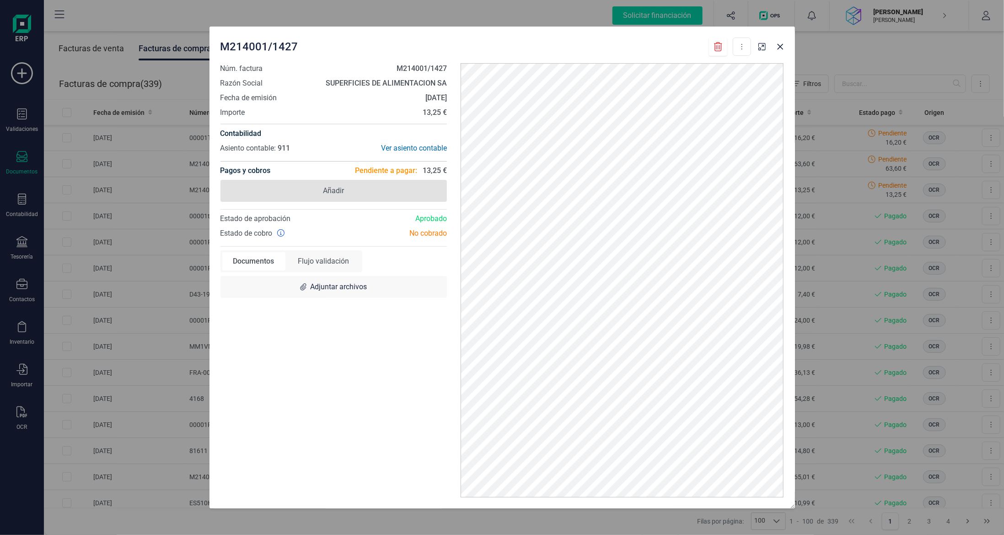
click at [343, 197] on span "Añadir" at bounding box center [334, 191] width 227 height 22
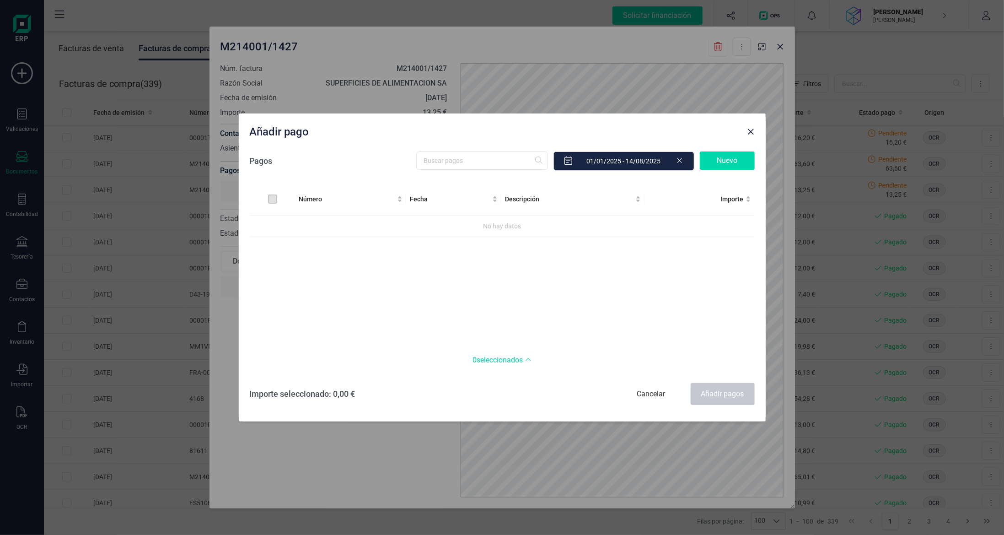
click at [746, 169] on div "Nuevo" at bounding box center [727, 160] width 55 height 18
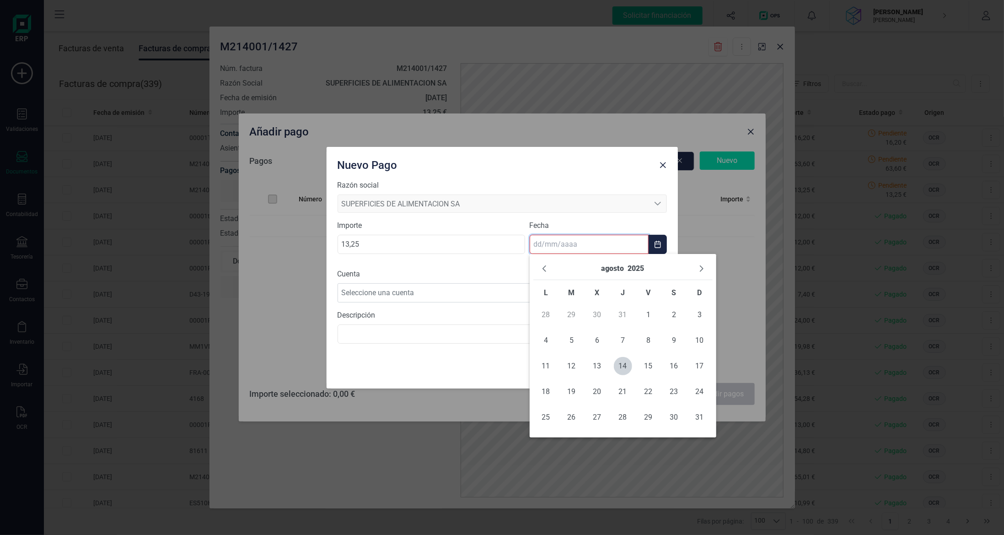
drag, startPoint x: 564, startPoint y: 250, endPoint x: 566, endPoint y: 254, distance: 4.7
click at [564, 251] on input "text" at bounding box center [589, 244] width 119 height 19
click at [600, 367] on span "13" at bounding box center [597, 366] width 18 height 18
type input "[DATE]"
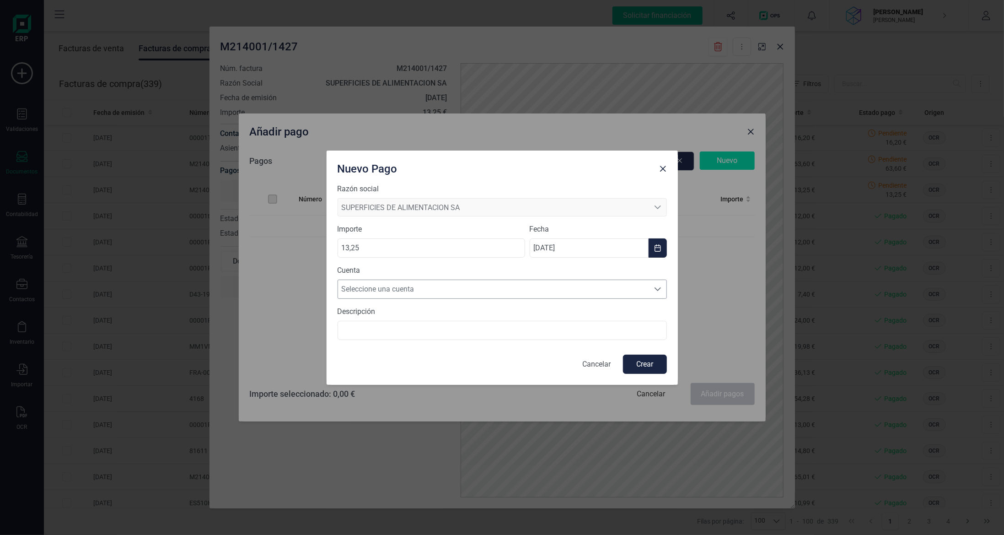
click at [503, 289] on span "Seleccione una cuenta" at bounding box center [493, 289] width 311 height 18
drag, startPoint x: 492, startPoint y: 313, endPoint x: 518, endPoint y: 322, distance: 27.2
click at [493, 313] on li "ES8700812712070003431649" at bounding box center [502, 311] width 329 height 18
click at [646, 363] on button "Crear" at bounding box center [645, 364] width 44 height 19
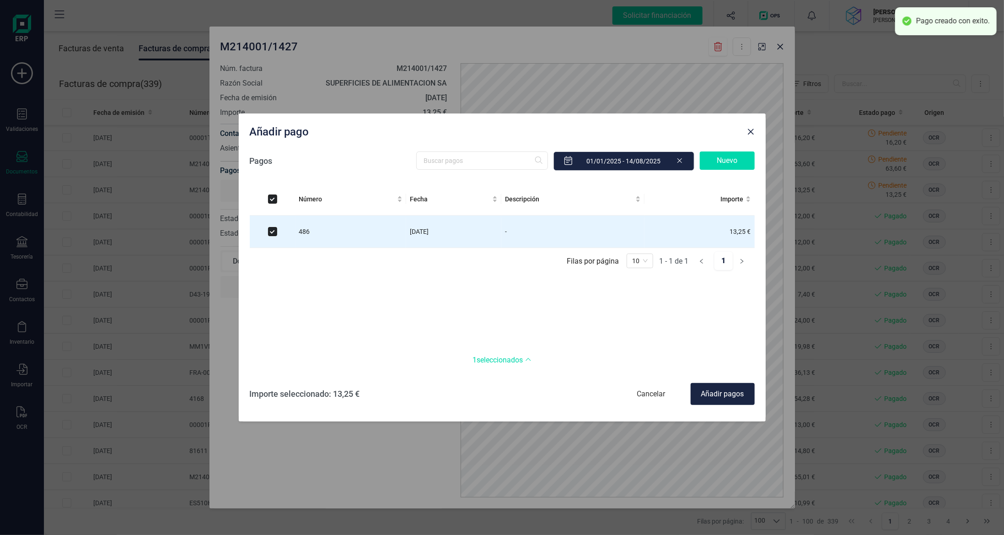
click at [720, 398] on div "Añadir pagos" at bounding box center [723, 394] width 64 height 22
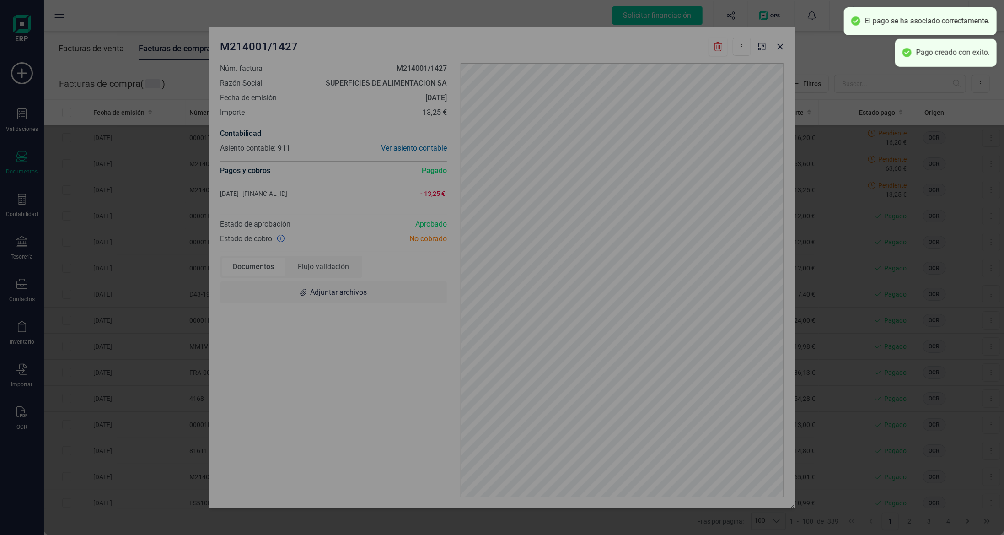
checkbox input "false"
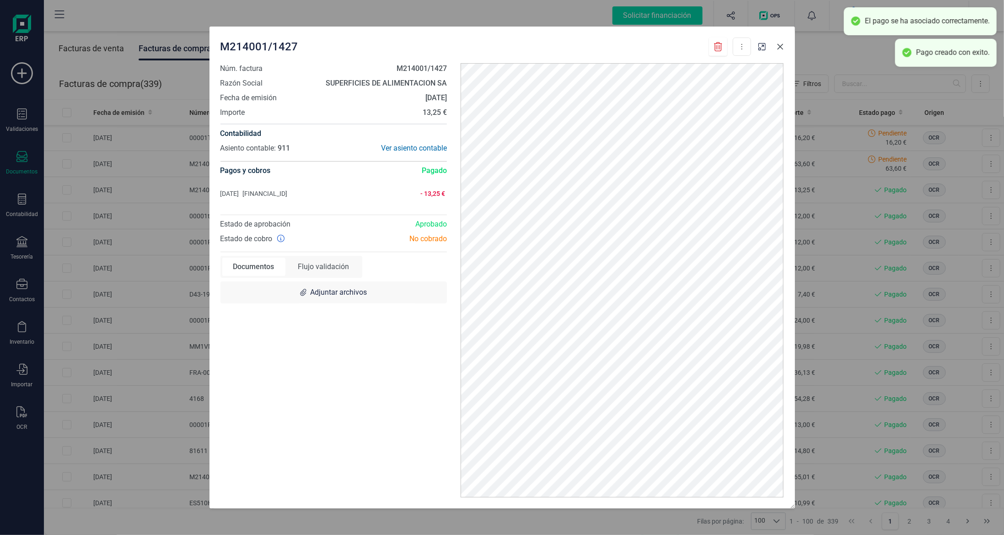
click at [779, 46] on icon "button" at bounding box center [780, 47] width 6 height 6
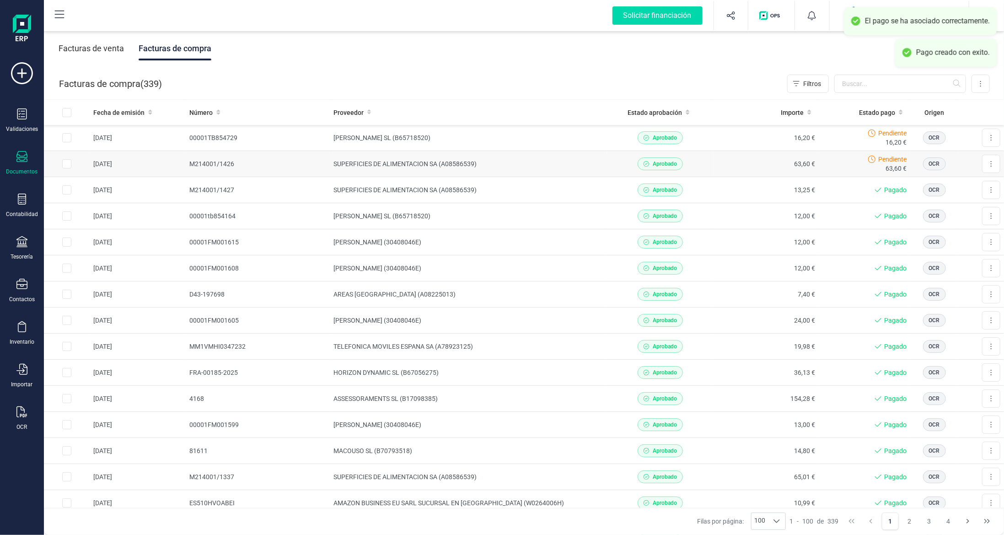
click at [532, 166] on td "SUPERFICIES DE ALIMENTACION SA (A08586539)" at bounding box center [469, 164] width 278 height 26
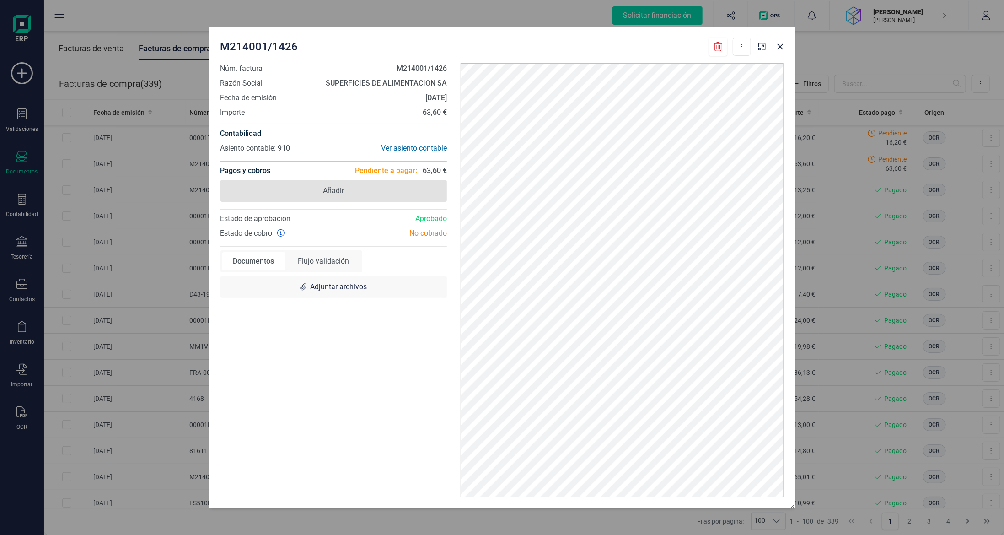
click at [379, 194] on span "Añadir" at bounding box center [334, 191] width 227 height 22
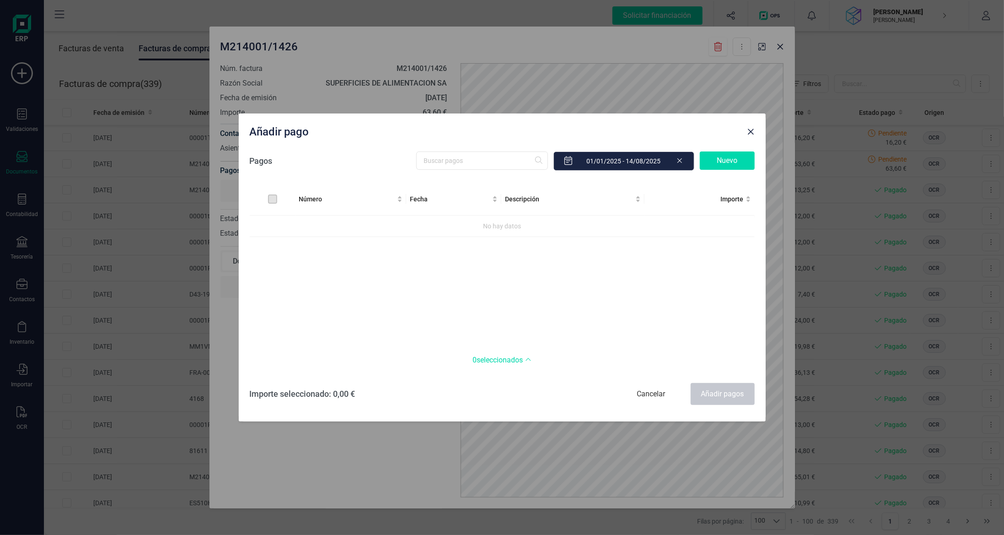
click at [741, 158] on div "Nuevo" at bounding box center [727, 160] width 55 height 18
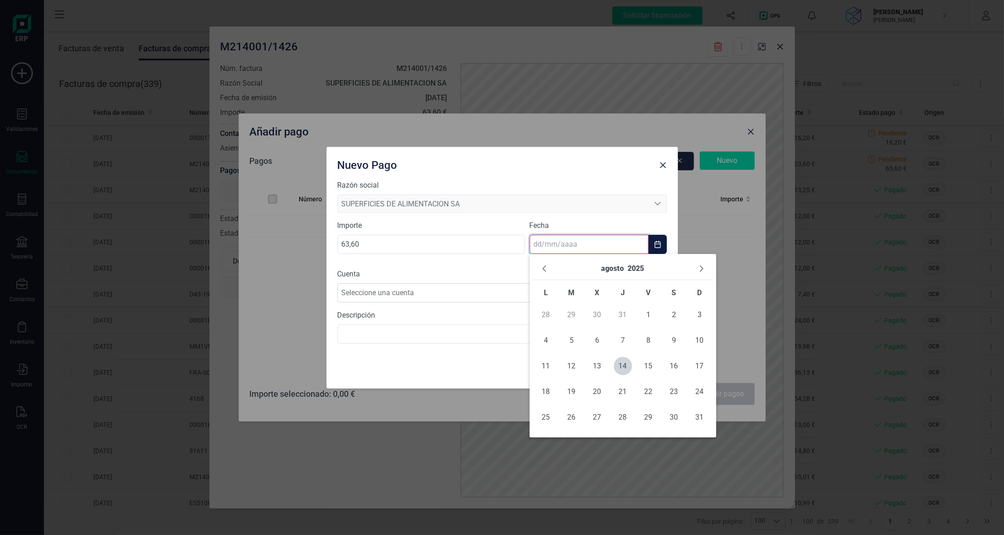
click at [531, 251] on input "text" at bounding box center [589, 244] width 119 height 19
click at [602, 370] on span "13" at bounding box center [597, 366] width 18 height 18
type input "[DATE]"
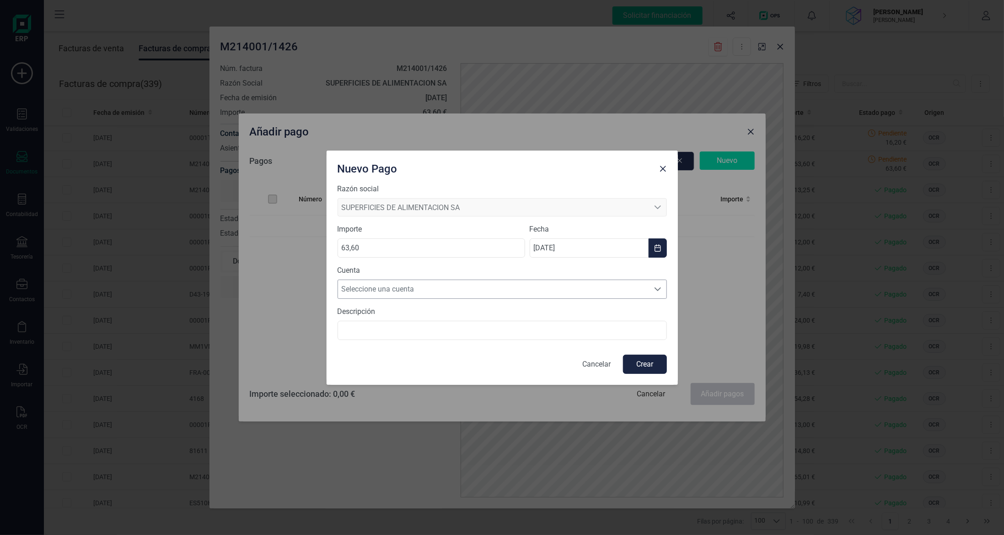
click at [506, 293] on span "Seleccione una cuenta" at bounding box center [493, 289] width 311 height 18
click at [507, 309] on li "ES8700812712070003431649" at bounding box center [502, 311] width 329 height 18
click at [646, 361] on button "Crear" at bounding box center [645, 364] width 44 height 19
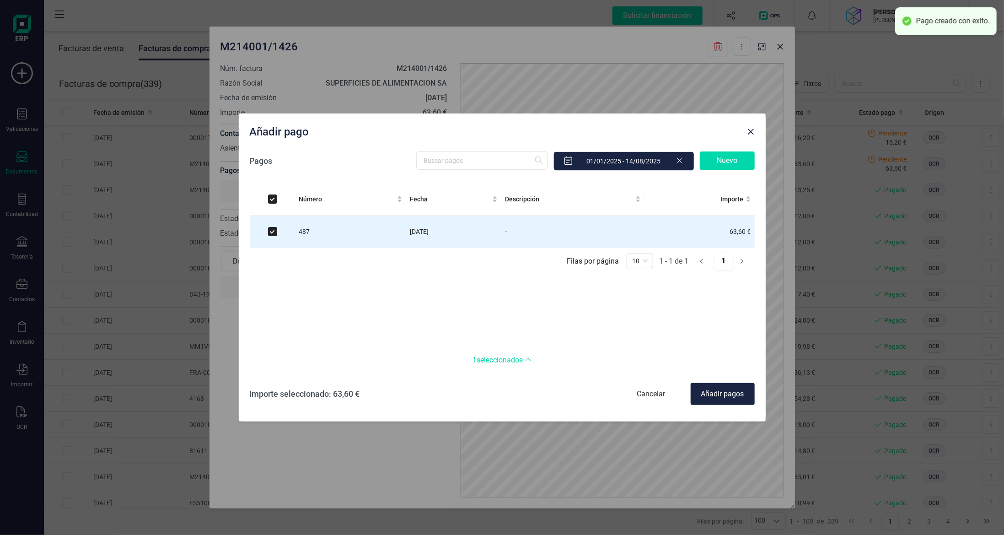
click at [715, 392] on div "Añadir pagos" at bounding box center [723, 394] width 64 height 22
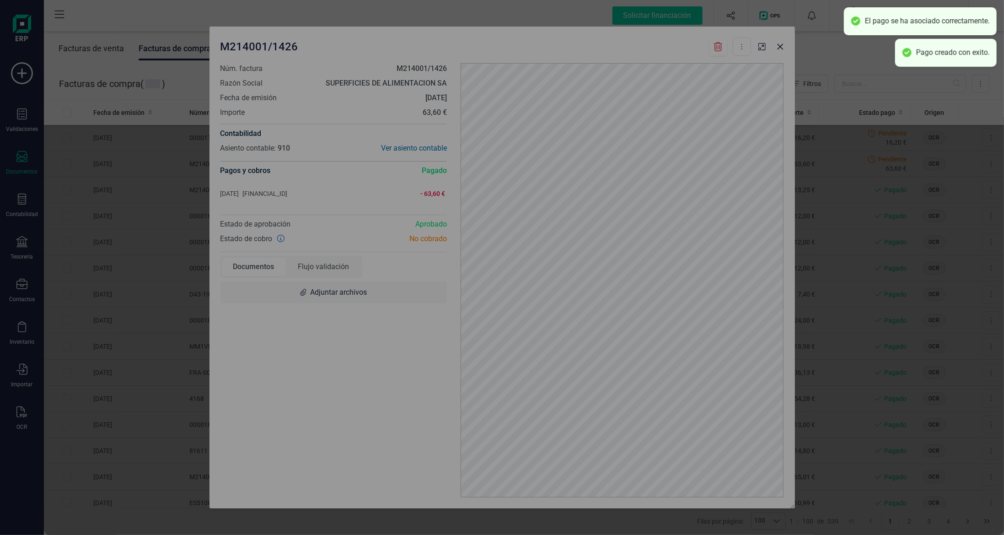
checkbox input "false"
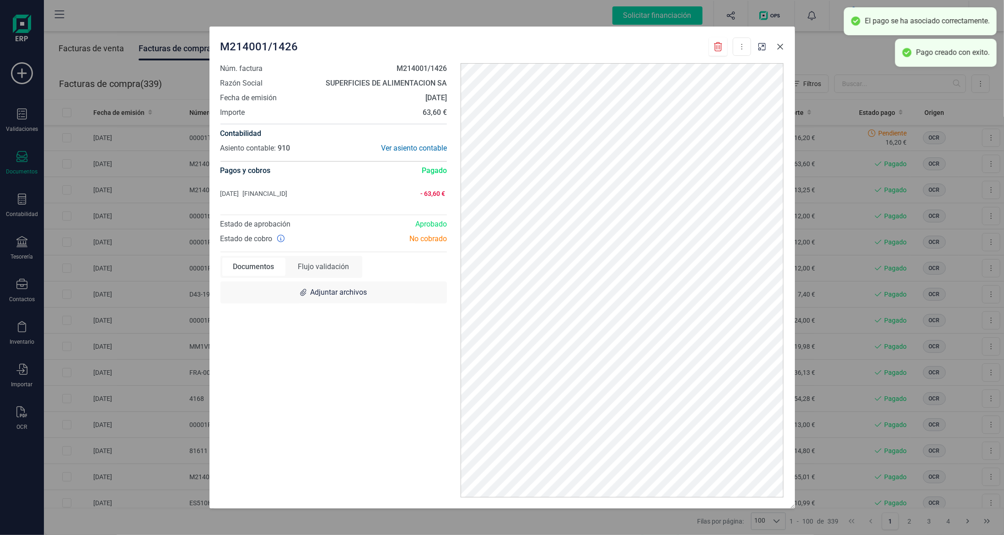
click at [777, 48] on icon "button" at bounding box center [780, 46] width 7 height 7
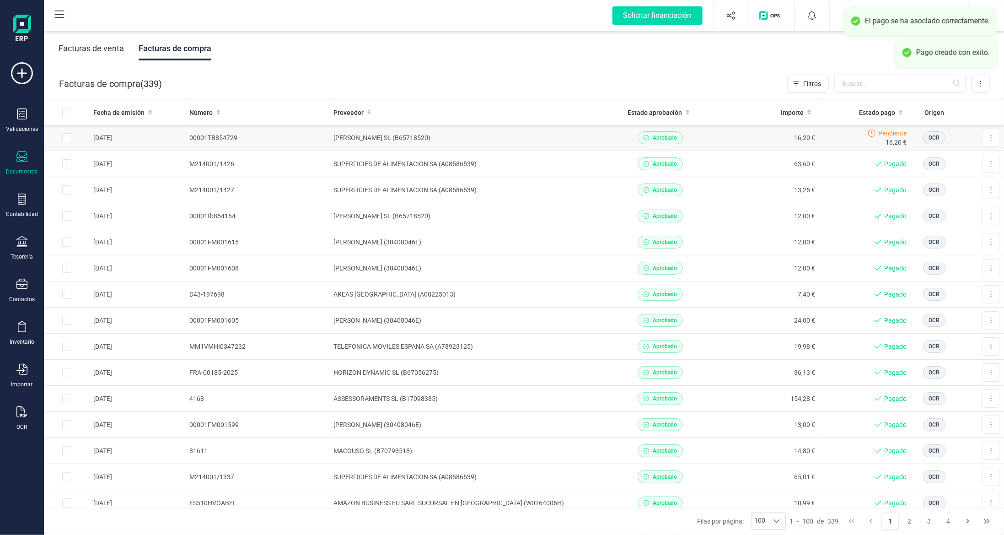
click at [483, 142] on td "[PERSON_NAME] SL (B65718520)" at bounding box center [469, 138] width 278 height 26
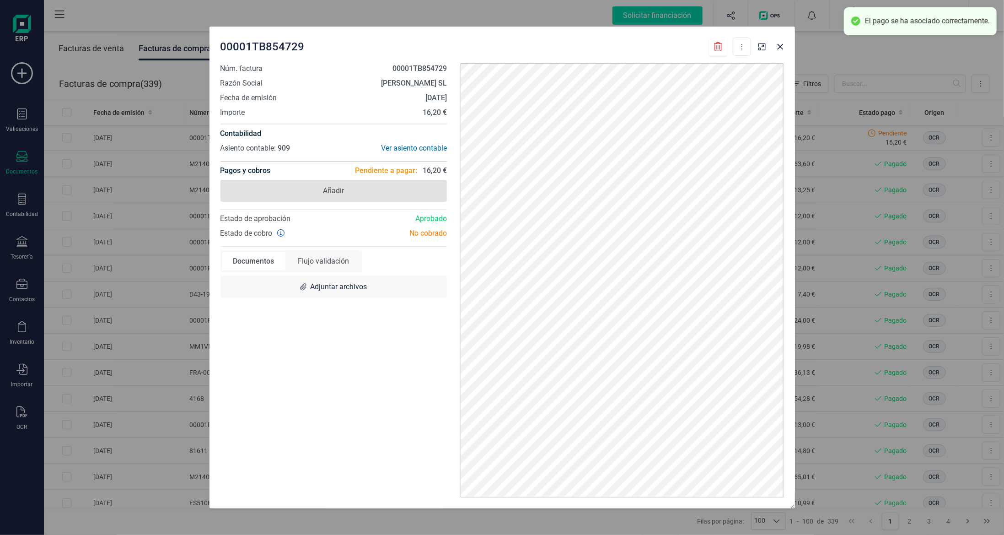
click at [406, 195] on span "Añadir" at bounding box center [334, 191] width 227 height 22
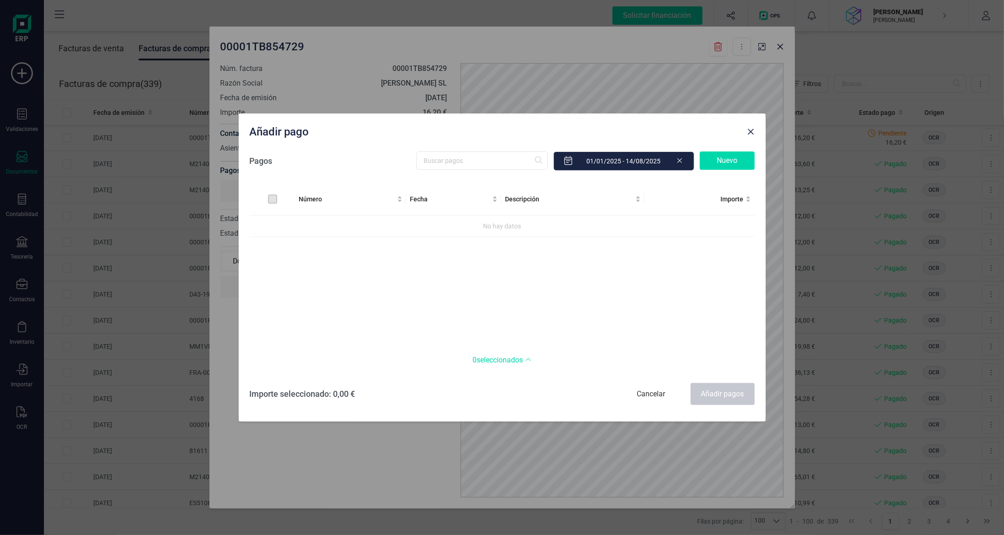
click at [736, 159] on div "Nuevo" at bounding box center [727, 160] width 55 height 18
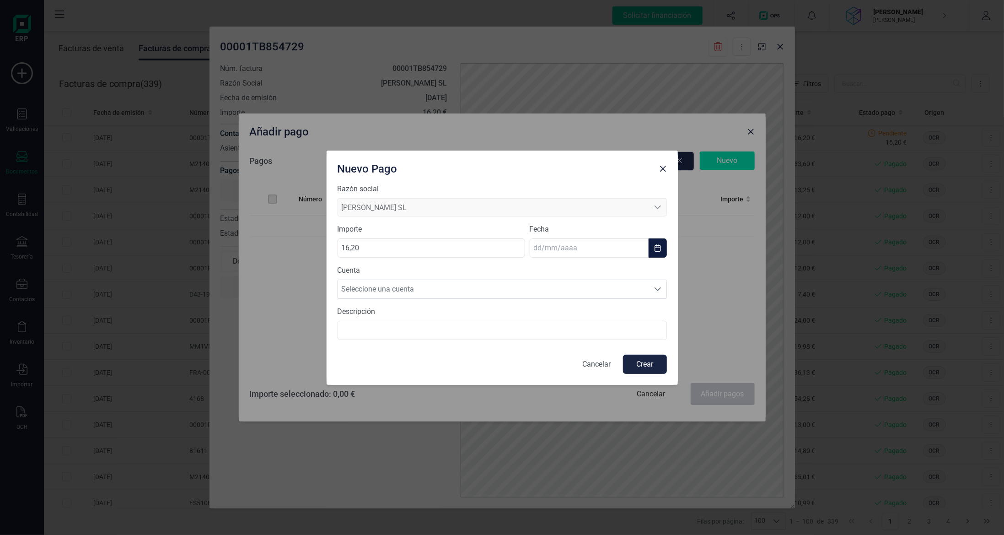
click at [579, 253] on input "text" at bounding box center [589, 247] width 119 height 19
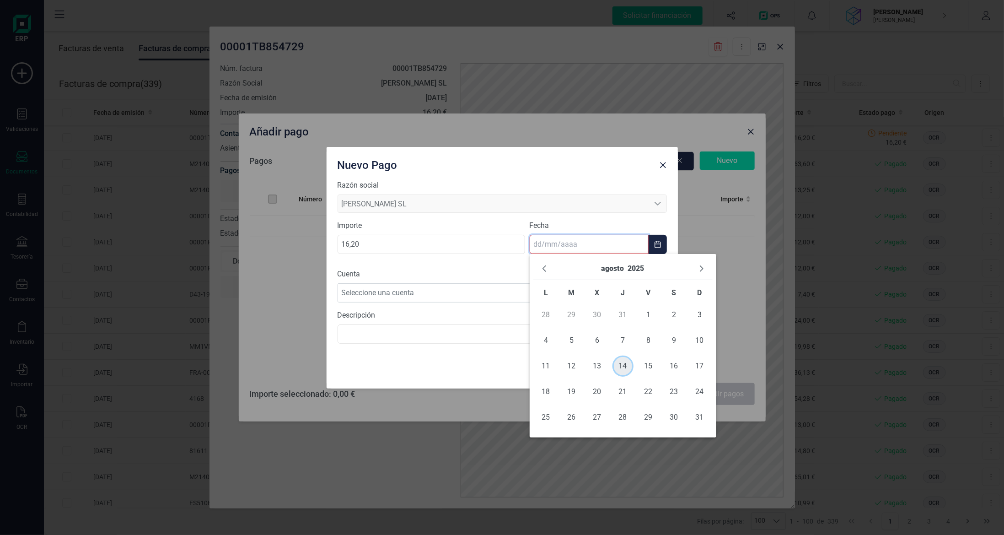
click at [621, 365] on span "14" at bounding box center [623, 366] width 18 height 18
type input "[DATE]"
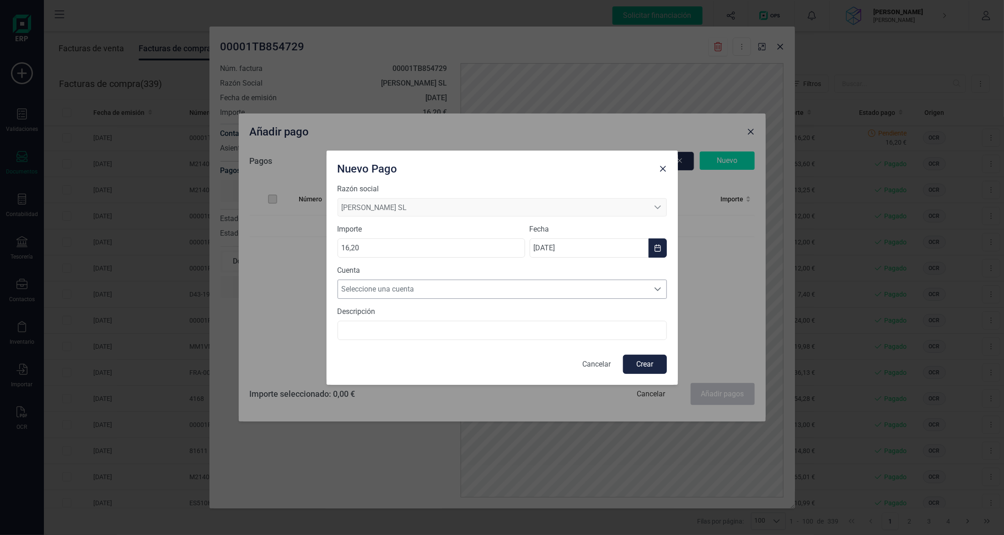
click at [488, 285] on span "Seleccione una cuenta" at bounding box center [493, 289] width 311 height 18
drag, startPoint x: 486, startPoint y: 306, endPoint x: 501, endPoint y: 319, distance: 20.7
click at [486, 307] on li "ES8700812712070003431649" at bounding box center [502, 311] width 329 height 18
click at [643, 357] on button "Crear" at bounding box center [645, 364] width 44 height 19
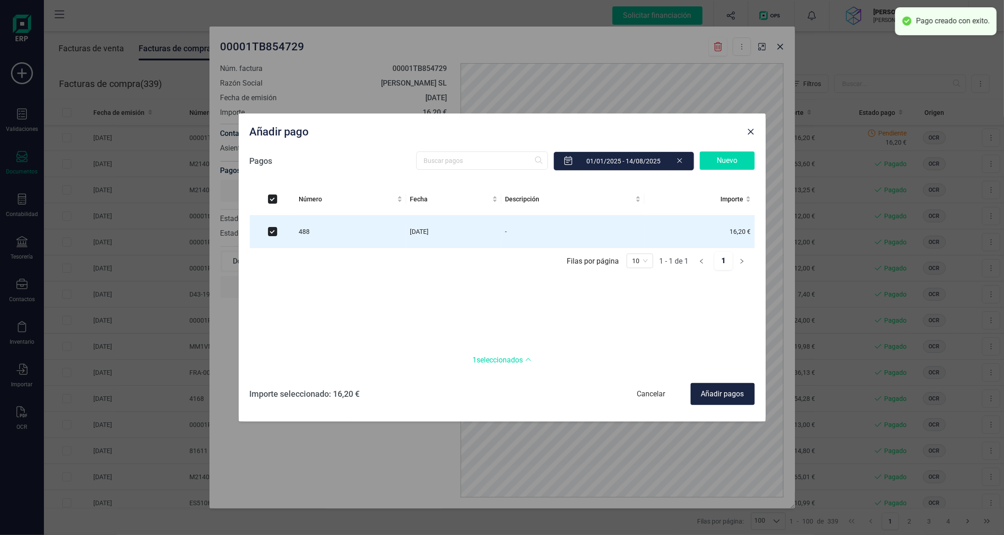
click at [735, 400] on div "Añadir pagos" at bounding box center [723, 394] width 64 height 22
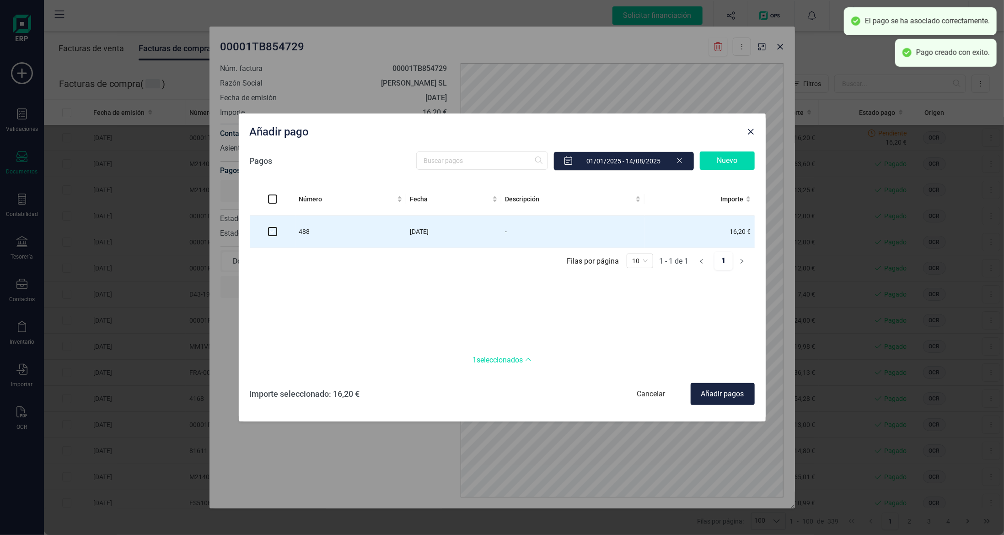
checkbox input "false"
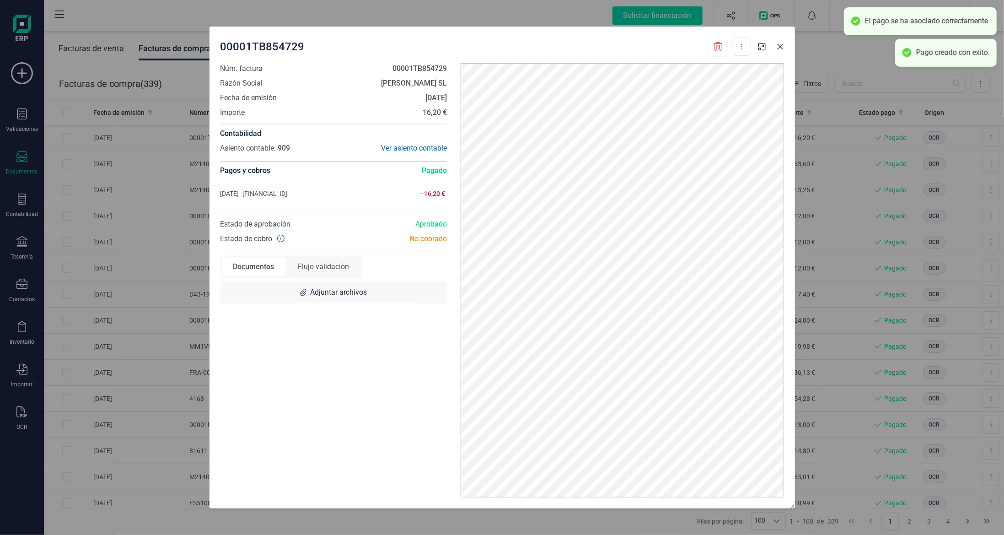
click at [780, 49] on icon "button" at bounding box center [780, 46] width 7 height 7
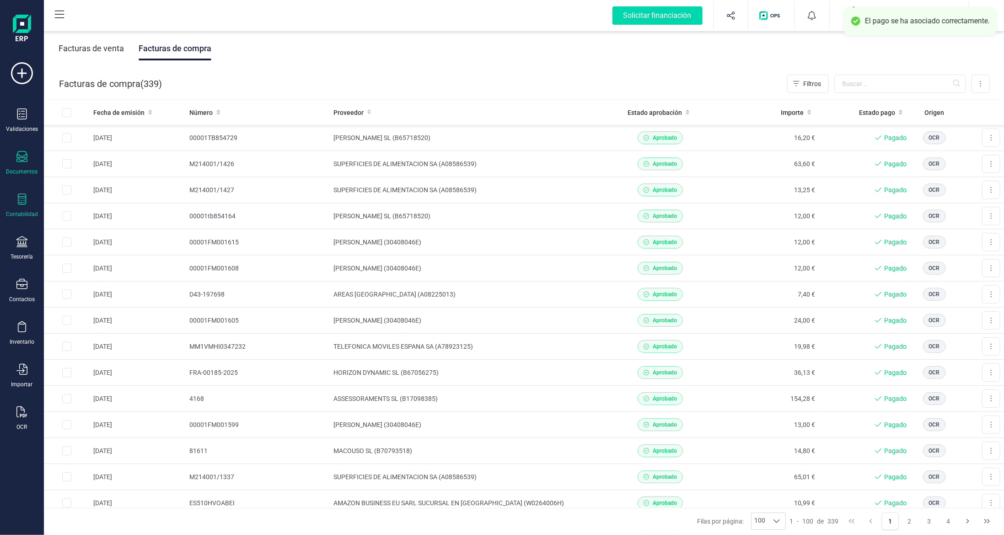
click at [20, 202] on icon at bounding box center [21, 199] width 11 height 11
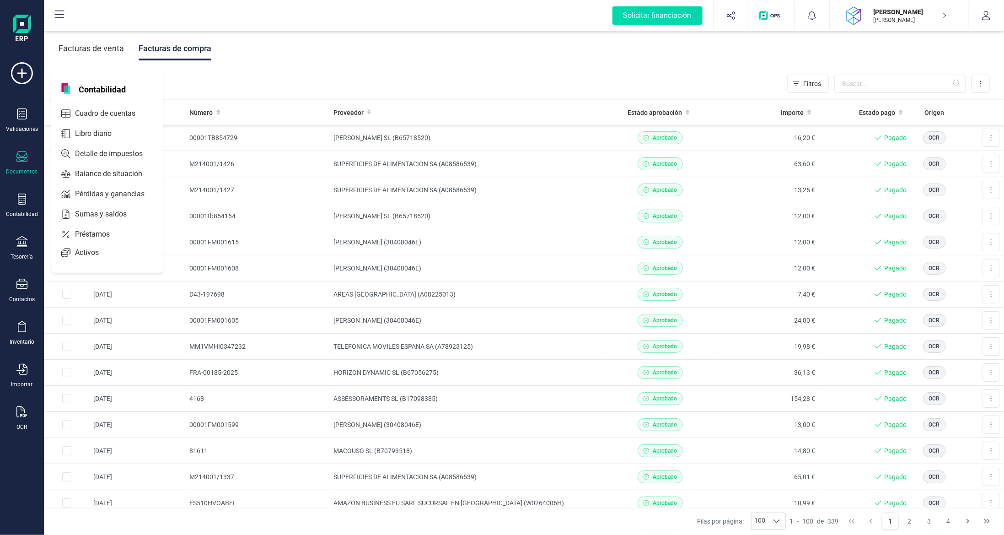
click at [22, 156] on icon at bounding box center [21, 156] width 11 height 11
click at [91, 127] on span "Facturas" at bounding box center [94, 131] width 48 height 11
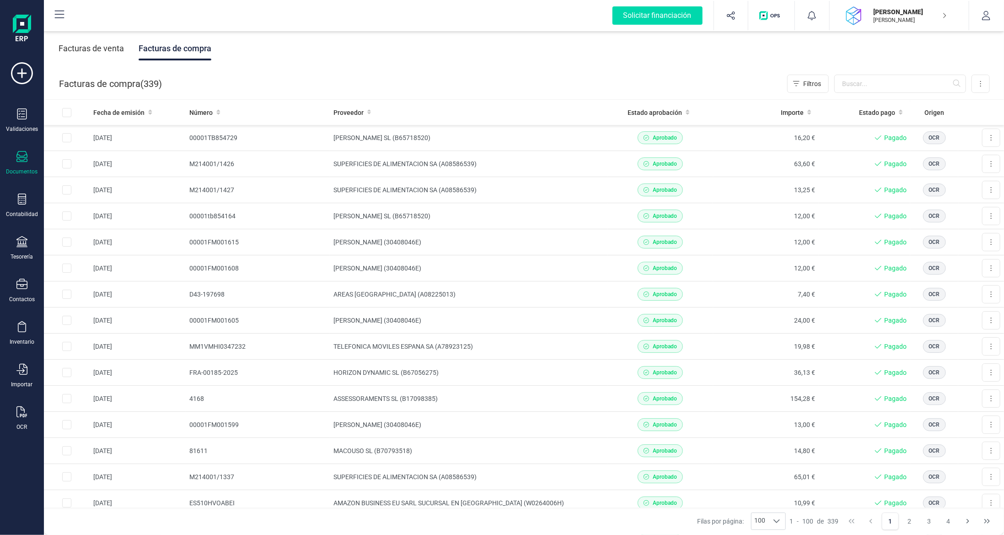
click at [103, 47] on div "Facturas de venta" at bounding box center [91, 49] width 65 height 24
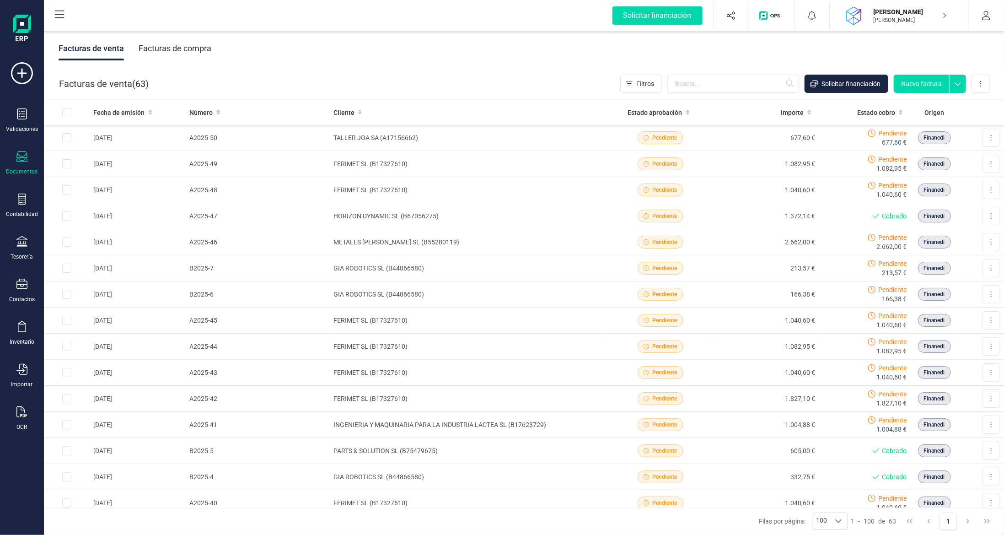
click at [918, 81] on button "Nueva factura" at bounding box center [921, 84] width 55 height 18
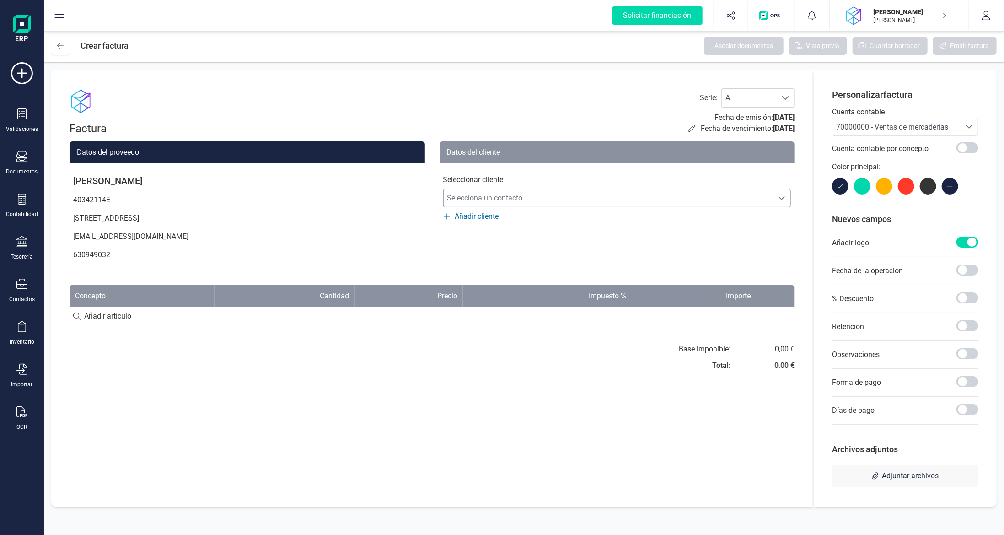
drag, startPoint x: 481, startPoint y: 198, endPoint x: 488, endPoint y: 202, distance: 7.9
click at [482, 198] on span "Selecciona un contacto" at bounding box center [609, 198] width 330 height 18
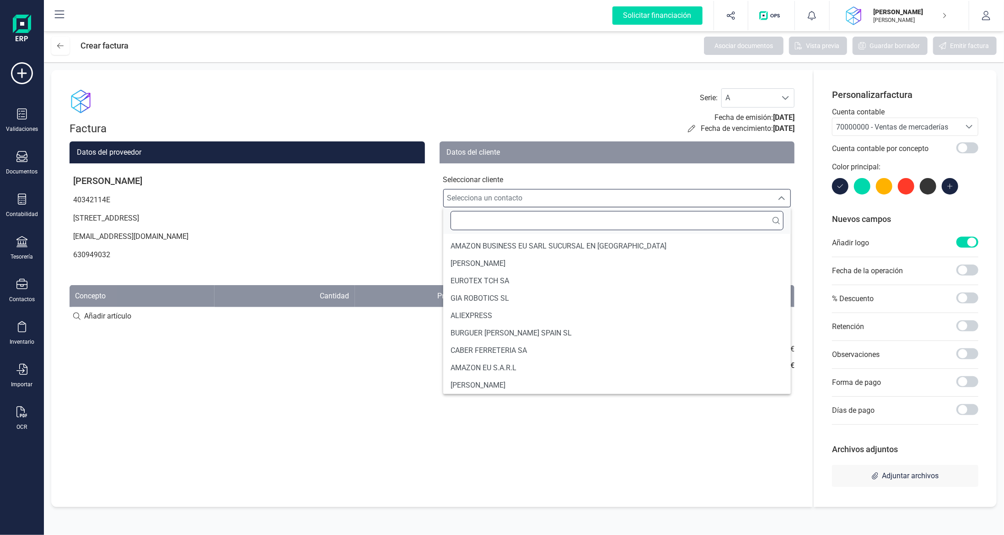
click at [496, 221] on input "text" at bounding box center [618, 220] width 334 height 19
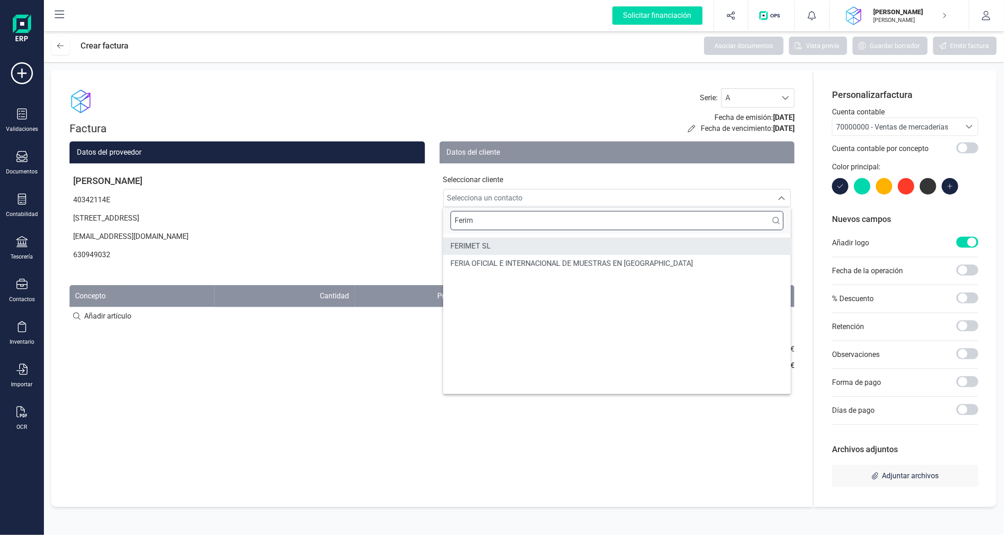
type input "Ferim"
click at [501, 237] on li "FERIMET SL" at bounding box center [617, 245] width 348 height 17
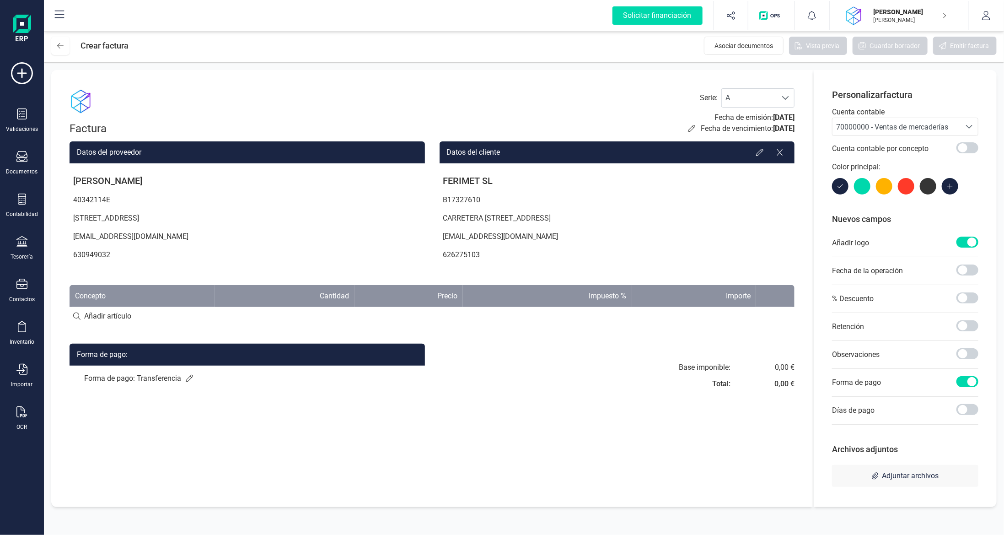
click at [232, 318] on input at bounding box center [432, 316] width 725 height 18
type input "MTO 11/08 - 14/08"
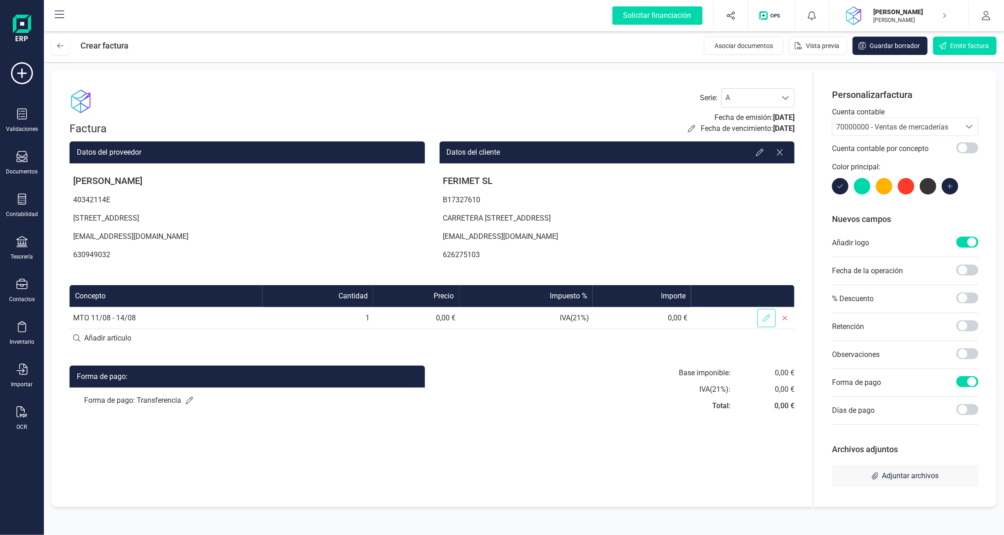
click at [762, 318] on span at bounding box center [767, 318] width 18 height 18
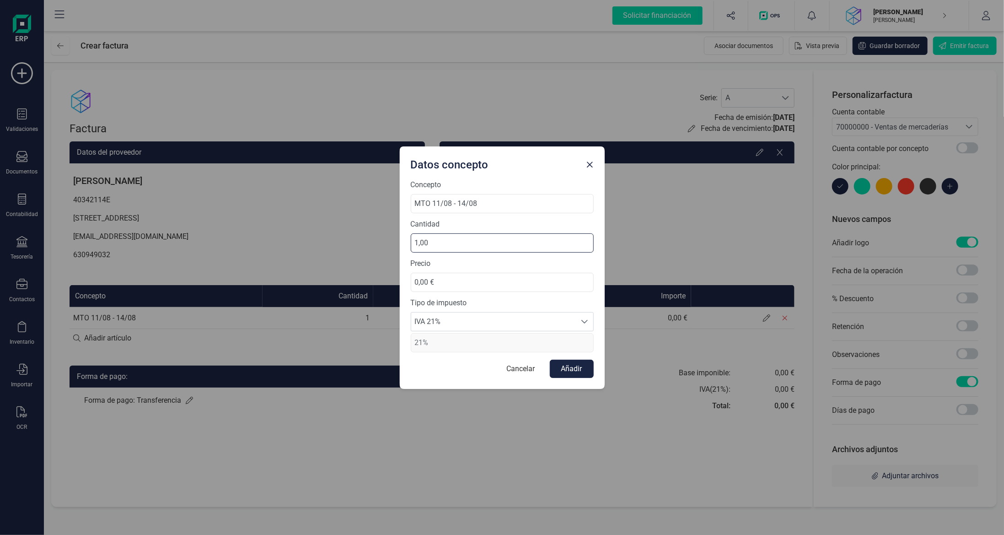
drag, startPoint x: 457, startPoint y: 245, endPoint x: 329, endPoint y: 242, distance: 128.2
click at [371, 245] on div "Datos concepto Concepto MTO 11/08 - 14/08 Cantidad 1,00 Precio 0,00 € Tipo de i…" at bounding box center [502, 267] width 1004 height 535
type input "43,00"
drag, startPoint x: 481, startPoint y: 285, endPoint x: 283, endPoint y: 289, distance: 198.2
click at [323, 286] on div "Datos concepto Concepto MTO 11/08 - 14/08 Cantidad 43,00 Precio 0,00 € Tipo de …" at bounding box center [502, 267] width 1004 height 535
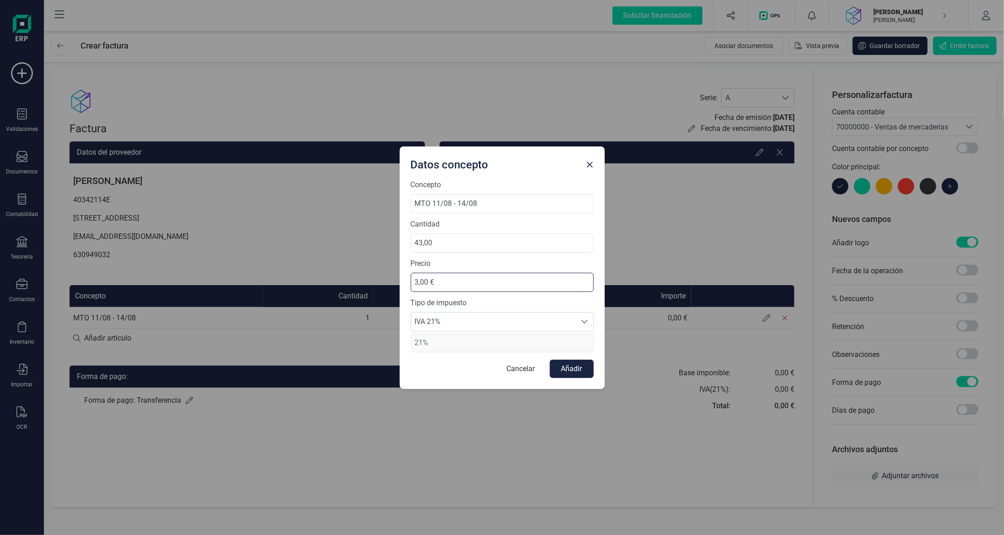
type input "35,00 €"
click at [571, 368] on button "Añadir" at bounding box center [572, 369] width 44 height 18
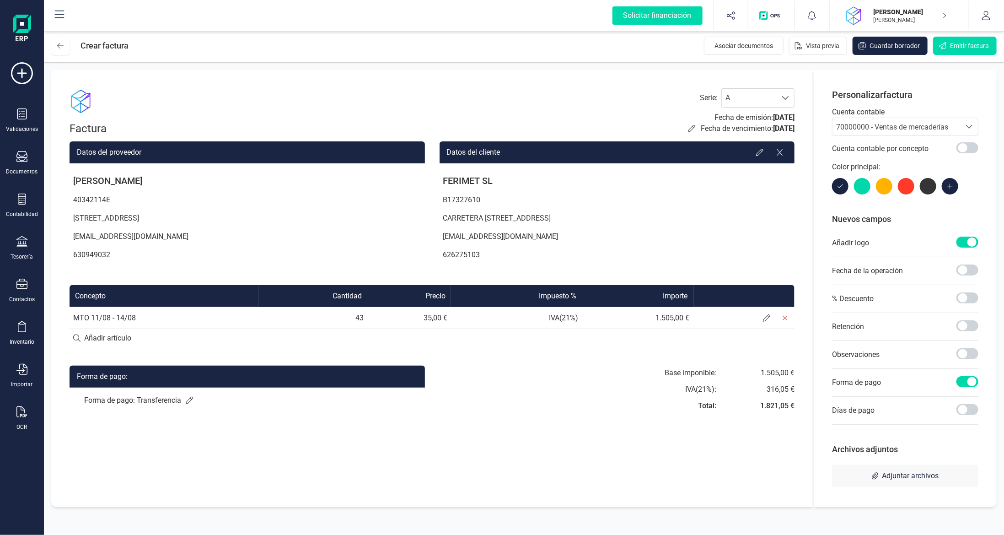
click at [99, 337] on input at bounding box center [432, 338] width 725 height 18
type input "KMS MTO 11/08 - 14/08"
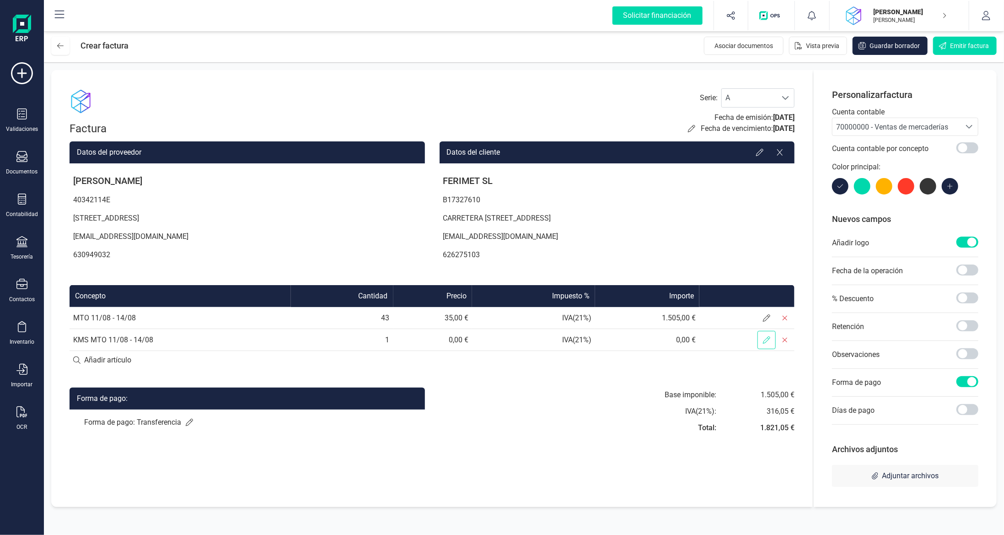
click at [766, 339] on icon at bounding box center [766, 339] width 7 height 7
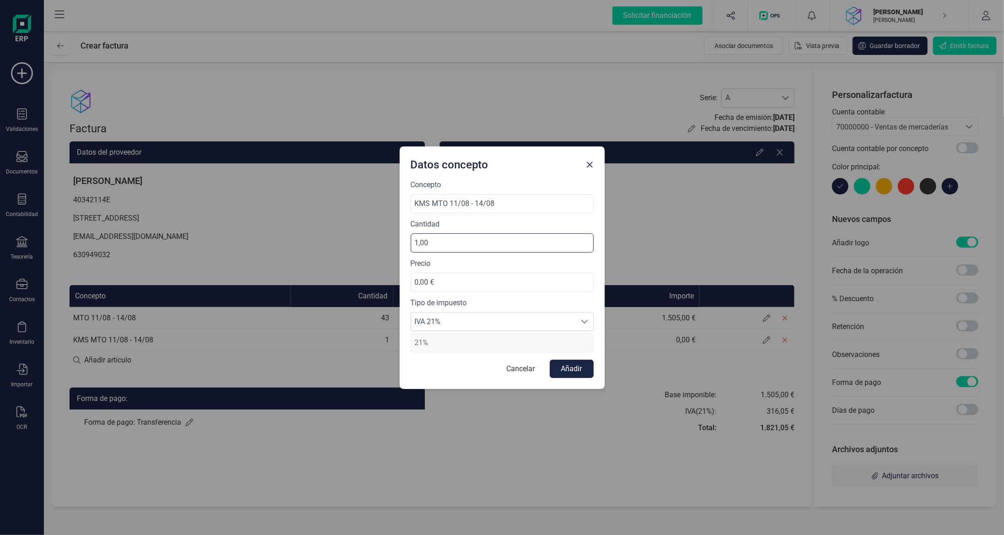
click at [255, 218] on div "Datos concepto Concepto KMS MTO 11/08 - 14/08 Cantidad 1,00 Precio 0,00 € Tipo …" at bounding box center [502, 267] width 1004 height 535
type input "800,00"
drag, startPoint x: 502, startPoint y: 287, endPoint x: 170, endPoint y: 275, distance: 332.4
click at [243, 269] on div "Datos concepto Concepto KMS MTO 11/08 - 14/08 Cantidad 800,00 Precio 0,00 € Tip…" at bounding box center [502, 267] width 1004 height 535
type input "0,40 €"
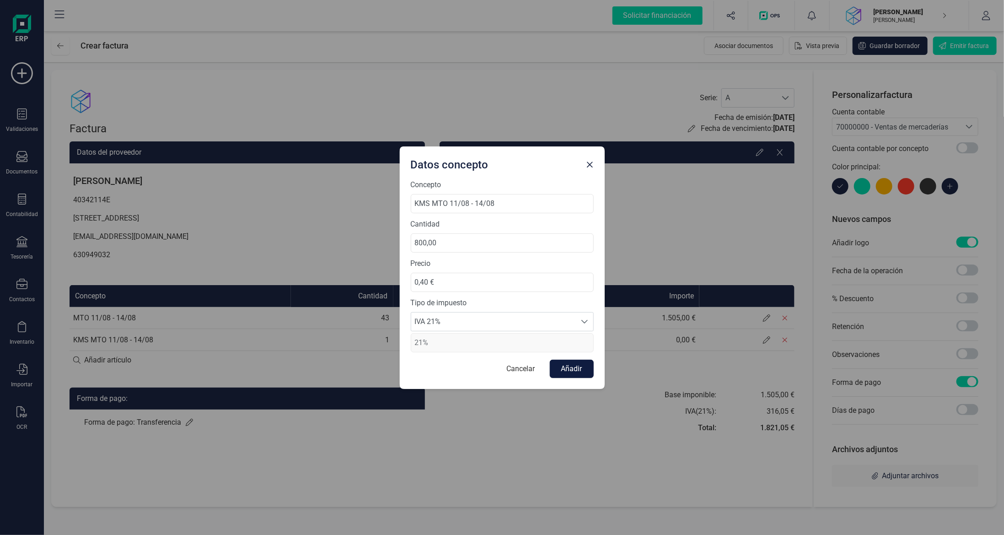
click at [574, 364] on button "Añadir" at bounding box center [572, 369] width 44 height 18
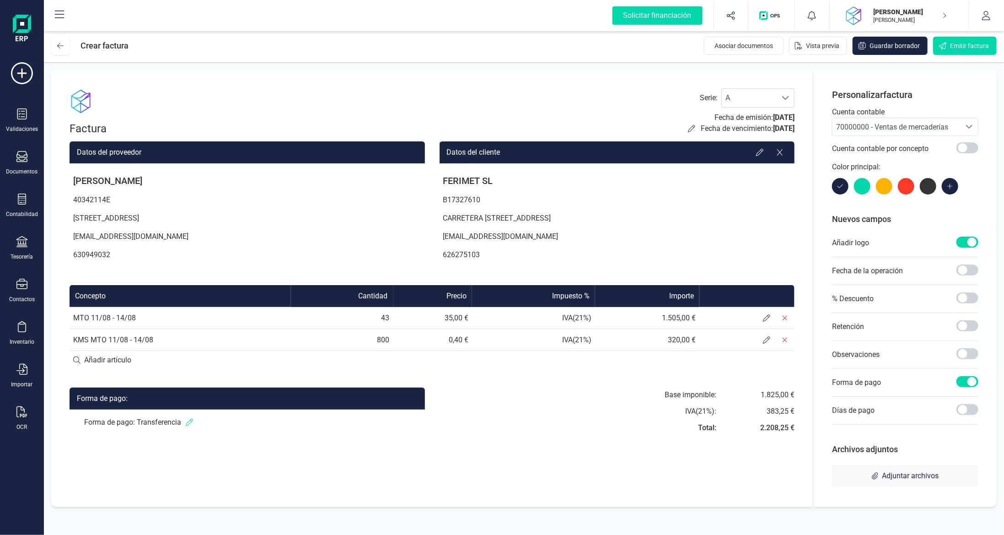
click at [187, 424] on icon at bounding box center [189, 422] width 7 height 7
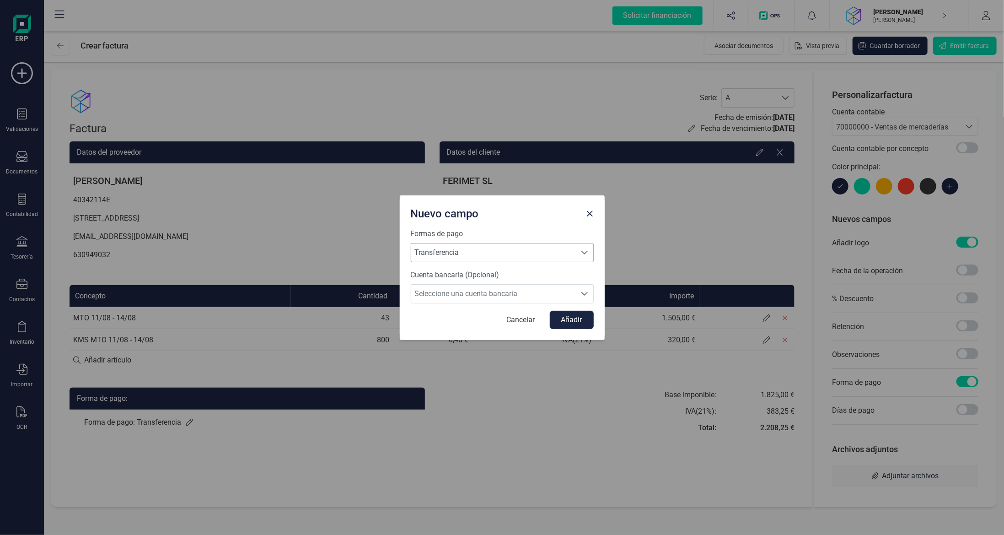
click at [496, 256] on span "Transferencia" at bounding box center [493, 252] width 165 height 18
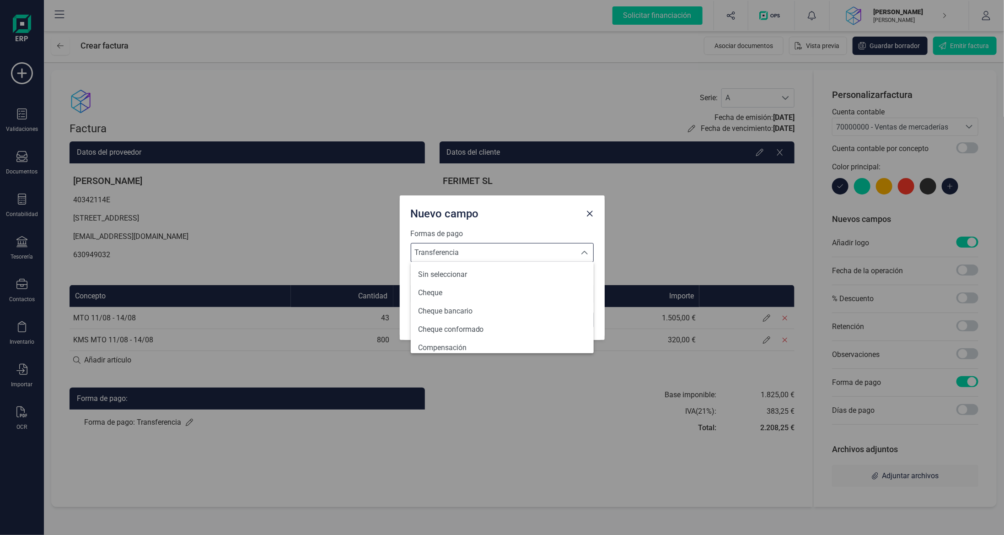
scroll to position [333, 0]
click at [494, 255] on span "Transferencia" at bounding box center [493, 252] width 165 height 18
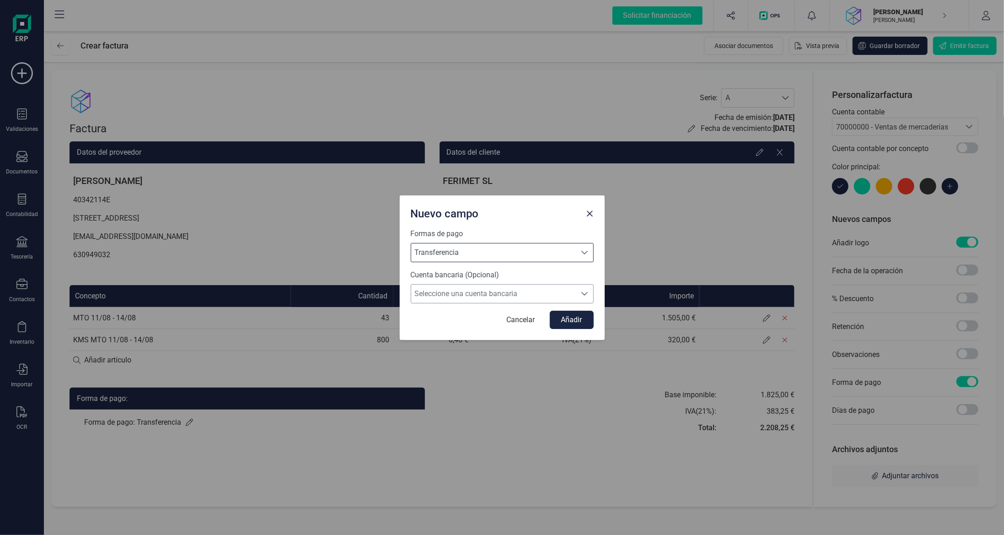
click at [488, 296] on span "Seleccione una cuenta bancaria" at bounding box center [493, 294] width 165 height 18
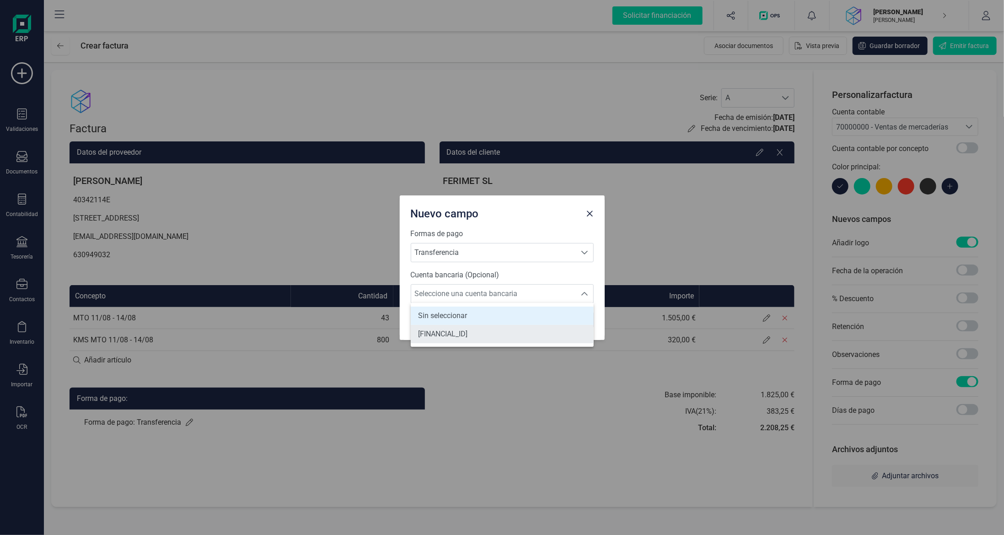
click at [468, 339] on span "ES8700812712070003431649" at bounding box center [442, 334] width 49 height 11
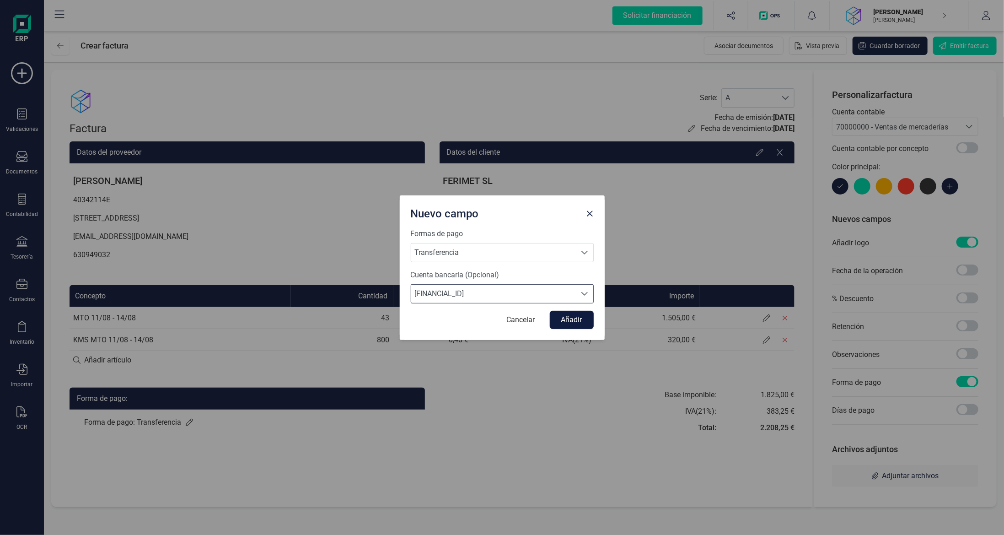
click at [576, 320] on button "Añadir" at bounding box center [572, 320] width 44 height 18
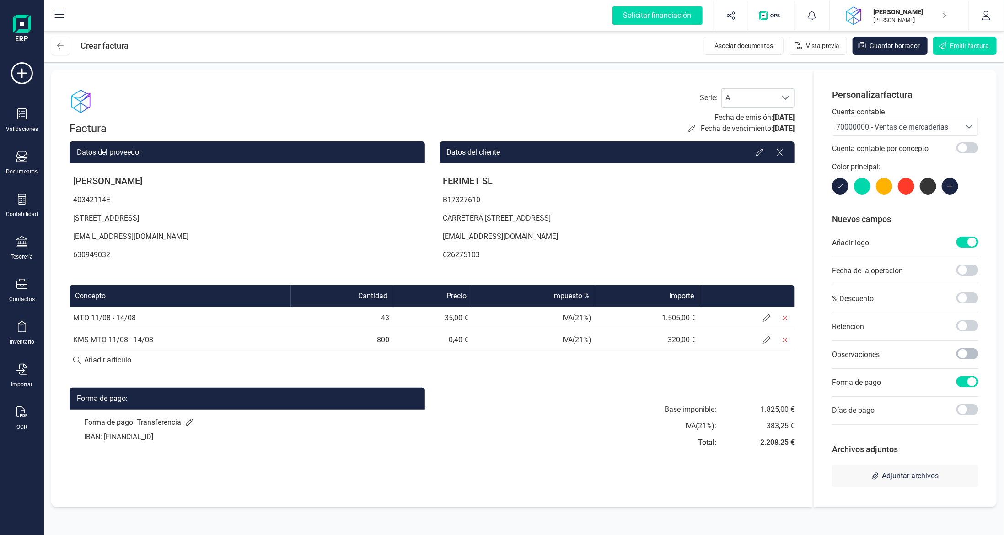
click at [965, 352] on span at bounding box center [968, 353] width 22 height 11
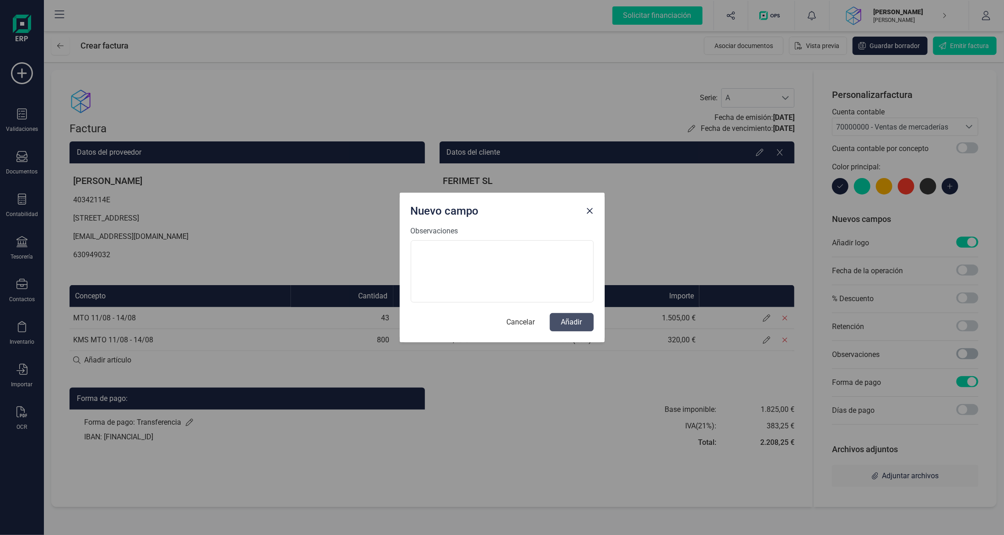
scroll to position [5, 3]
paste textarea "Pedido: 3902020889 Instrucciones de"
drag, startPoint x: 496, startPoint y: 266, endPoint x: 227, endPoint y: 241, distance: 269.8
click at [226, 240] on div "Nuevo campo Observaciones Pedido: 3902020889 Instrucciones de Cancelar Añadir" at bounding box center [502, 267] width 1004 height 535
click at [481, 261] on textarea "Pedido: 3902020889 Instrucciones de" at bounding box center [502, 271] width 183 height 62
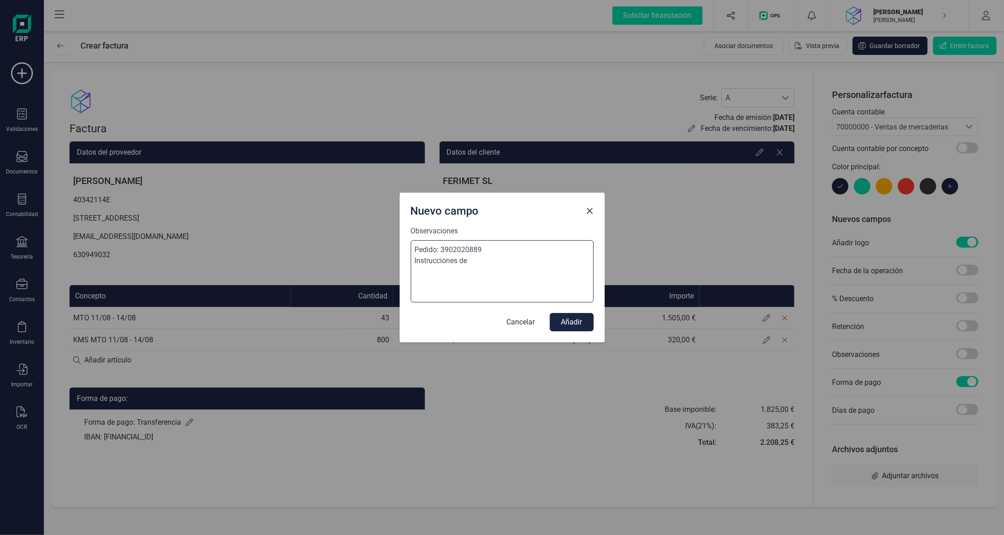
drag, startPoint x: 485, startPoint y: 265, endPoint x: 405, endPoint y: 263, distance: 79.6
click at [405, 263] on div "Observaciones Pedido: 3902020889 Instrucciones de Cancelar Añadir" at bounding box center [502, 284] width 205 height 117
type textarea "Pedido: 3902020889"
click at [576, 317] on button "Añadir" at bounding box center [572, 322] width 44 height 18
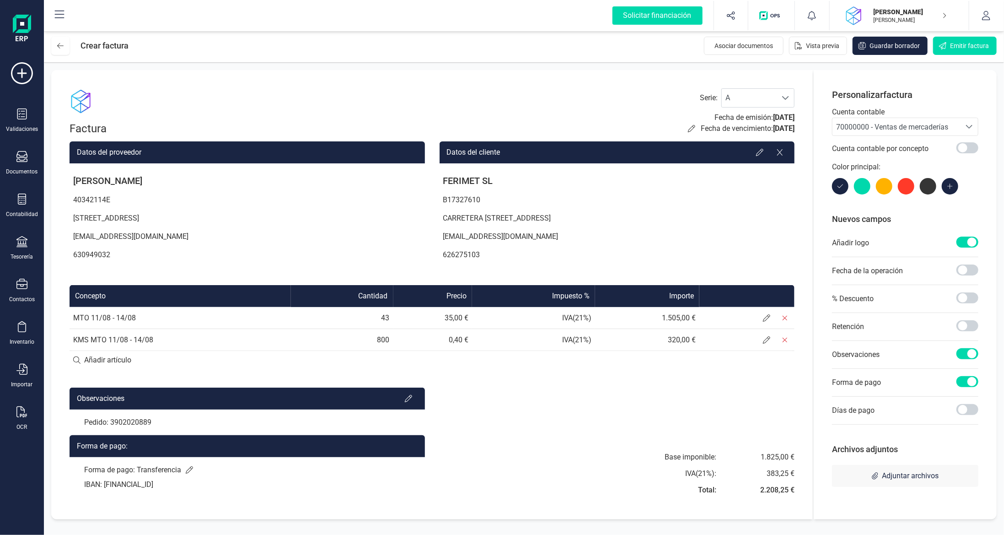
click at [238, 81] on div "Factura Serie : A A Fecha de emisión: 14/08/2025 Fecha de vencimiento: 18/09/20…" at bounding box center [432, 294] width 762 height 449
click at [961, 48] on span "Emitir factura" at bounding box center [969, 45] width 39 height 9
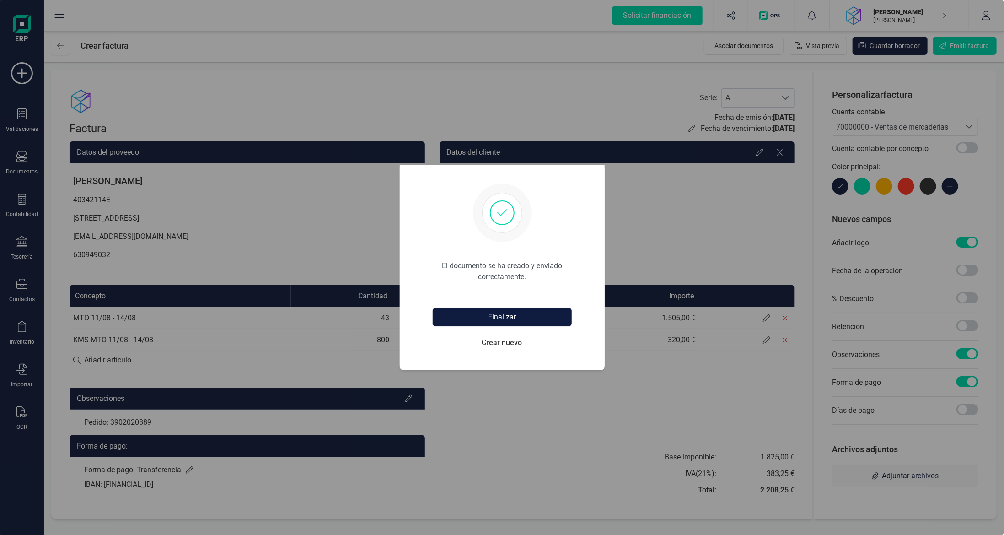
click at [510, 318] on button "Finalizar" at bounding box center [502, 317] width 139 height 18
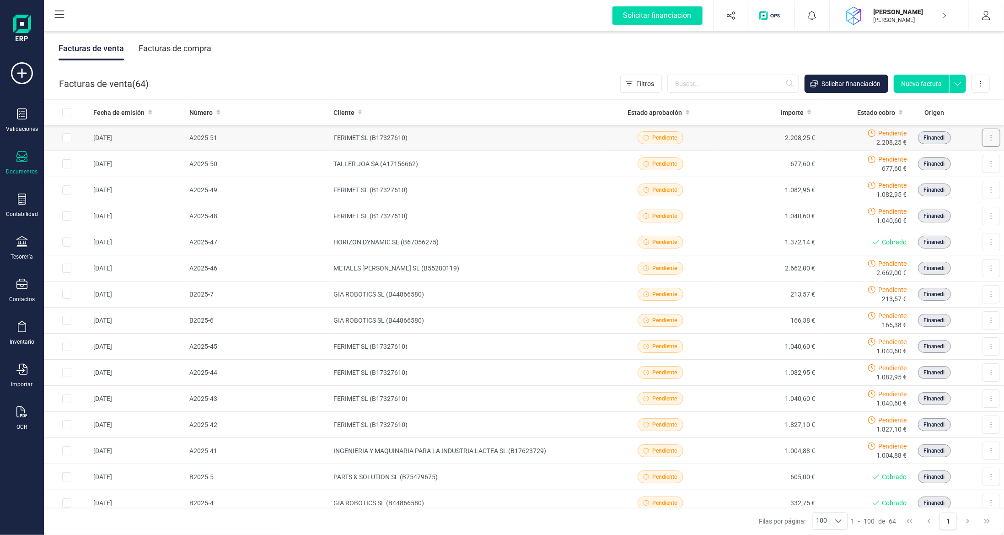
click at [987, 141] on button at bounding box center [991, 138] width 18 height 18
click at [959, 159] on span "Descargar documento" at bounding box center [951, 160] width 63 height 9
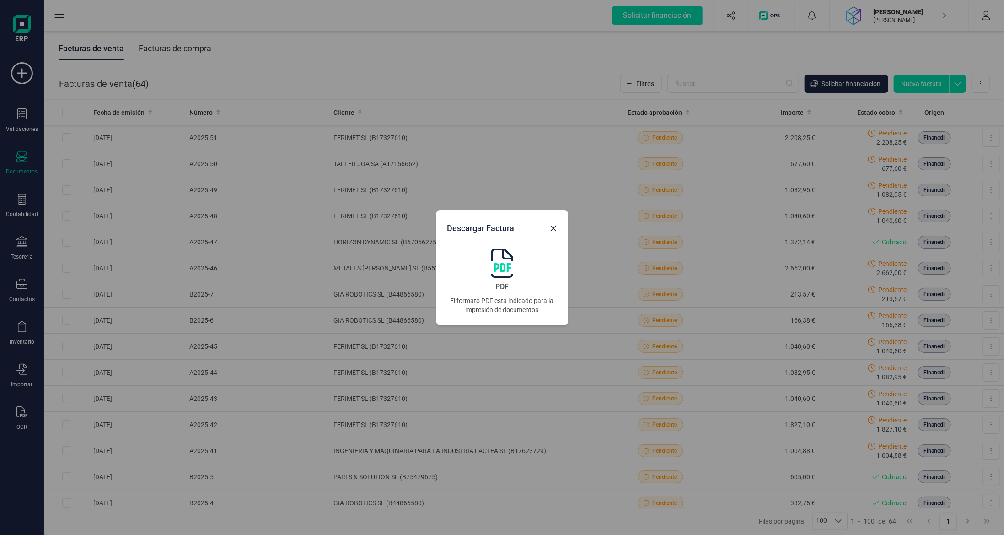
click at [503, 260] on img at bounding box center [502, 262] width 22 height 29
click at [552, 227] on icon "button" at bounding box center [553, 228] width 6 height 6
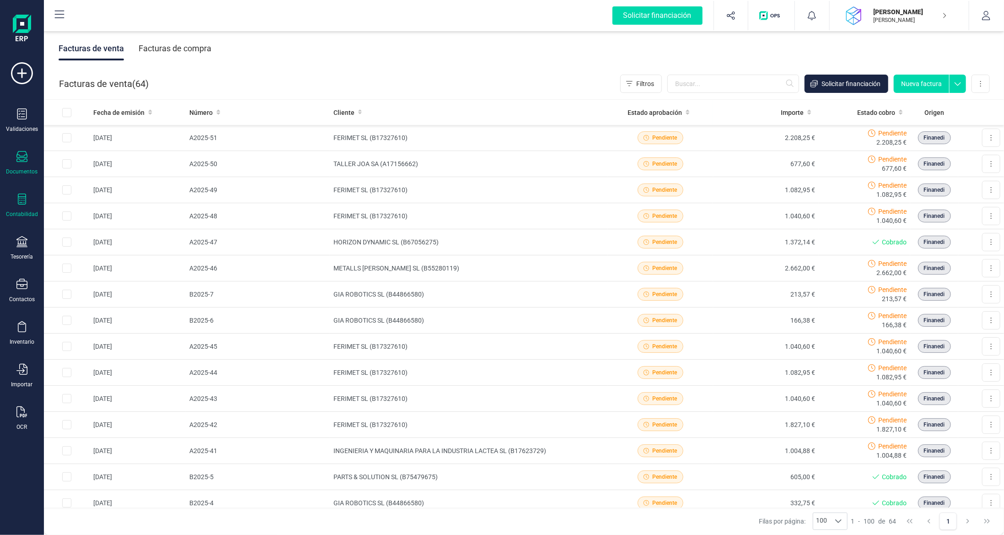
click at [19, 202] on icon at bounding box center [21, 199] width 11 height 11
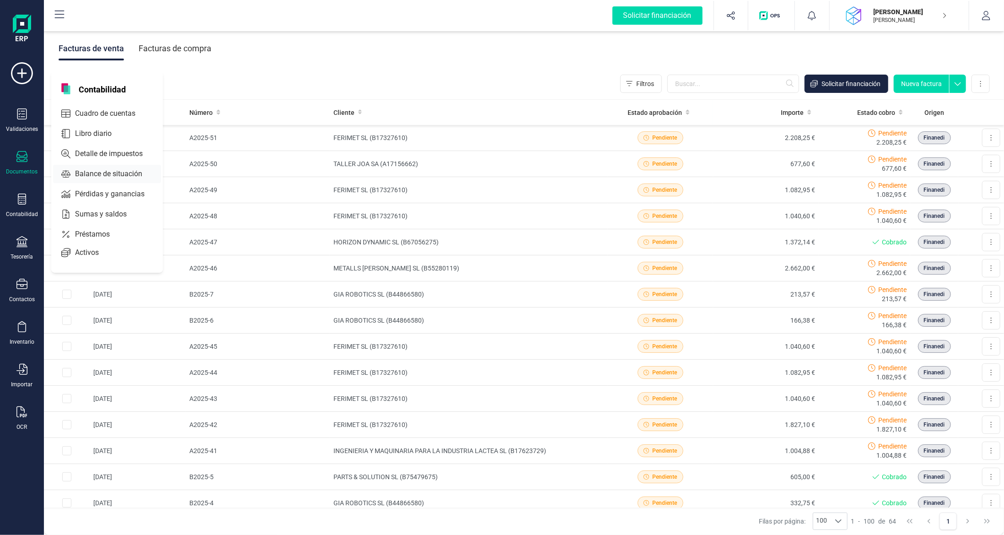
click at [102, 173] on span "Balance de situación" at bounding box center [114, 173] width 87 height 11
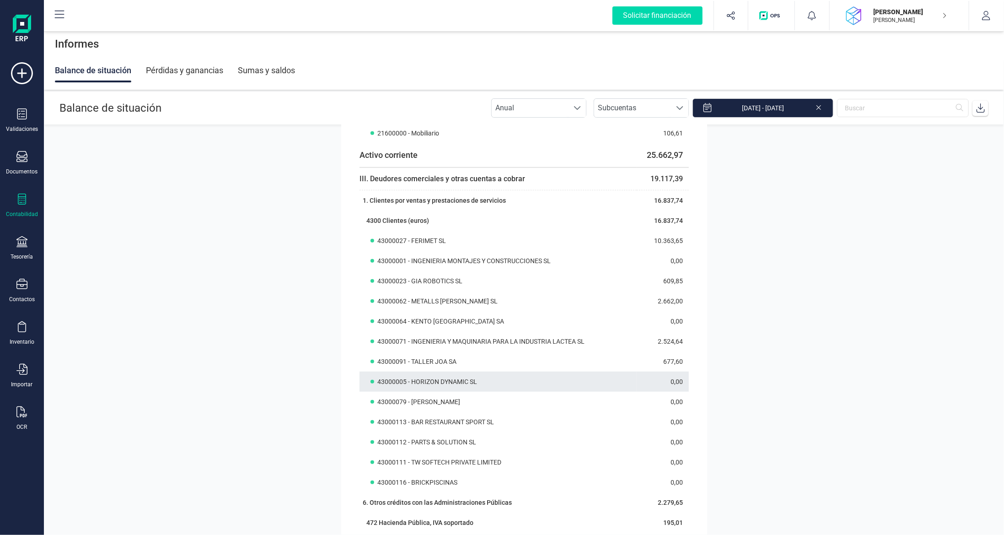
scroll to position [366, 0]
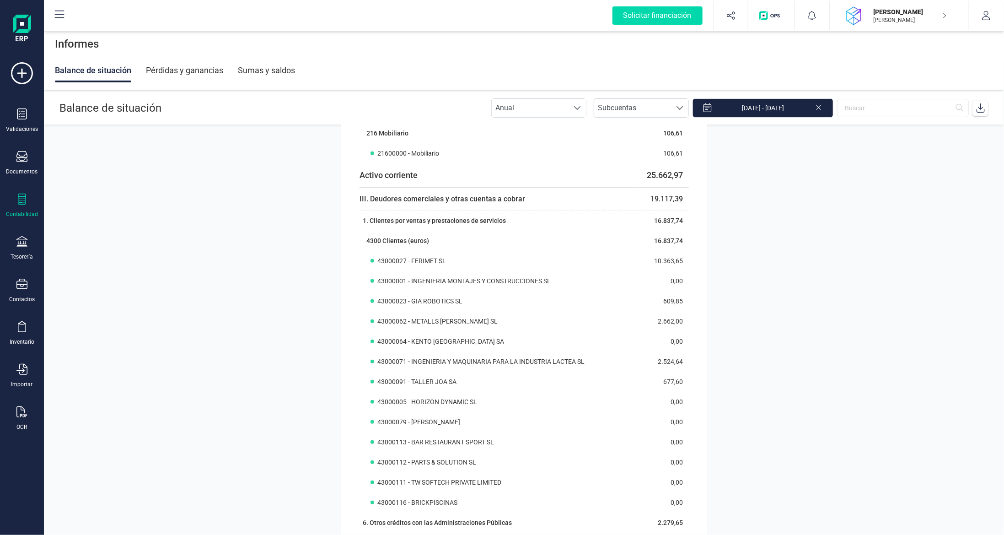
click at [204, 67] on div "Pérdidas y ganancias" at bounding box center [184, 71] width 77 height 24
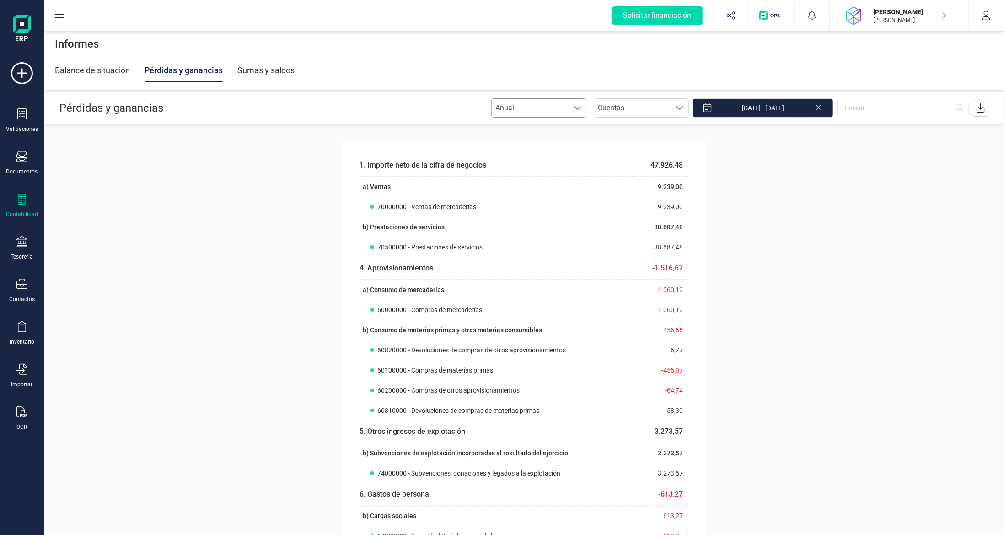
click at [559, 108] on span "Anual" at bounding box center [530, 108] width 77 height 18
click at [558, 153] on li "Mensual" at bounding box center [547, 148] width 95 height 18
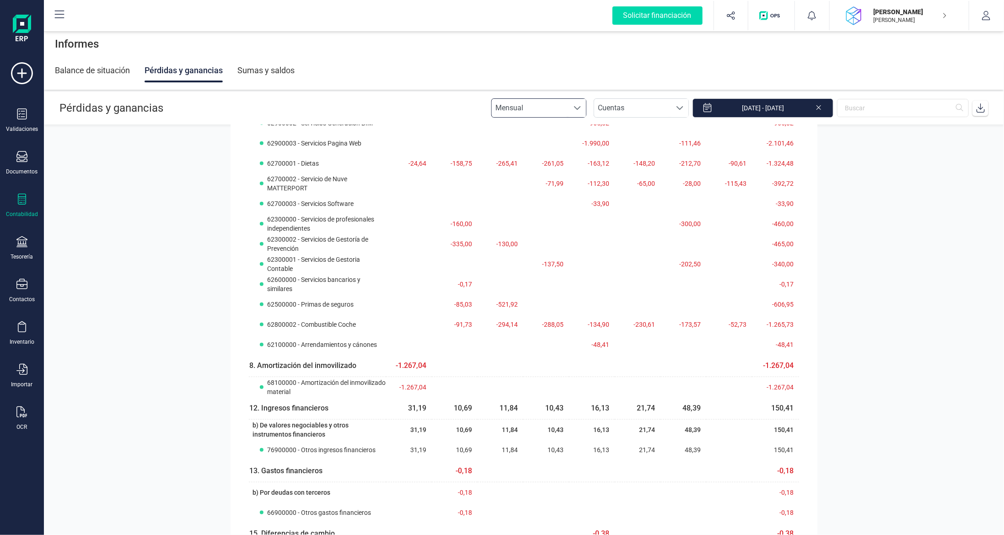
scroll to position [770, 0]
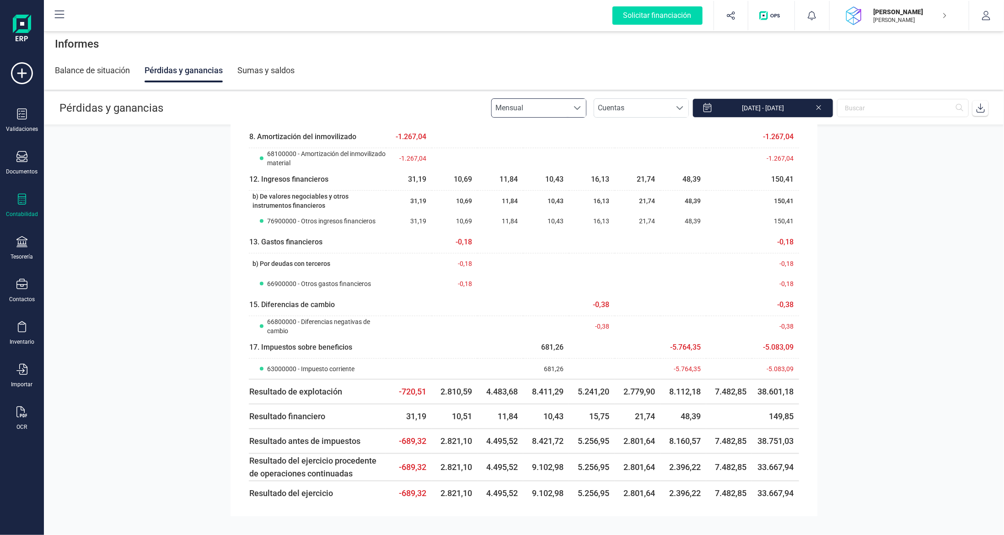
click at [19, 204] on div at bounding box center [21, 200] width 11 height 13
click at [124, 118] on div "Cuadro de cuentas" at bounding box center [106, 113] width 106 height 18
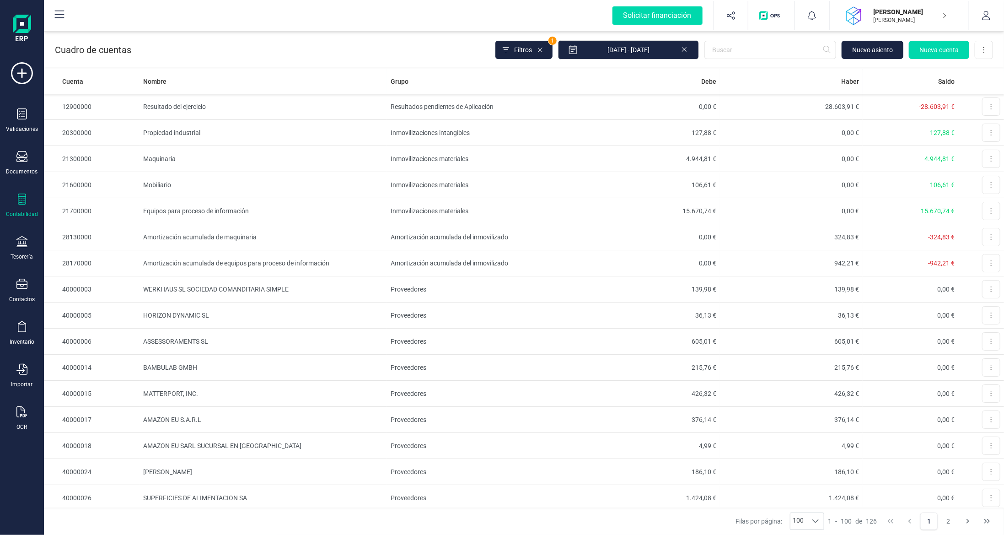
click at [13, 202] on div "Contabilidad" at bounding box center [22, 206] width 37 height 24
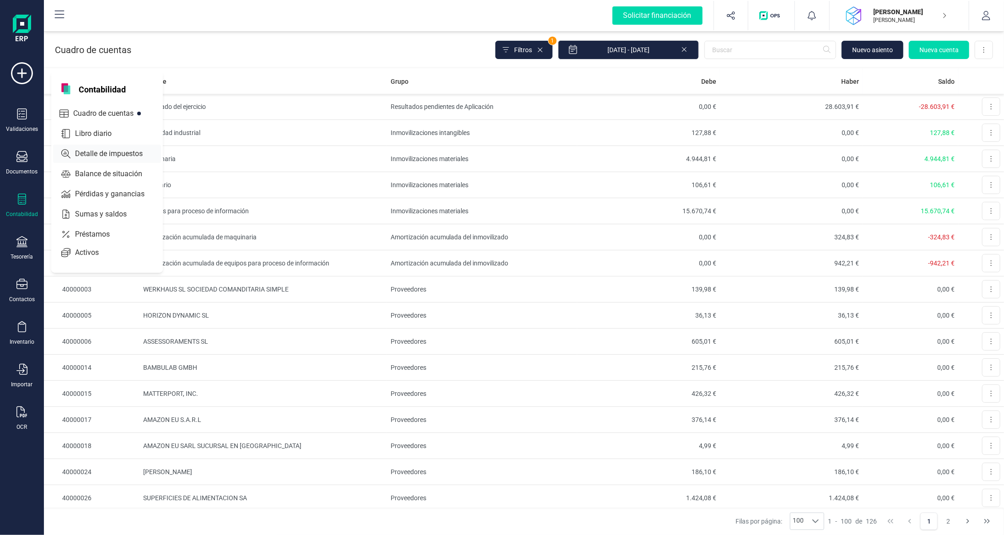
click at [110, 148] on span "Detalle de impuestos" at bounding box center [115, 153] width 88 height 11
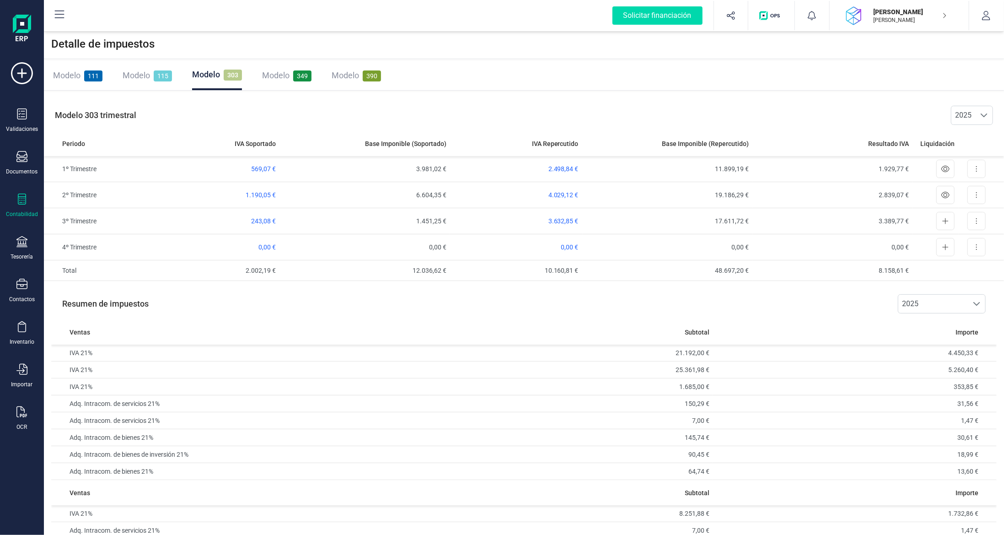
click at [22, 199] on icon at bounding box center [22, 199] width 8 height 11
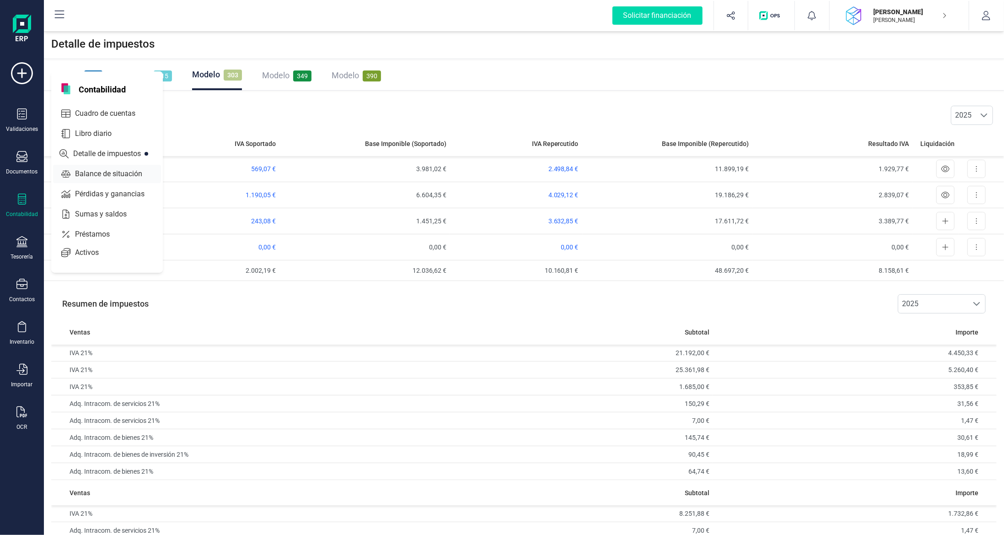
click at [106, 168] on span "Balance de situación" at bounding box center [114, 173] width 87 height 11
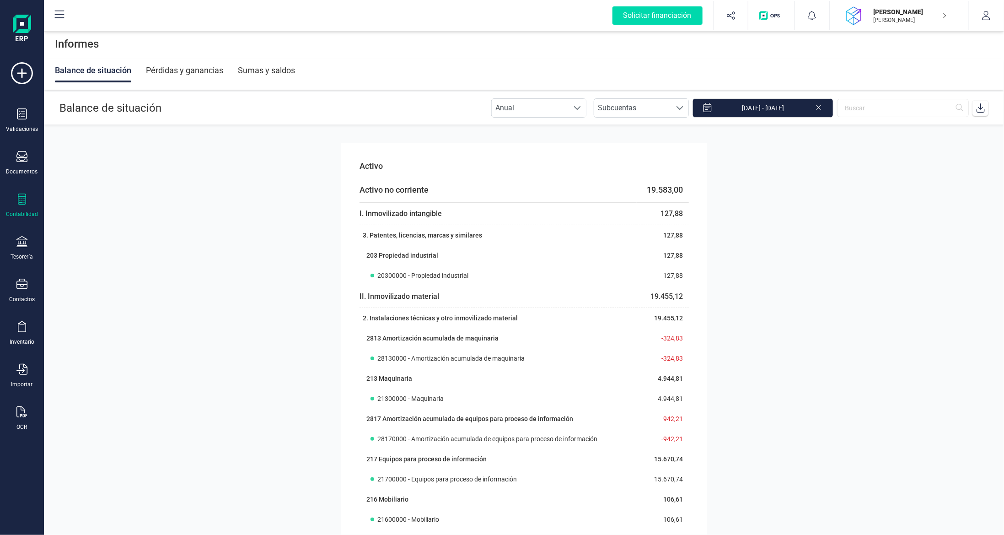
click at [218, 73] on div "Pérdidas y ganancias" at bounding box center [184, 71] width 77 height 24
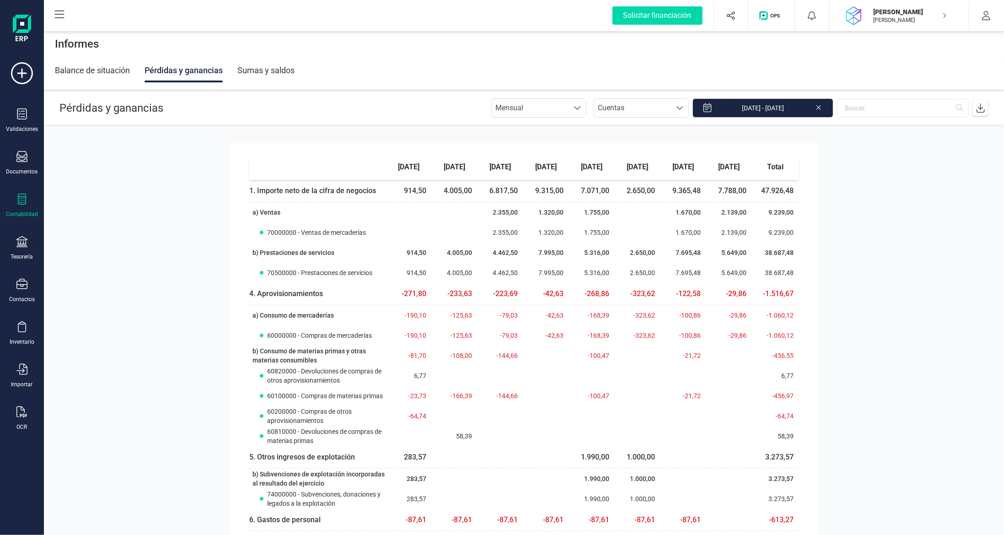
click at [273, 74] on div "Sumas y saldos" at bounding box center [265, 71] width 57 height 24
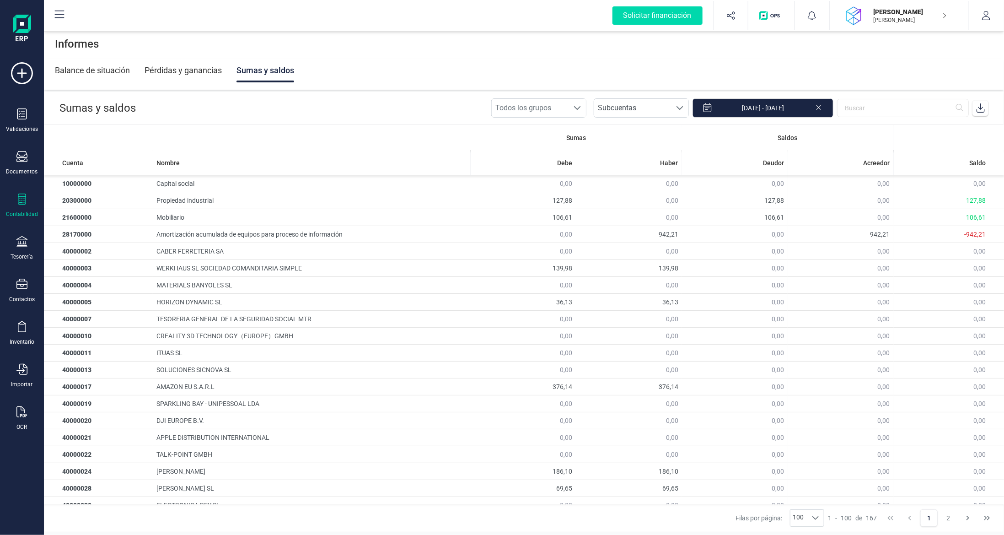
click at [25, 198] on icon at bounding box center [21, 199] width 11 height 11
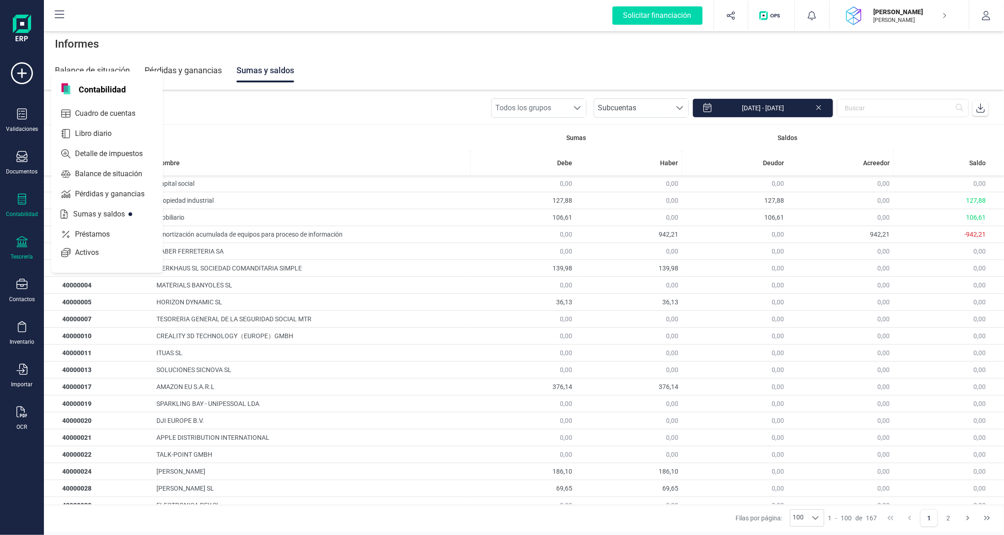
click at [21, 245] on icon at bounding box center [21, 241] width 11 height 11
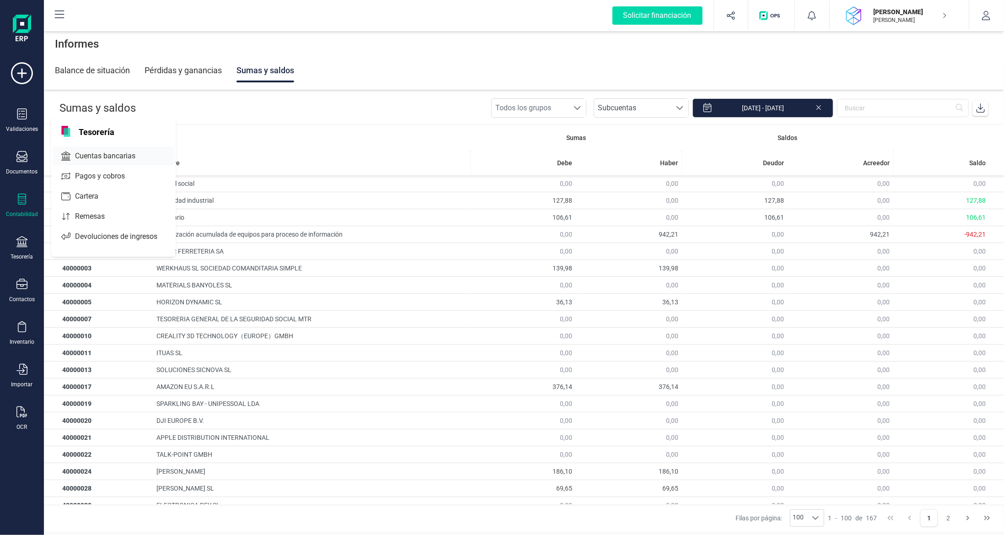
click at [95, 155] on span "Cuentas bancarias" at bounding box center [111, 156] width 81 height 11
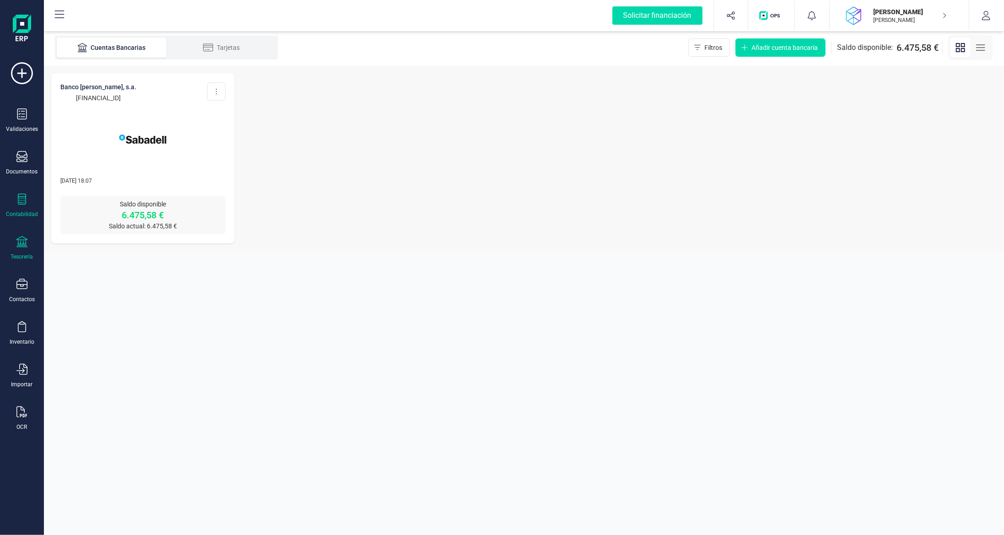
click at [32, 205] on div "Contabilidad" at bounding box center [22, 206] width 37 height 24
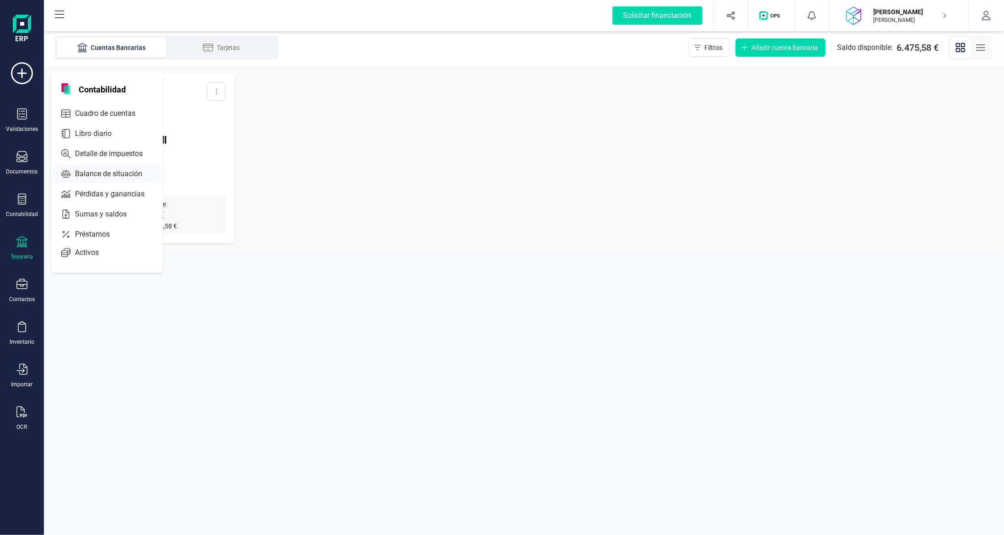
click at [118, 169] on span "Balance de situación" at bounding box center [114, 173] width 87 height 11
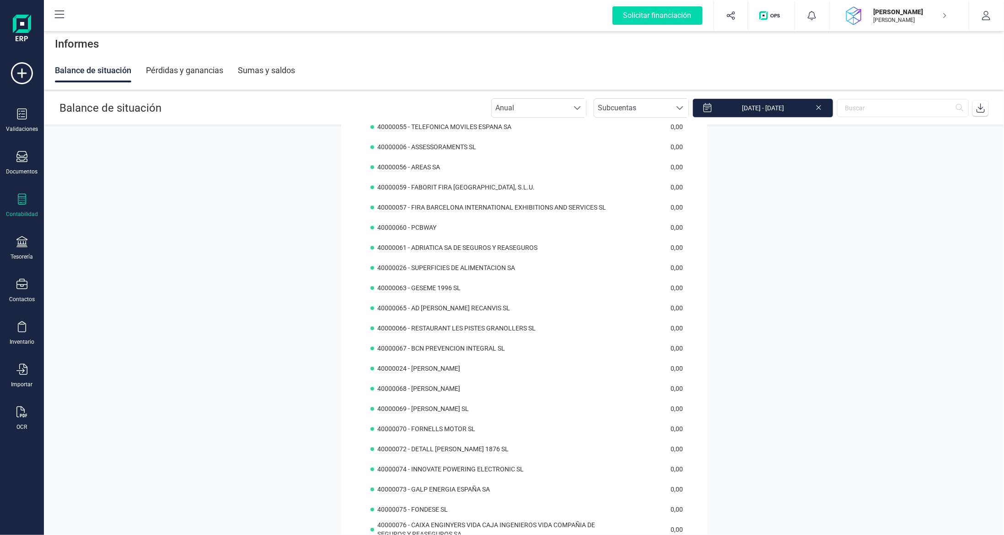
scroll to position [1434, 0]
